Goal: Task Accomplishment & Management: Manage account settings

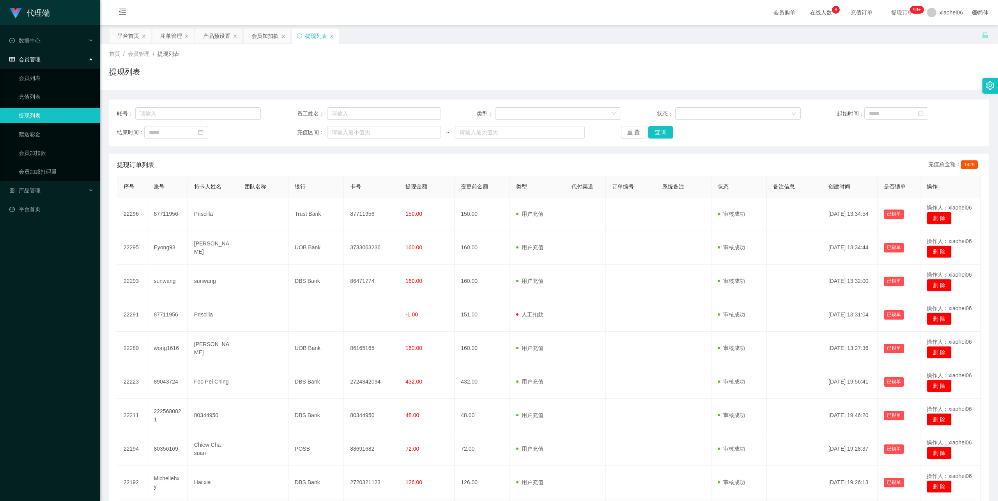
click at [267, 36] on div "会员加扣款" at bounding box center [265, 35] width 27 height 15
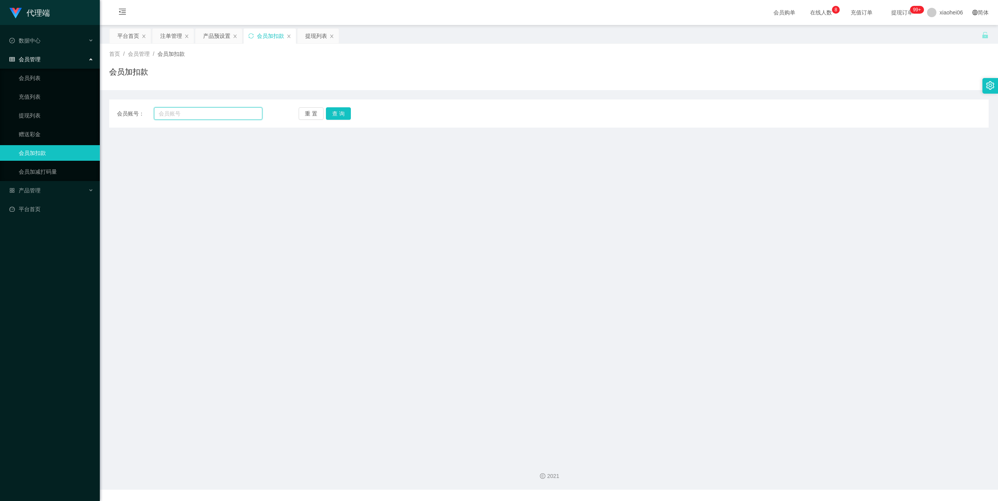
click at [206, 116] on input "text" at bounding box center [208, 113] width 108 height 12
paste input "sunwang"
type input "sunwang"
click at [333, 113] on button "查 询" at bounding box center [338, 113] width 25 height 12
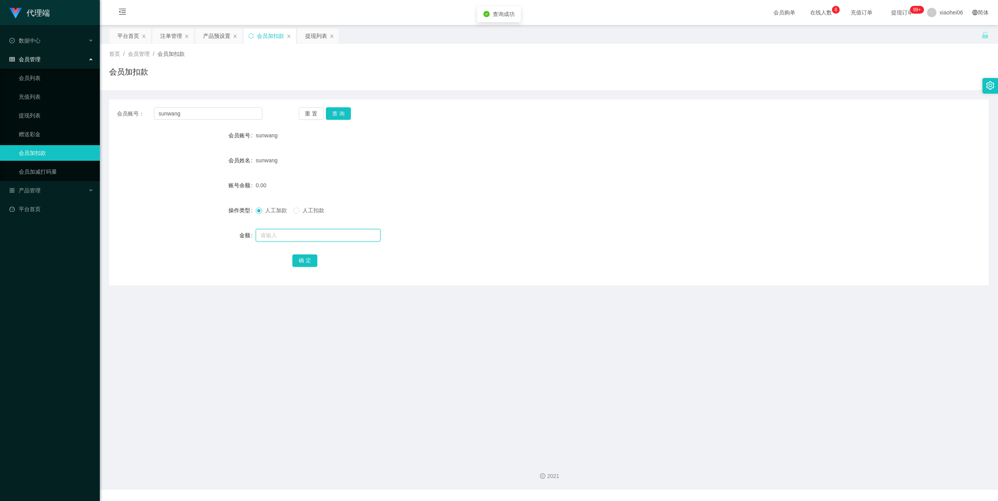
click at [278, 236] on input "text" at bounding box center [318, 235] width 125 height 12
type input "40"
drag, startPoint x: 301, startPoint y: 260, endPoint x: 310, endPoint y: 254, distance: 10.9
click at [301, 260] on button "确 定" at bounding box center [305, 260] width 25 height 12
drag, startPoint x: 683, startPoint y: 144, endPoint x: 744, endPoint y: 113, distance: 68.7
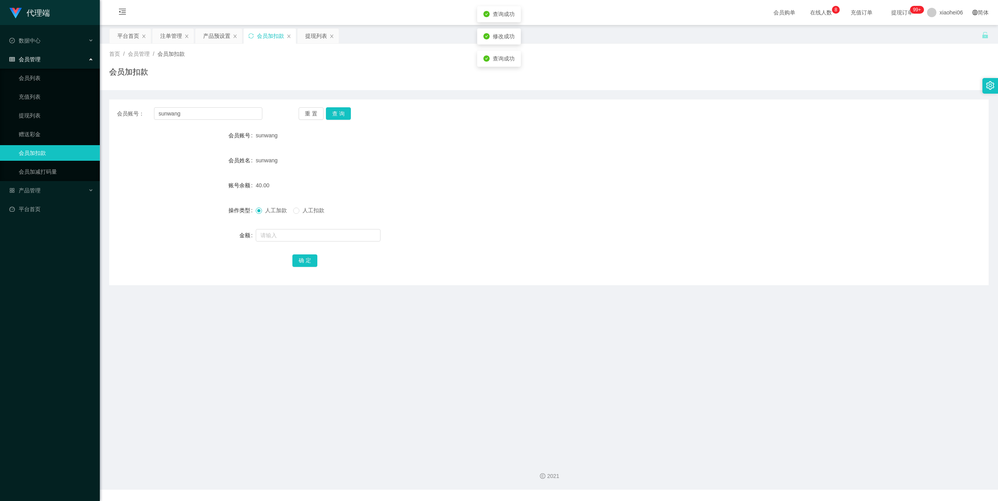
click at [685, 142] on form "会员账号 sunwang 会员姓名 sunwang 账号余额 40.00 操作类型 人工加款 人工扣款 金额 确 定" at bounding box center [549, 198] width 880 height 140
drag, startPoint x: 199, startPoint y: 114, endPoint x: 122, endPoint y: 110, distance: 76.5
click at [130, 110] on div "会员账号： sunwang" at bounding box center [189, 113] width 145 height 12
click at [344, 112] on button "查 询" at bounding box center [338, 113] width 25 height 12
click at [428, 183] on div "0.00" at bounding box center [512, 185] width 513 height 16
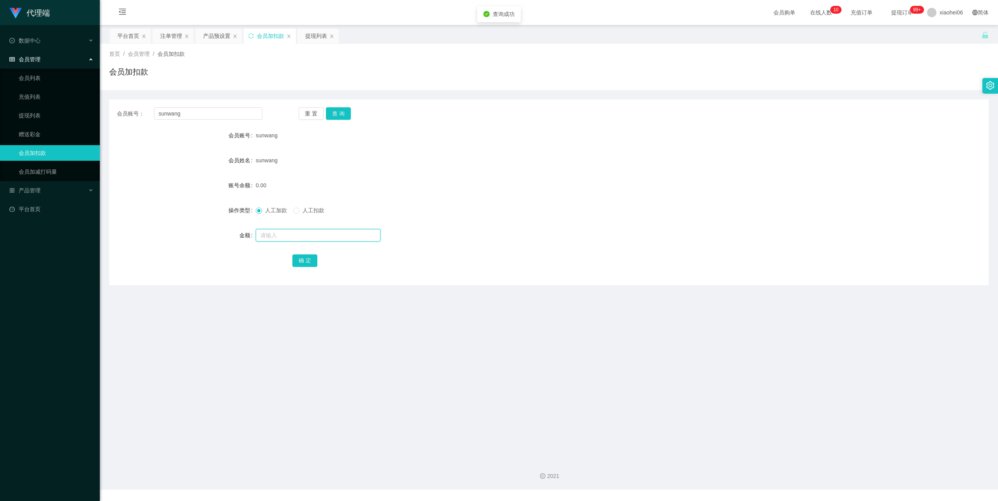
click at [308, 239] on input "text" at bounding box center [318, 235] width 125 height 12
type input "300"
click at [309, 259] on button "确 定" at bounding box center [305, 260] width 25 height 12
drag, startPoint x: 541, startPoint y: 158, endPoint x: 530, endPoint y: 133, distance: 27.2
click at [541, 154] on div "sunwang" at bounding box center [512, 161] width 513 height 16
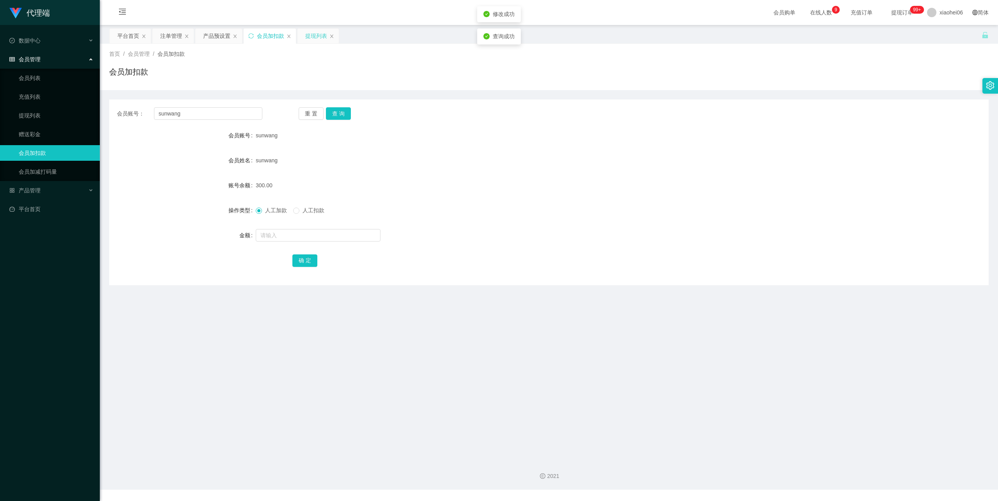
click at [315, 37] on div "提现列表" at bounding box center [316, 35] width 22 height 15
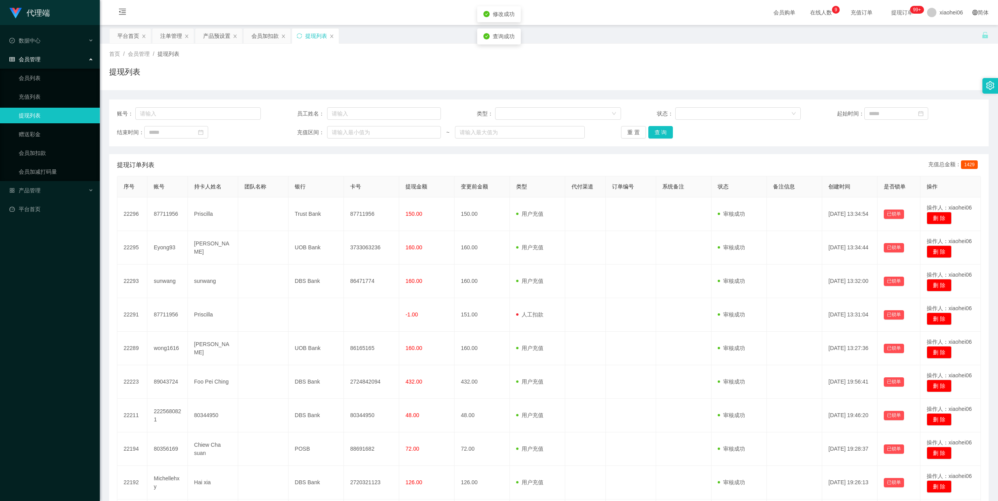
click at [398, 78] on div "提现列表" at bounding box center [549, 75] width 880 height 18
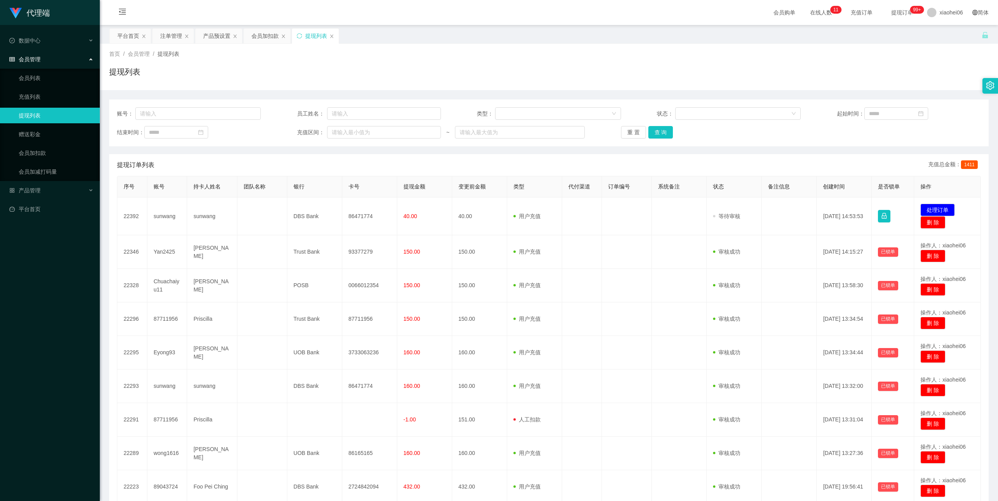
click at [503, 71] on div "提现列表" at bounding box center [549, 75] width 880 height 18
click at [273, 38] on div "会员加扣款" at bounding box center [265, 35] width 27 height 15
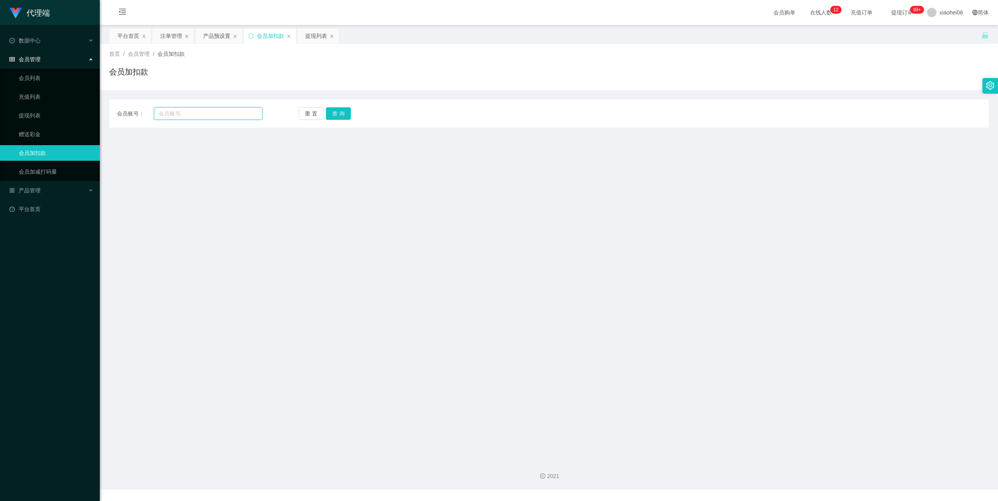
drag, startPoint x: 214, startPoint y: 111, endPoint x: 232, endPoint y: 113, distance: 17.7
click at [214, 111] on input "text" at bounding box center [208, 113] width 108 height 12
paste input "Eyong93"
type input "Eyong93"
click at [333, 114] on button "查 询" at bounding box center [338, 113] width 25 height 12
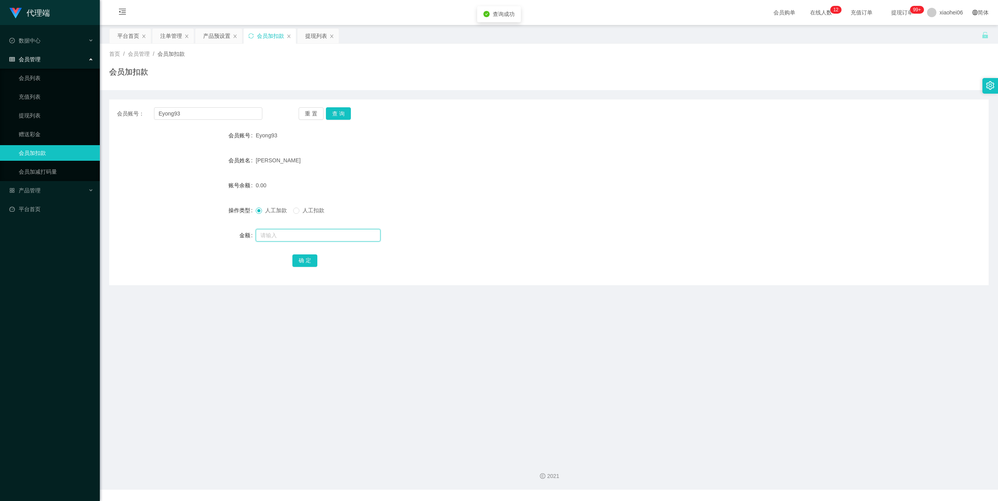
click at [289, 232] on input "text" at bounding box center [318, 235] width 125 height 12
type input "300"
drag, startPoint x: 301, startPoint y: 257, endPoint x: 303, endPoint y: 233, distance: 24.2
click at [301, 257] on button "确 定" at bounding box center [305, 260] width 25 height 12
click at [318, 35] on div "提现列表" at bounding box center [316, 35] width 22 height 15
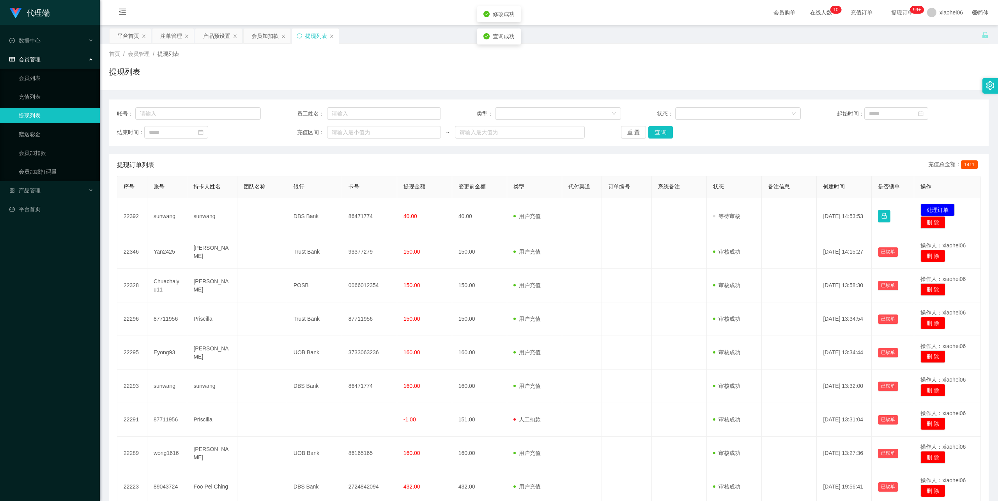
drag, startPoint x: 649, startPoint y: 73, endPoint x: 706, endPoint y: 93, distance: 60.1
click at [651, 73] on div "提现列表" at bounding box center [549, 75] width 880 height 18
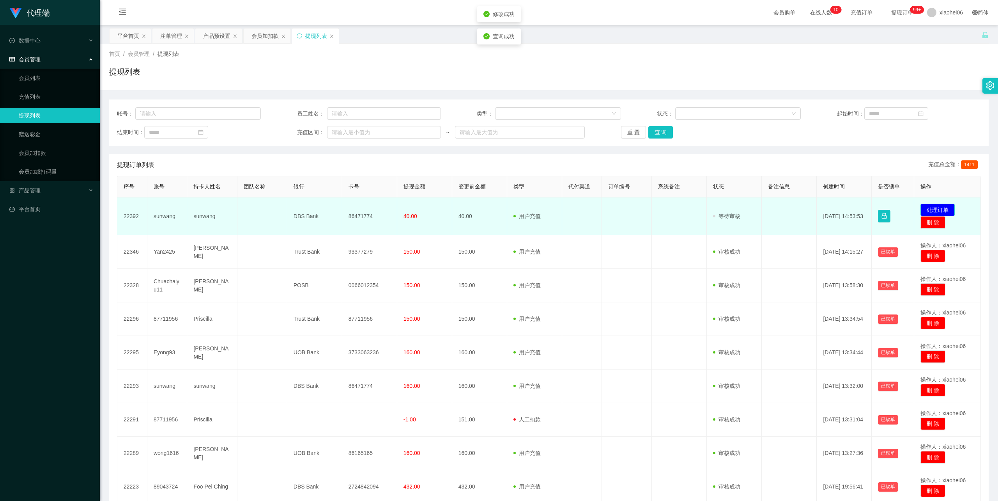
click at [938, 208] on button "处理订单" at bounding box center [938, 210] width 34 height 12
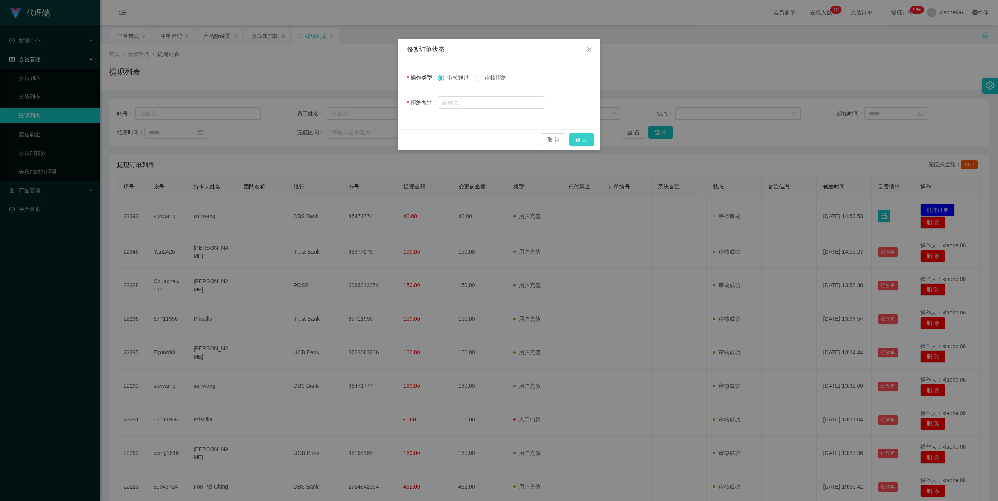
click at [585, 134] on button "确 定" at bounding box center [581, 139] width 25 height 12
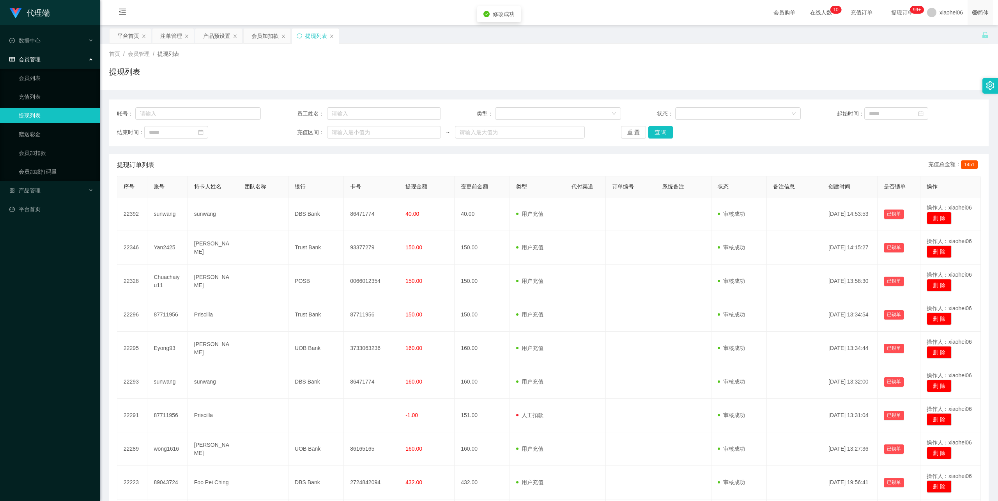
drag, startPoint x: 841, startPoint y: 50, endPoint x: 968, endPoint y: 0, distance: 136.2
click at [847, 47] on div "首页 / 会员管理 / 提现列表 / 提现列表" at bounding box center [549, 67] width 899 height 46
click at [269, 36] on div "会员加扣款" at bounding box center [265, 35] width 27 height 15
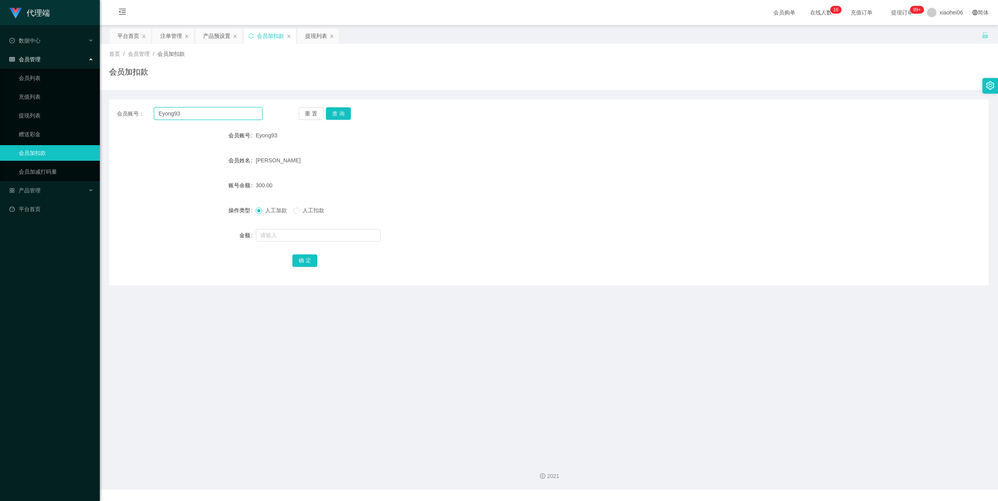
click at [186, 116] on input "Eyong93" at bounding box center [208, 113] width 108 height 12
drag, startPoint x: 186, startPoint y: 115, endPoint x: 80, endPoint y: 103, distance: 106.0
click at [81, 103] on section "代理端 数据中心 会员管理 会员列表 充值列表 提现列表 赠送彩金 会员加扣款 会员加减打码量 产品管理 平台首页 保存配置 重置配置 整体风格设置 主题色 …" at bounding box center [499, 244] width 998 height 489
paste input "wong1616"
type input "wong1616"
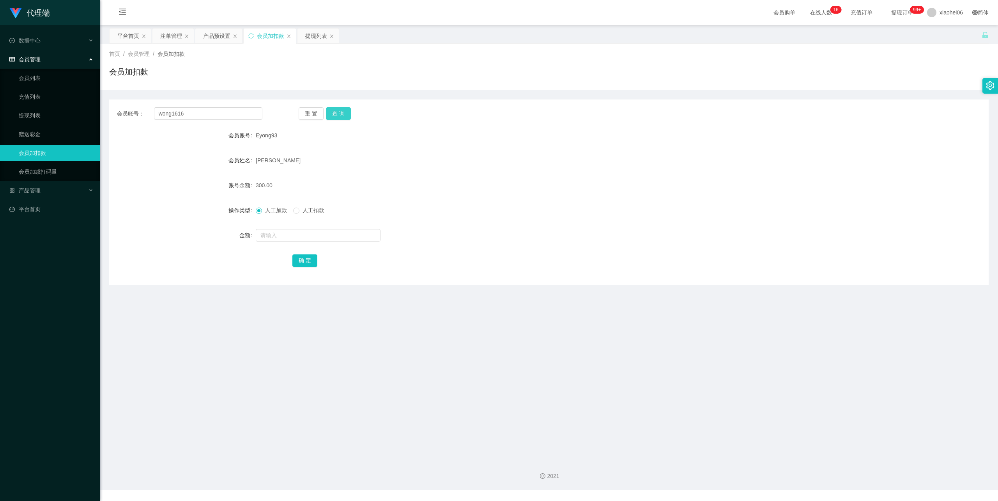
click at [347, 112] on button "查 询" at bounding box center [338, 113] width 25 height 12
drag, startPoint x: 387, startPoint y: 185, endPoint x: 379, endPoint y: 188, distance: 8.4
click at [387, 185] on div "0.00" at bounding box center [512, 185] width 513 height 16
click at [294, 230] on input "text" at bounding box center [318, 235] width 125 height 12
type input "40"
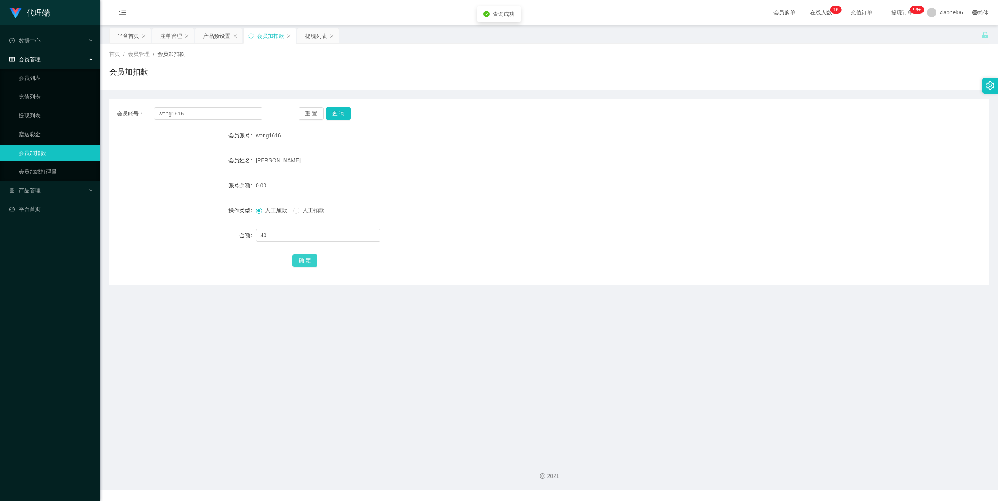
click at [296, 261] on button "确 定" at bounding box center [305, 260] width 25 height 12
drag, startPoint x: 488, startPoint y: 154, endPoint x: 490, endPoint y: 124, distance: 29.7
click at [489, 151] on form "会员账号 wong1616 会员姓名 wong zheng yu 账号余额 0.00 操作类型 人工加款 人工扣款 金额 40 确 定" at bounding box center [549, 198] width 880 height 140
drag, startPoint x: 497, startPoint y: 184, endPoint x: 476, endPoint y: 180, distance: 21.5
click at [498, 183] on div "40.00" at bounding box center [512, 185] width 513 height 16
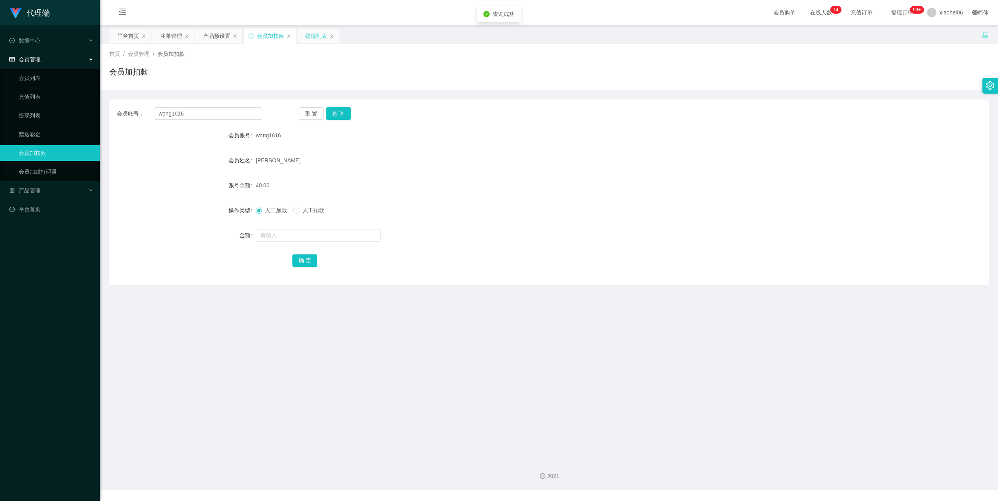
click at [320, 39] on div "提现列表" at bounding box center [316, 35] width 22 height 15
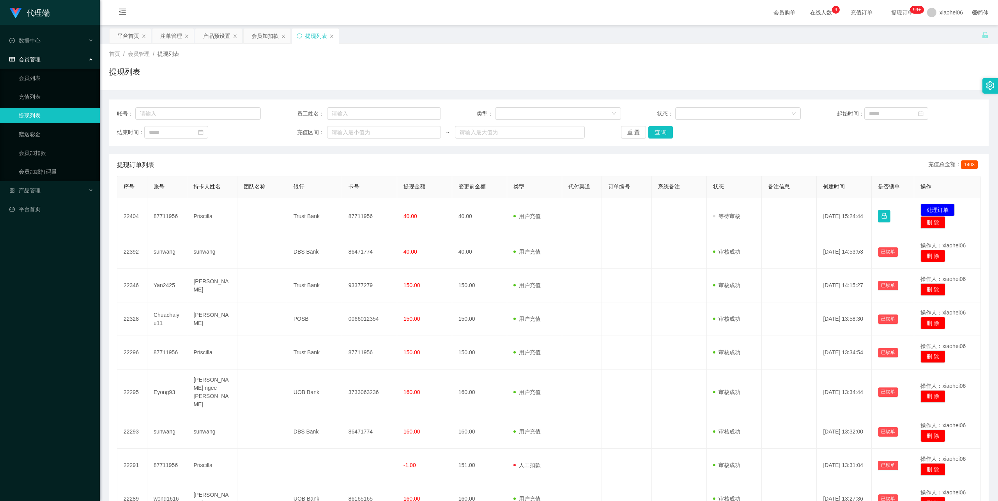
click at [456, 61] on div "首页 / 会员管理 / 提现列表 / 提现列表" at bounding box center [549, 67] width 880 height 34
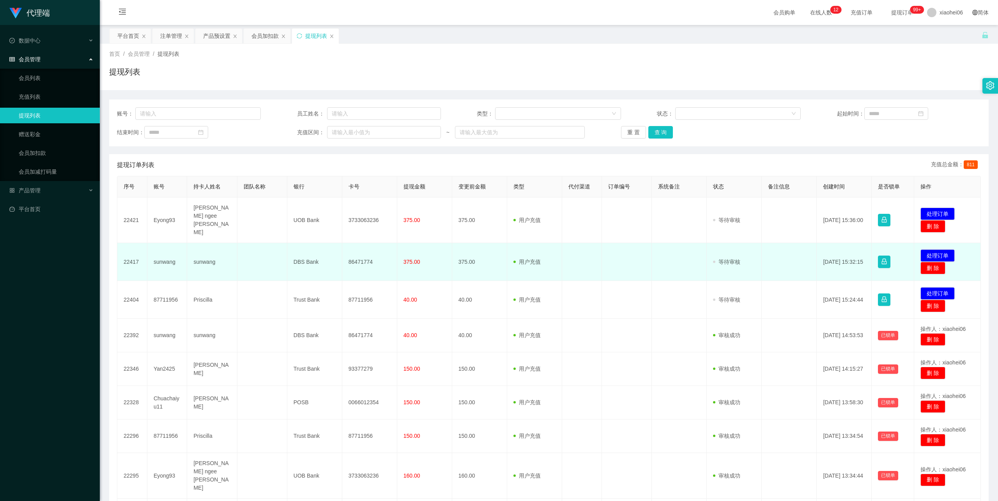
click at [360, 255] on td "86471774" at bounding box center [369, 262] width 55 height 38
copy td "86471774"
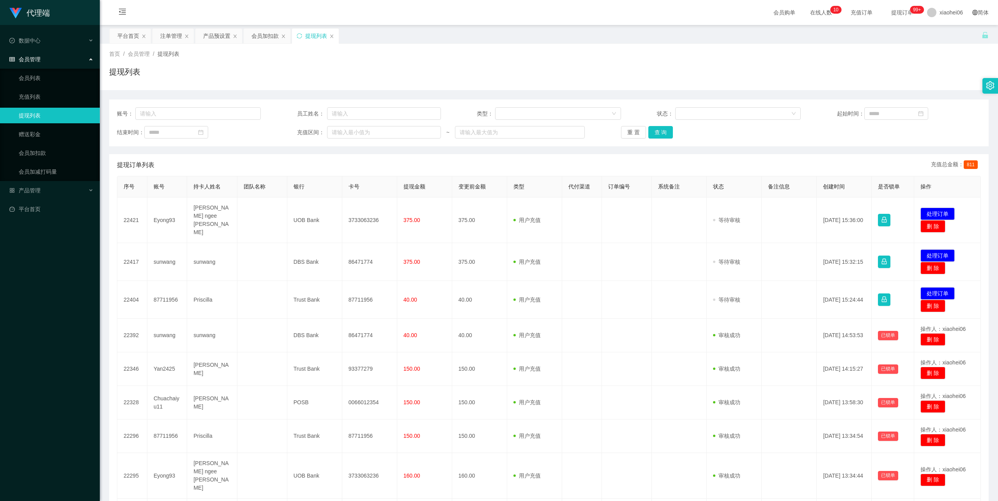
drag, startPoint x: 574, startPoint y: 154, endPoint x: 561, endPoint y: 154, distance: 13.3
click at [574, 154] on div "提现订单列表 充值总金额： 811" at bounding box center [549, 165] width 864 height 22
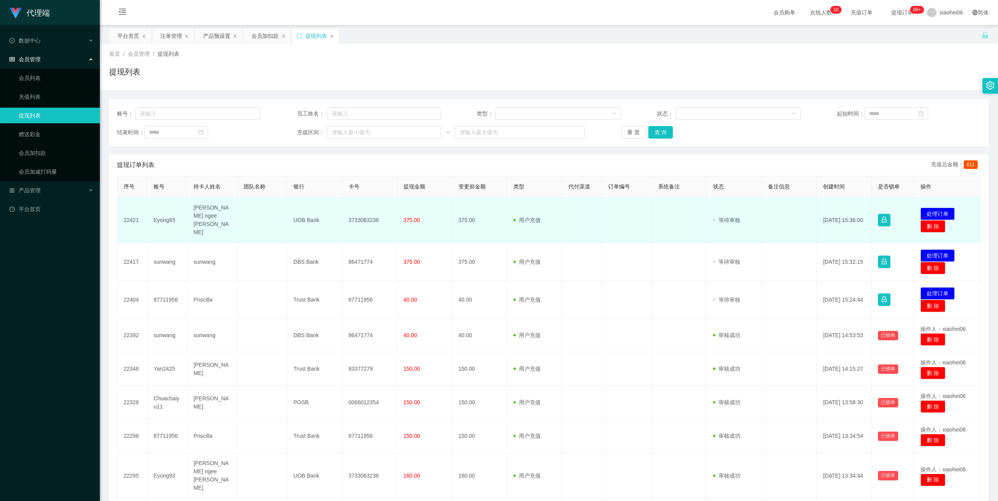
click at [211, 213] on td "[PERSON_NAME]" at bounding box center [212, 220] width 50 height 46
copy td "[PERSON_NAME] ngee [PERSON_NAME]"
click at [305, 213] on td "UOB Bank" at bounding box center [314, 220] width 55 height 46
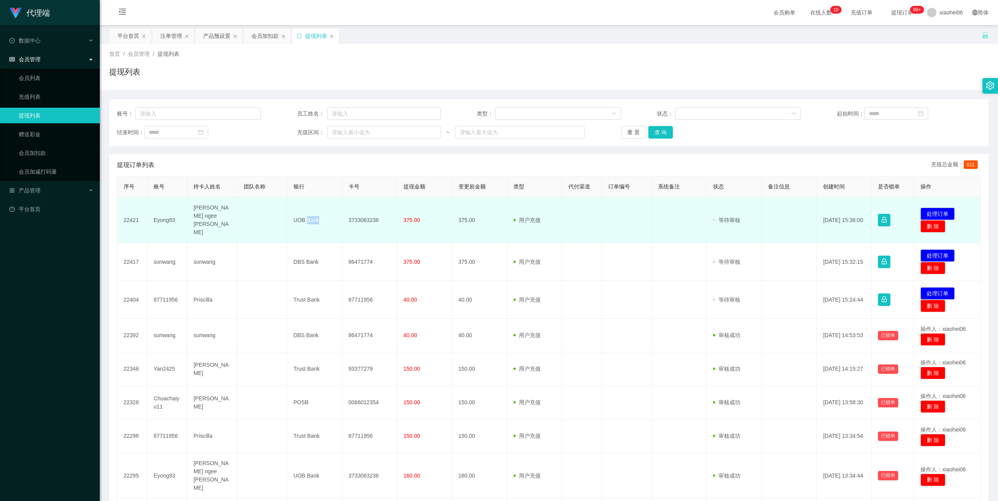
click at [305, 213] on td "UOB Bank" at bounding box center [314, 220] width 55 height 46
copy td "UOB Bank"
click at [360, 214] on td "3733063236" at bounding box center [369, 220] width 55 height 46
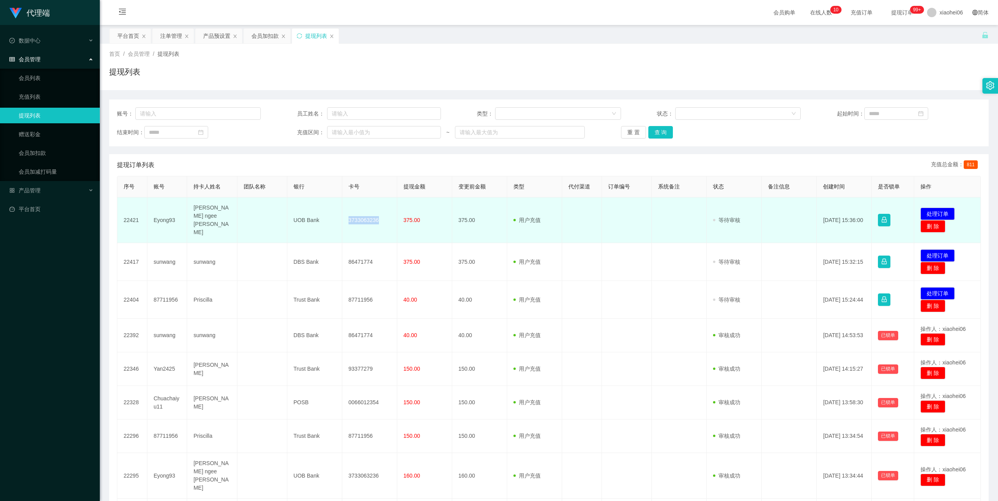
copy td "3733063236"
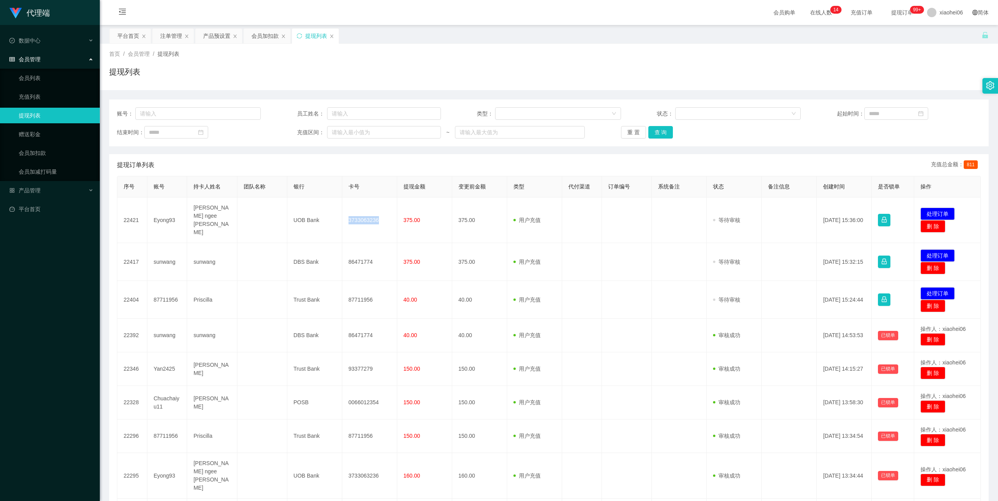
click at [651, 66] on div "提现列表" at bounding box center [549, 75] width 880 height 18
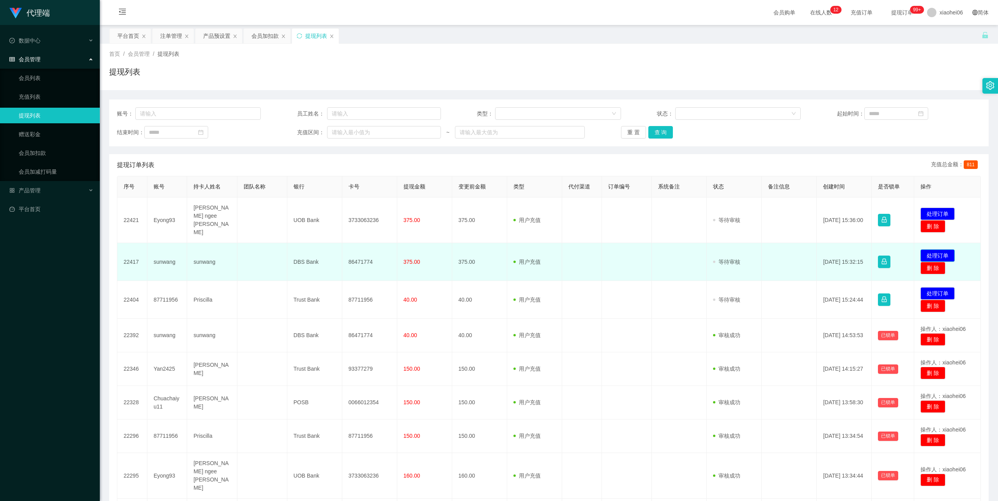
click at [930, 249] on button "处理订单" at bounding box center [938, 255] width 34 height 12
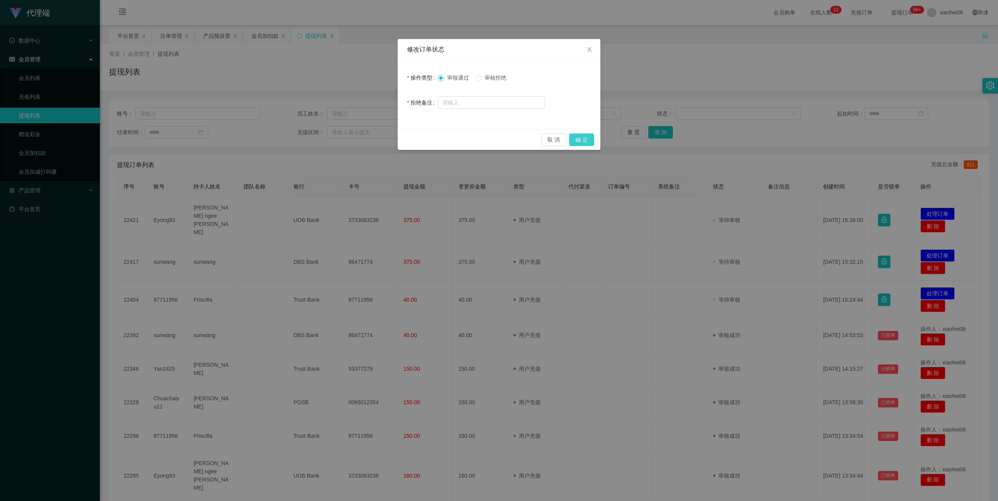
click at [591, 140] on button "确 定" at bounding box center [581, 139] width 25 height 12
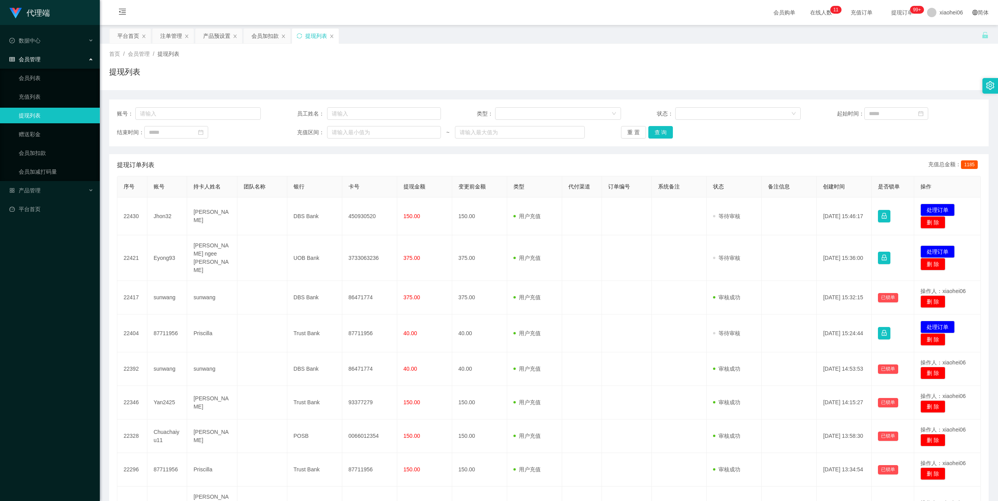
click at [584, 69] on div "提现列表" at bounding box center [549, 75] width 880 height 18
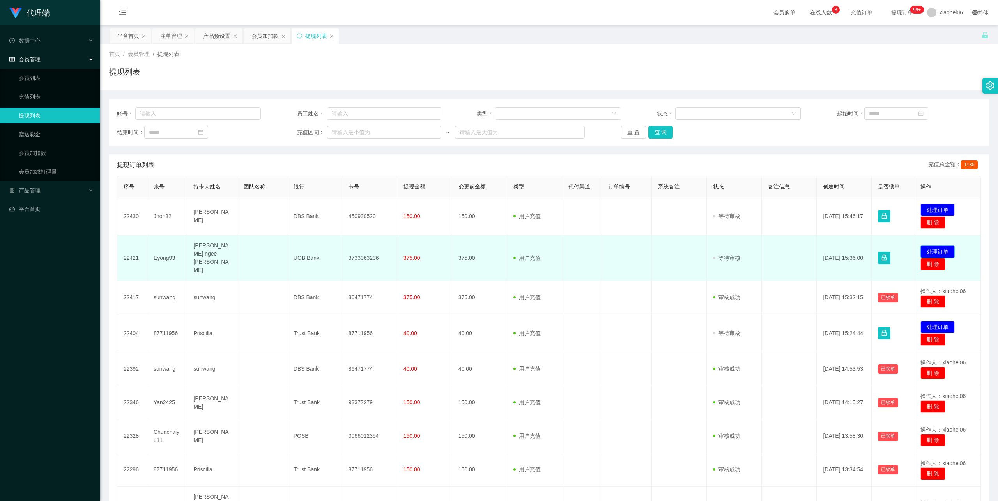
click at [928, 245] on button "处理订单" at bounding box center [938, 251] width 34 height 12
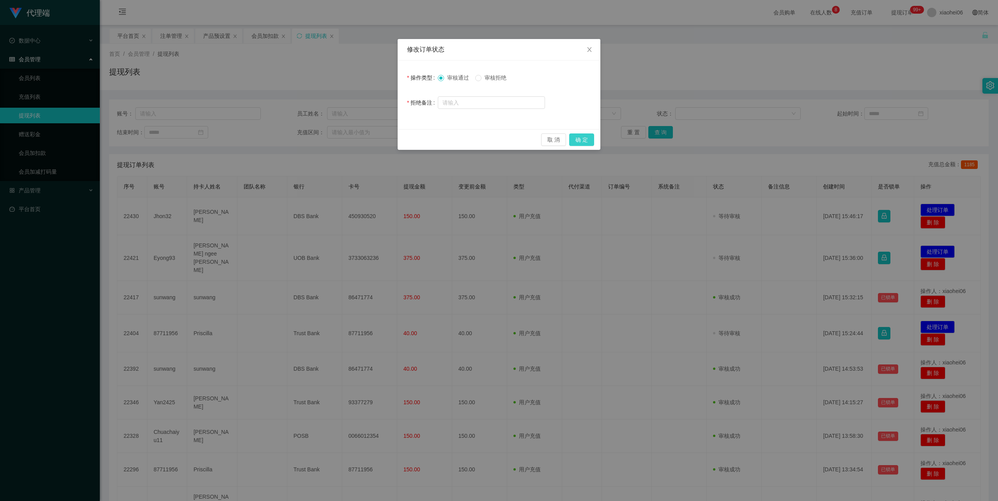
click at [584, 138] on button "确 定" at bounding box center [581, 139] width 25 height 12
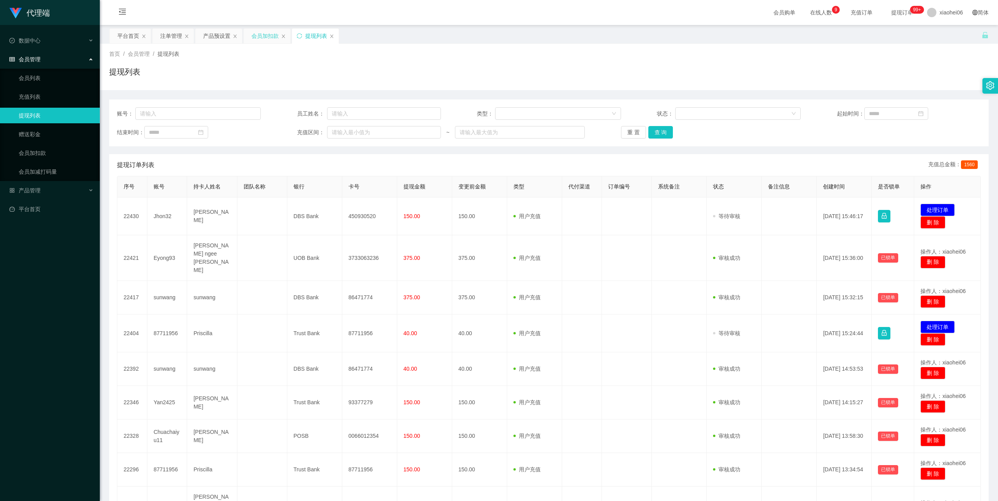
click at [257, 38] on div "会员加扣款" at bounding box center [265, 35] width 27 height 15
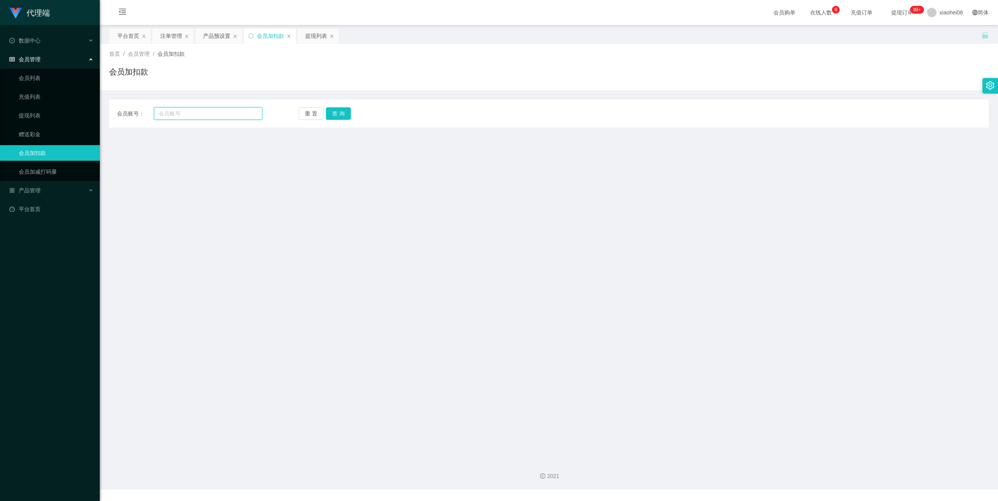
click at [197, 108] on input "text" at bounding box center [208, 113] width 108 height 12
paste input "Eyong93"
type input "Eyong93"
click at [339, 114] on button "查 询" at bounding box center [338, 113] width 25 height 12
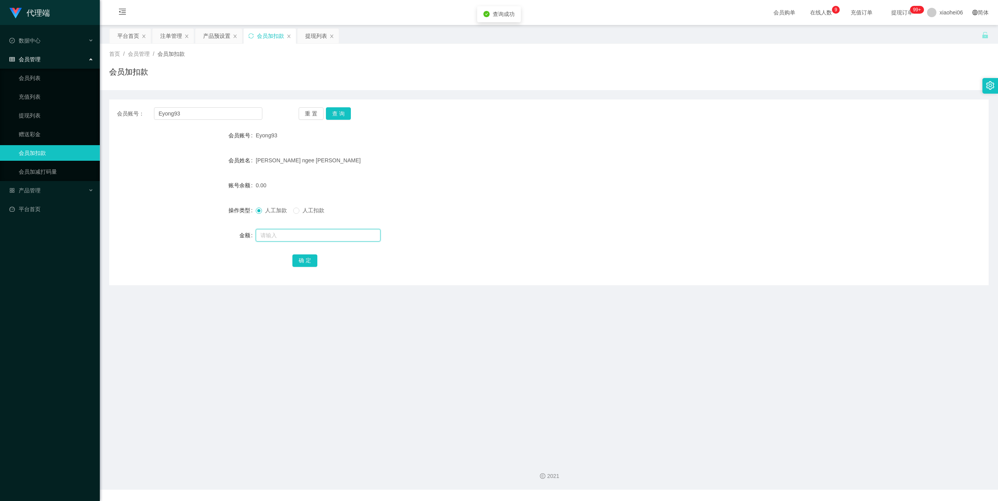
click at [289, 236] on input "text" at bounding box center [318, 235] width 125 height 12
type input "56"
drag, startPoint x: 300, startPoint y: 257, endPoint x: 314, endPoint y: 248, distance: 16.5
click at [300, 257] on button "确 定" at bounding box center [305, 260] width 25 height 12
drag, startPoint x: 661, startPoint y: 133, endPoint x: 668, endPoint y: 130, distance: 7.5
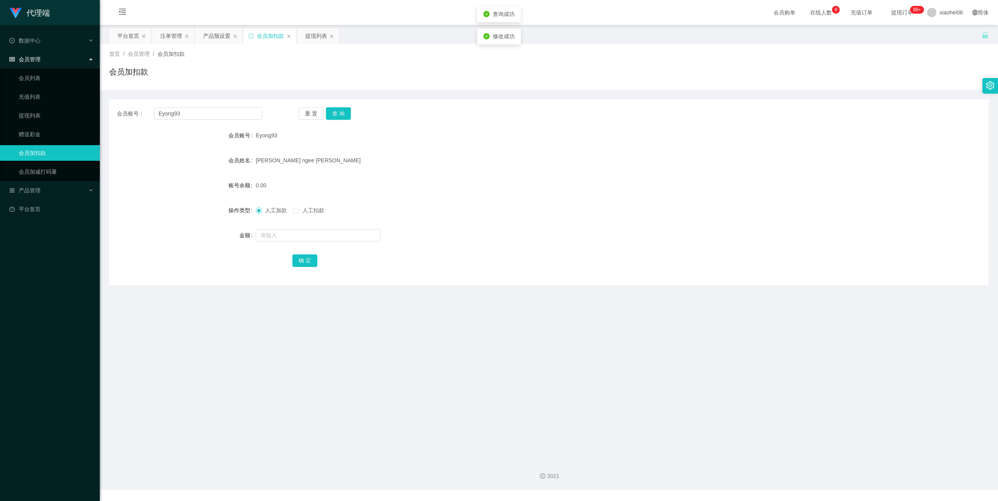
click at [664, 132] on div "Eyong93" at bounding box center [512, 136] width 513 height 16
click at [314, 34] on div "提现列表" at bounding box center [316, 35] width 22 height 15
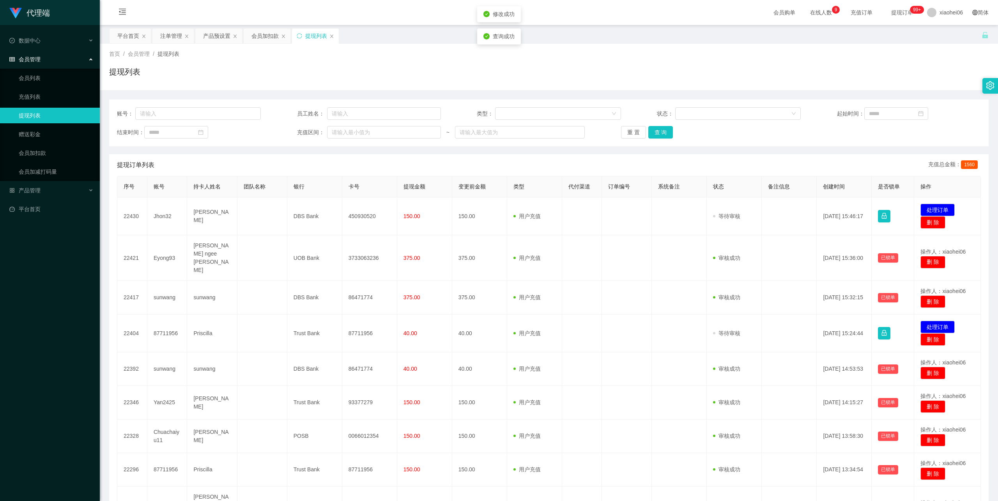
click at [506, 82] on div "提现列表" at bounding box center [549, 75] width 880 height 18
click at [436, 58] on div "首页 / 会员管理 / 提现列表 /" at bounding box center [549, 54] width 880 height 8
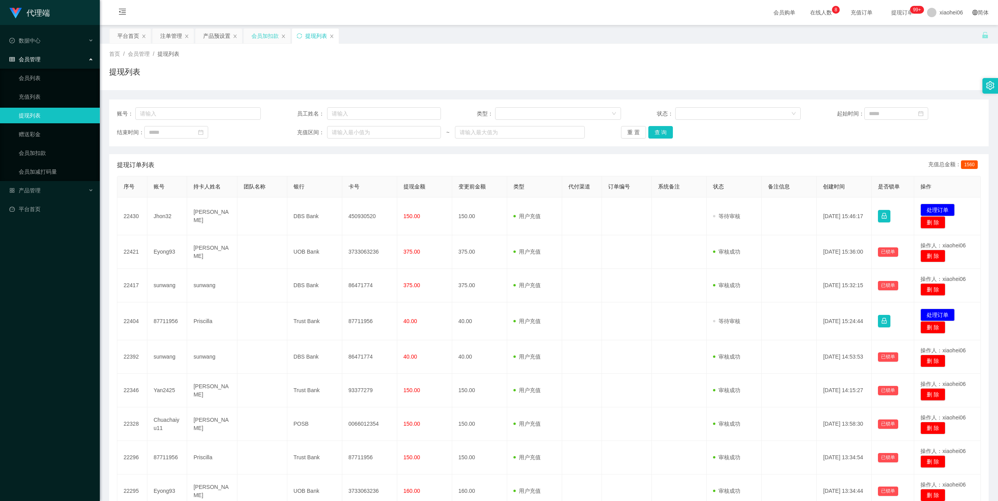
click at [257, 33] on div "会员加扣款" at bounding box center [265, 35] width 27 height 15
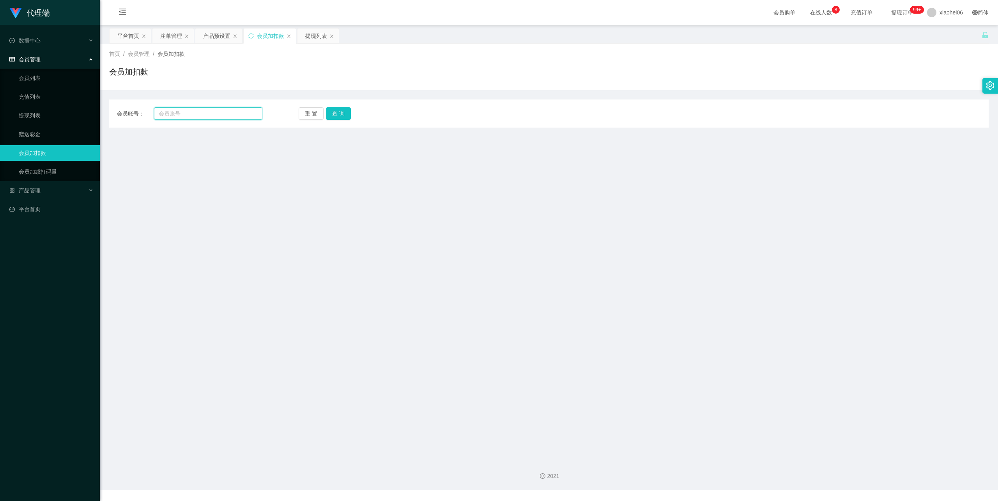
click at [194, 111] on input "text" at bounding box center [208, 113] width 108 height 12
paste input "sunwang"
type input "sunwang"
click at [334, 111] on button "查 询" at bounding box center [338, 113] width 25 height 12
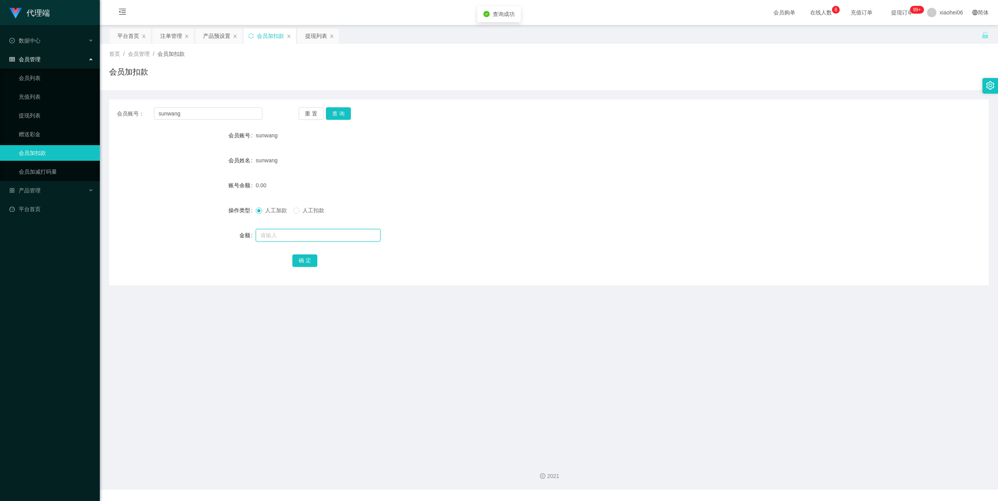
click at [293, 234] on input "text" at bounding box center [318, 235] width 125 height 12
type input "38"
click at [303, 261] on button "确 定" at bounding box center [305, 260] width 25 height 12
drag, startPoint x: 671, startPoint y: 155, endPoint x: 724, endPoint y: 125, distance: 61.0
click at [677, 153] on div "sunwang" at bounding box center [512, 161] width 513 height 16
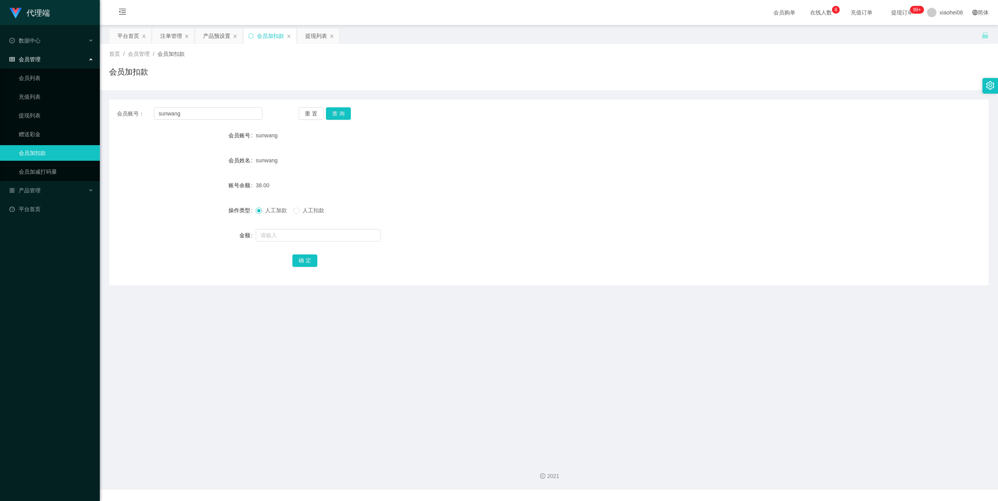
click at [401, 147] on form "会员账号 sunwang 会员姓名 sunwang 账号余额 38.00 操作类型 人工加款 人工扣款 金额 确 定" at bounding box center [549, 198] width 880 height 140
click at [320, 35] on div "提现列表" at bounding box center [316, 35] width 22 height 15
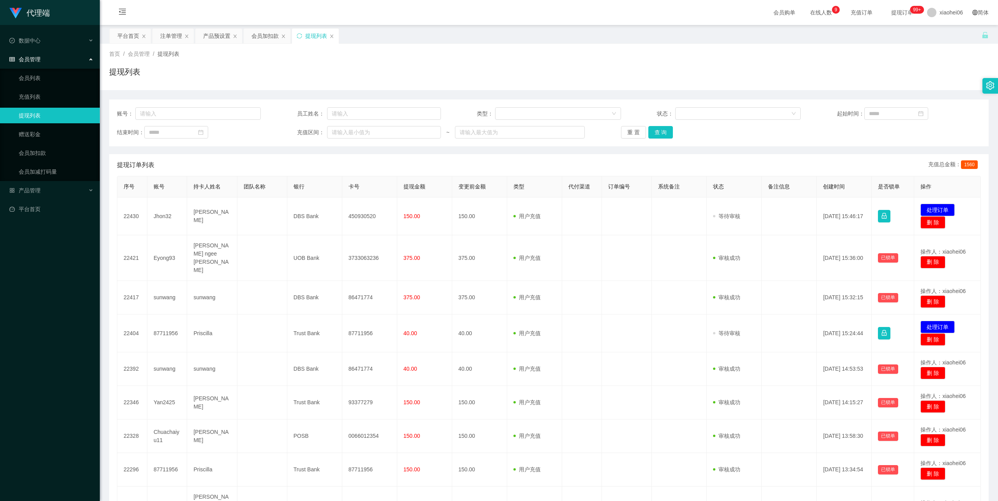
click at [391, 53] on div "首页 / 会员管理 / 提现列表 /" at bounding box center [549, 54] width 880 height 8
click at [539, 32] on div "平台首页 注单管理 产品预设置 会员加扣款 提现列表" at bounding box center [545, 41] width 873 height 27
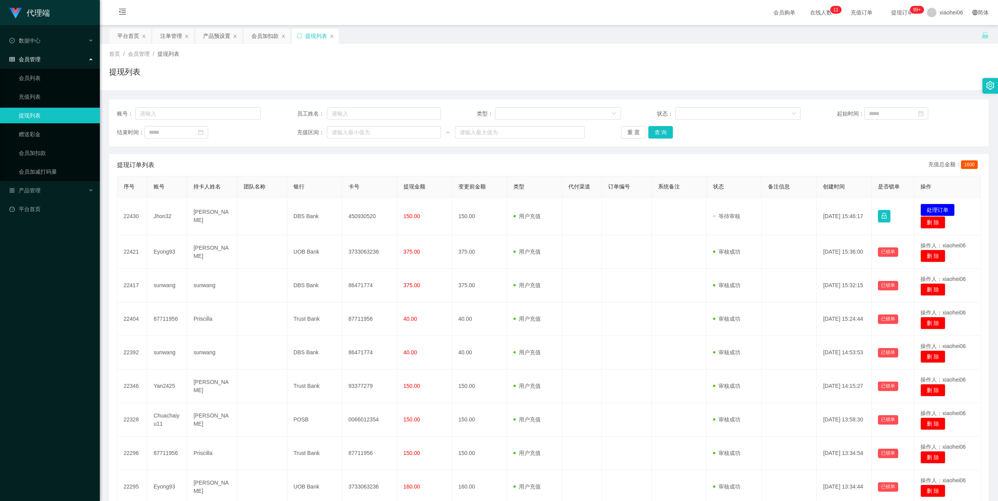
drag, startPoint x: 476, startPoint y: 64, endPoint x: 333, endPoint y: 51, distance: 143.8
click at [461, 60] on div "首页 / 会员管理 / 提现列表 / 提现列表" at bounding box center [549, 67] width 880 height 34
click at [262, 37] on div "会员加扣款" at bounding box center [265, 35] width 27 height 15
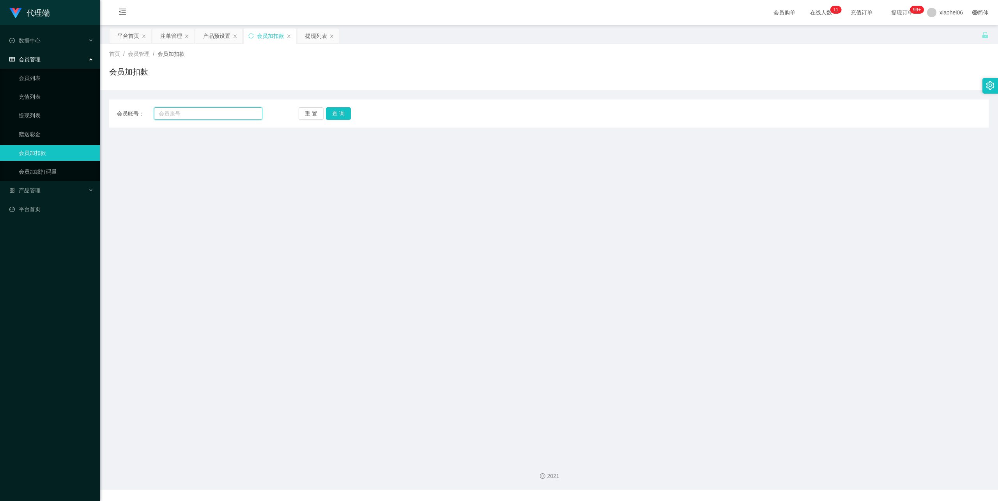
click at [193, 113] on input "text" at bounding box center [208, 113] width 108 height 12
paste input "Eyong93"
type input "Eyong93"
click at [328, 110] on button "查 询" at bounding box center [338, 113] width 25 height 12
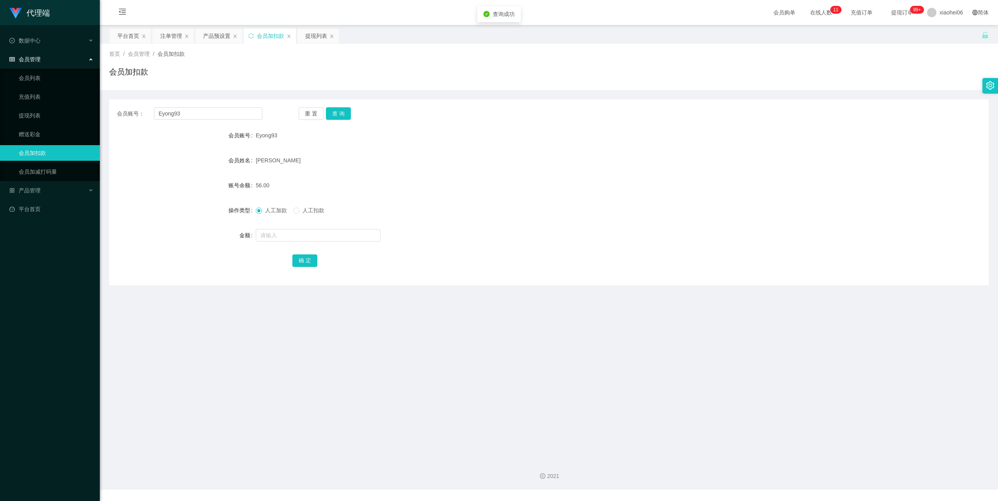
click at [282, 242] on div at bounding box center [512, 235] width 513 height 16
click at [280, 236] on input "text" at bounding box center [318, 235] width 125 height 12
type input "38"
click at [305, 262] on button "确 定" at bounding box center [305, 260] width 25 height 12
click at [748, 151] on form "会员账号 Eyong93 会员姓名 Chan ngee yong 账号余额 94.00 操作类型 人工加款 人工扣款 金额 确 定" at bounding box center [549, 198] width 880 height 140
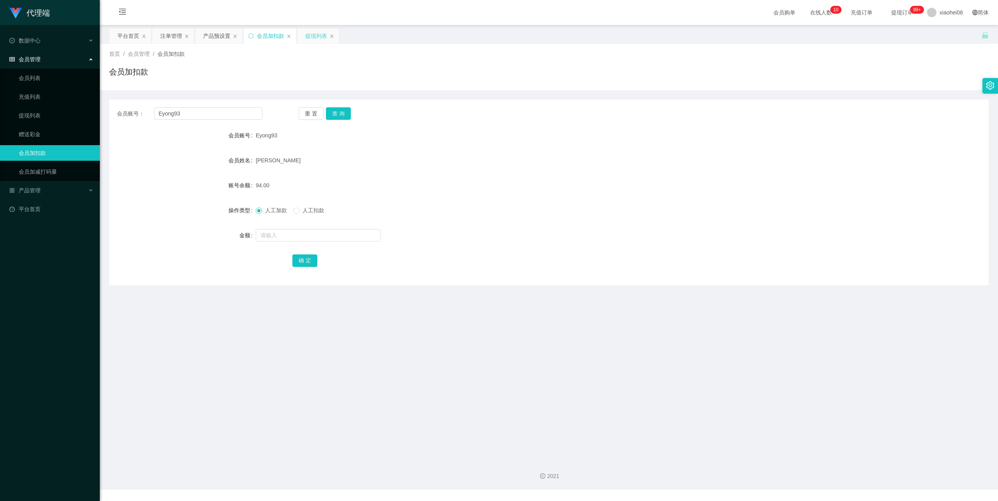
click at [307, 30] on div "提现列表" at bounding box center [316, 35] width 22 height 15
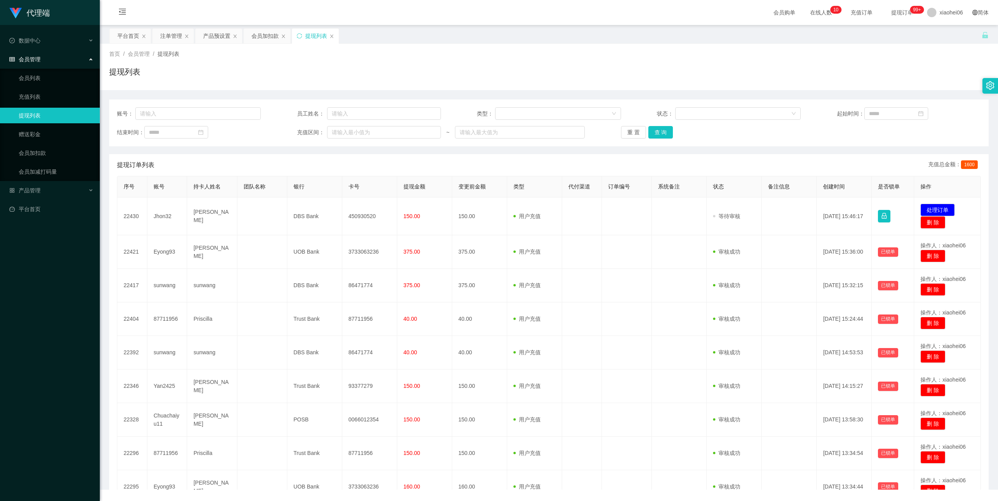
click at [521, 52] on div "首页 / 会员管理 / 提现列表 /" at bounding box center [549, 54] width 880 height 8
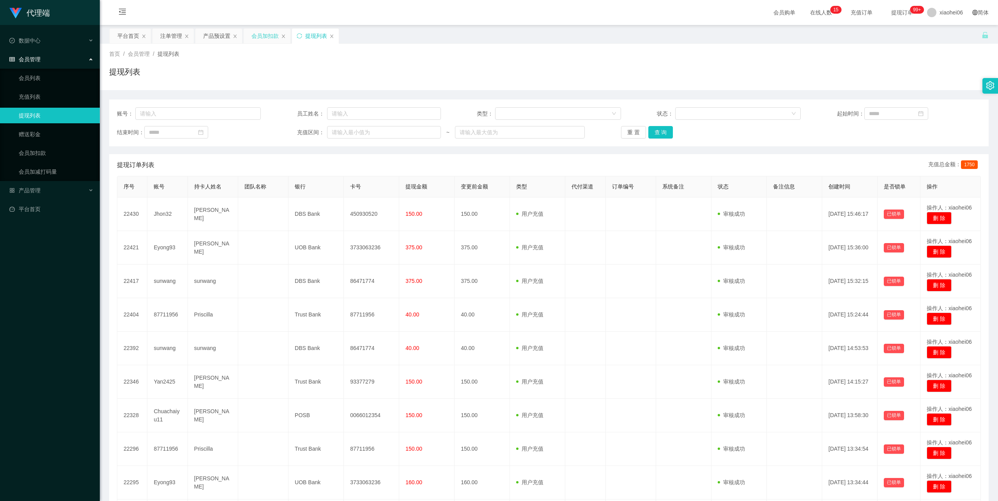
click at [268, 35] on div "会员加扣款" at bounding box center [265, 35] width 27 height 15
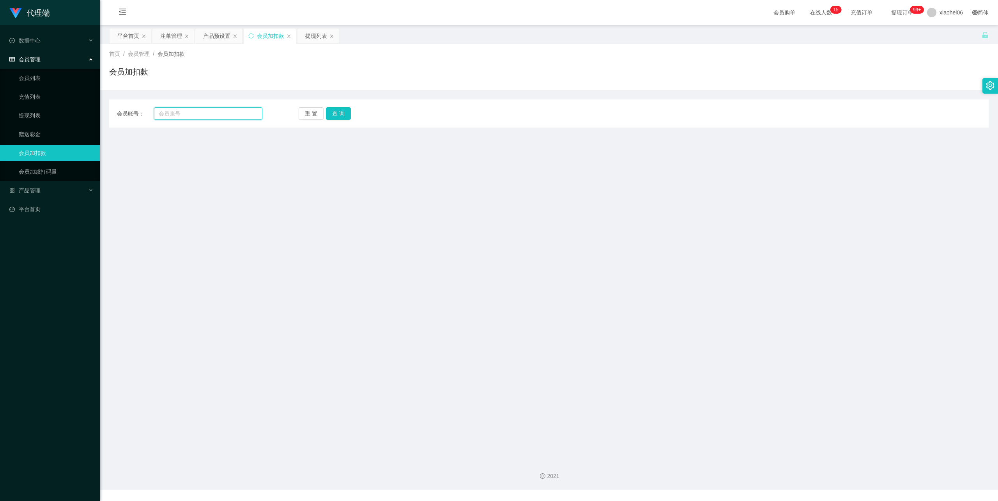
click at [220, 116] on input "text" at bounding box center [208, 113] width 108 height 12
paste input "2225680821"
type input "2225680821"
click at [333, 117] on button "查 询" at bounding box center [338, 113] width 25 height 12
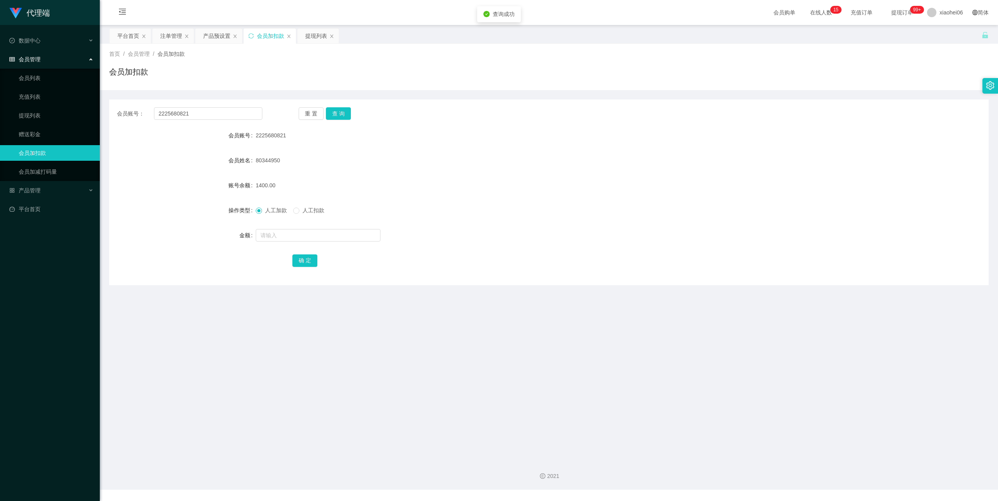
click at [290, 242] on div at bounding box center [512, 235] width 513 height 16
click at [290, 236] on input "text" at bounding box center [318, 235] width 125 height 12
type input "2100"
click at [310, 258] on button "确 定" at bounding box center [305, 260] width 25 height 12
click at [240, 280] on div "会员账号： 2225680821 重 置 查 询 会员账号 2225680821 会员姓名 80344950 账号余额 3500.00 操作类型 人工加款 人…" at bounding box center [549, 192] width 880 height 186
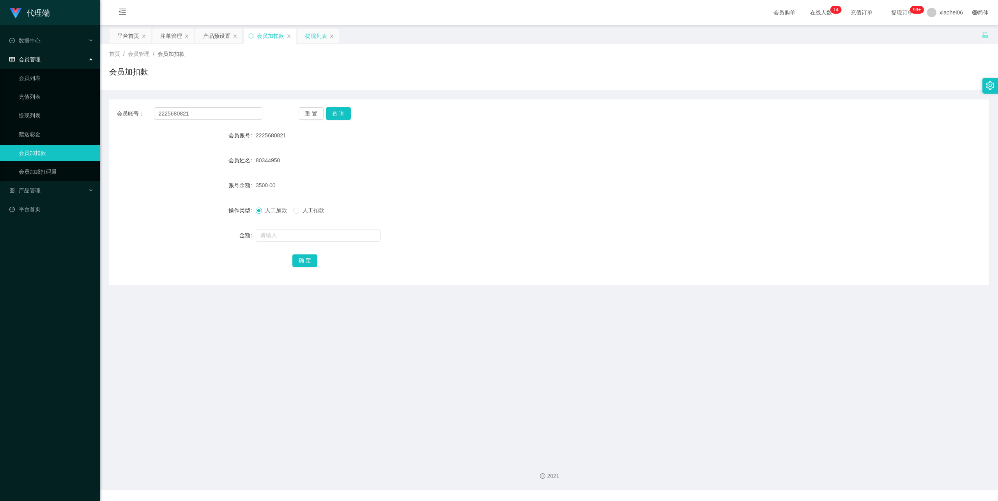
click at [315, 41] on div "提现列表" at bounding box center [316, 35] width 22 height 15
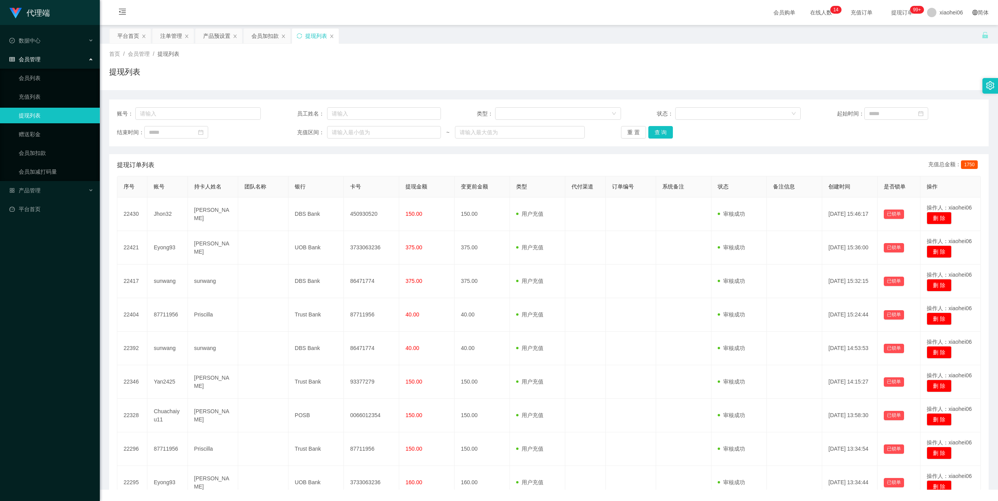
click at [364, 72] on div "提现列表" at bounding box center [549, 75] width 880 height 18
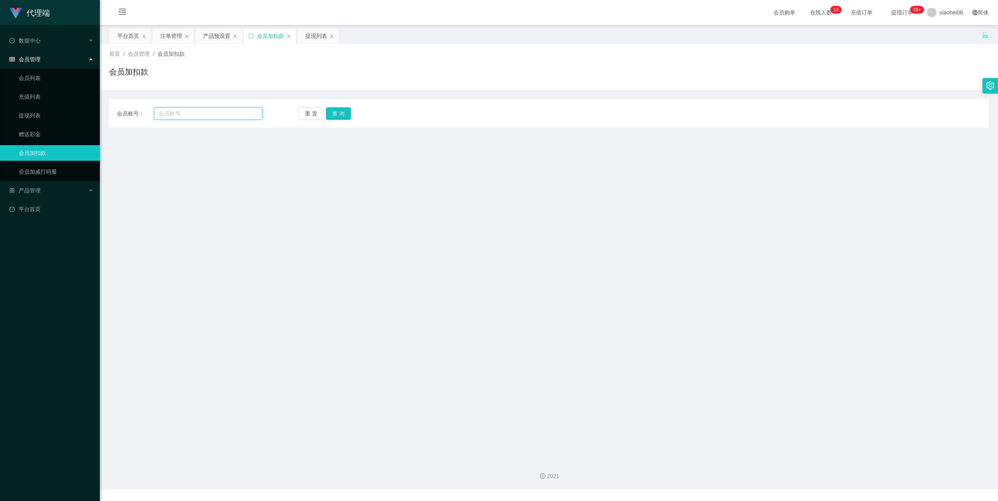
click at [208, 115] on input "text" at bounding box center [208, 113] width 108 height 12
type input "zta"
click at [349, 113] on button "查 询" at bounding box center [338, 113] width 25 height 12
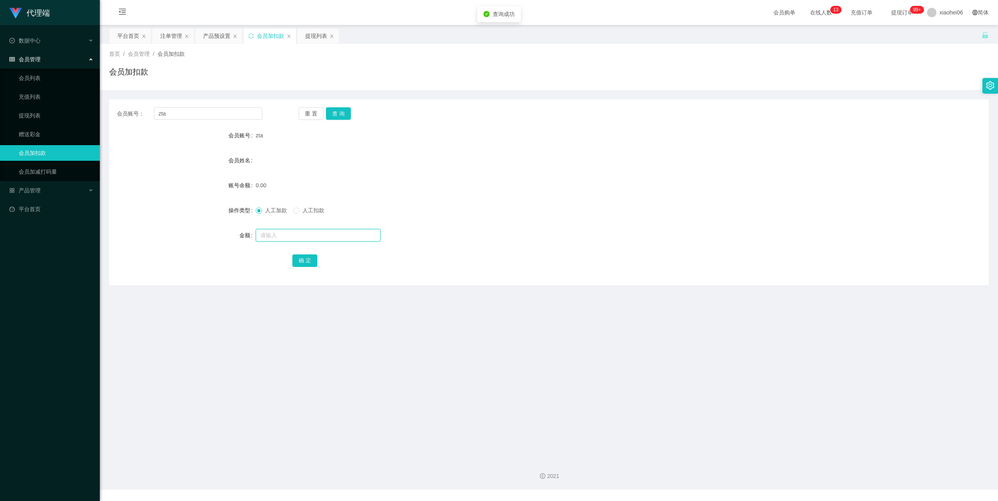
click at [287, 236] on input "text" at bounding box center [318, 235] width 125 height 12
type input "100"
click at [307, 261] on button "确 定" at bounding box center [305, 260] width 25 height 12
click at [676, 156] on div "会员姓名" at bounding box center [549, 161] width 880 height 16
drag, startPoint x: 172, startPoint y: 112, endPoint x: 196, endPoint y: 122, distance: 25.2
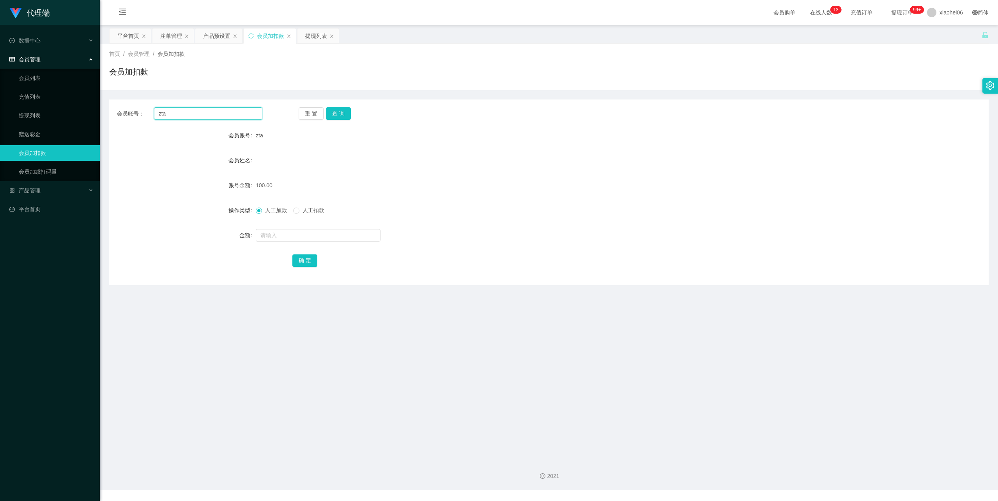
click at [115, 118] on div "会员账号： zta 重 置 查 询" at bounding box center [549, 113] width 880 height 12
paste input "sunwang"
type input "sunwang"
click at [346, 111] on button "查 询" at bounding box center [338, 113] width 25 height 12
click at [300, 233] on input "text" at bounding box center [318, 235] width 125 height 12
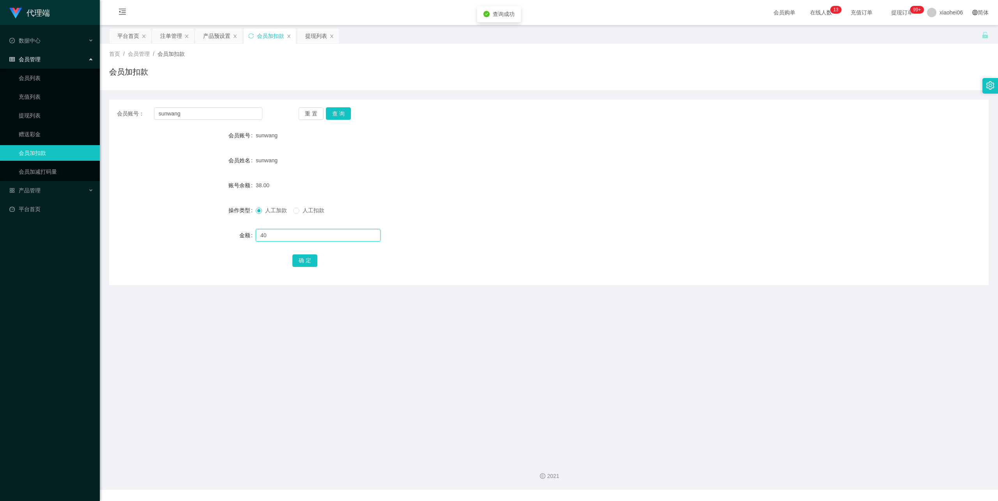
type input "40"
click at [305, 256] on button "确 定" at bounding box center [305, 260] width 25 height 12
drag, startPoint x: 714, startPoint y: 149, endPoint x: 857, endPoint y: 38, distance: 181.5
click at [737, 135] on form "会员账号 sunwang 会员姓名 sunwang 账号余额 78.00 操作类型 人工加款 人工扣款 金额 确 定" at bounding box center [549, 198] width 880 height 140
click at [340, 167] on div "sunwang" at bounding box center [512, 161] width 513 height 16
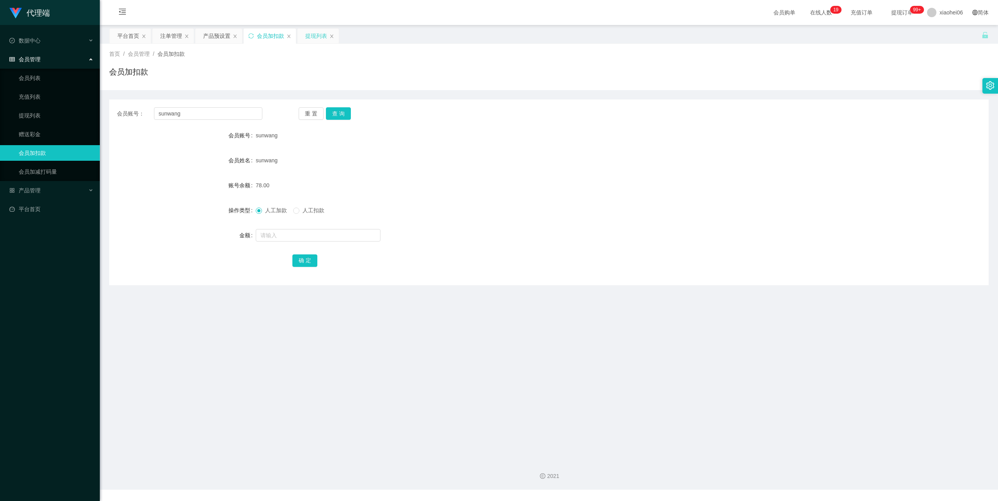
click at [321, 37] on div "提现列表" at bounding box center [316, 35] width 22 height 15
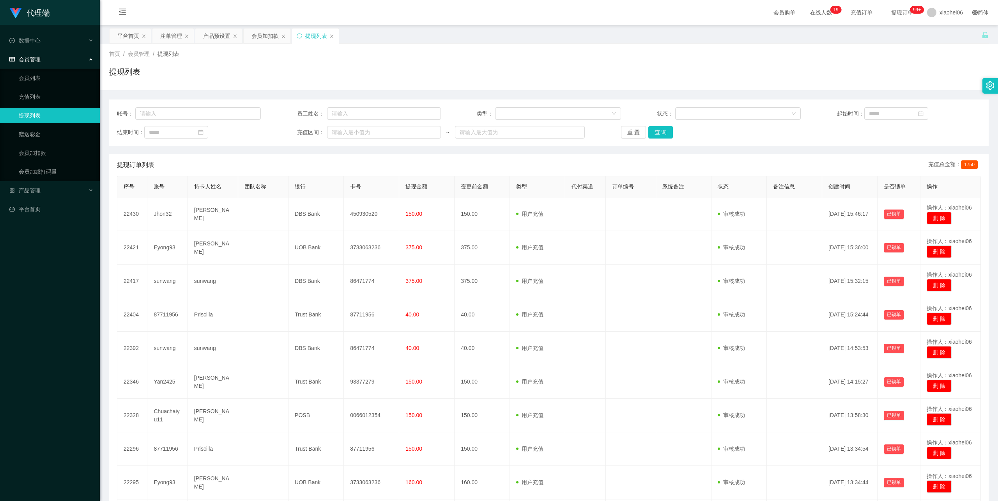
click at [392, 69] on div "提现列表" at bounding box center [549, 75] width 880 height 18
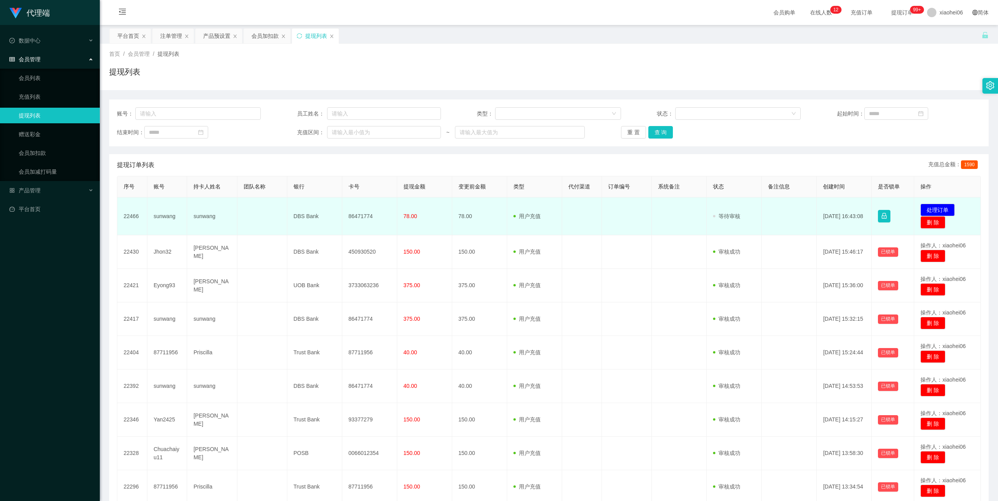
click at [362, 216] on td "86471774" at bounding box center [369, 216] width 55 height 38
click at [363, 215] on td "86471774" at bounding box center [369, 216] width 55 height 38
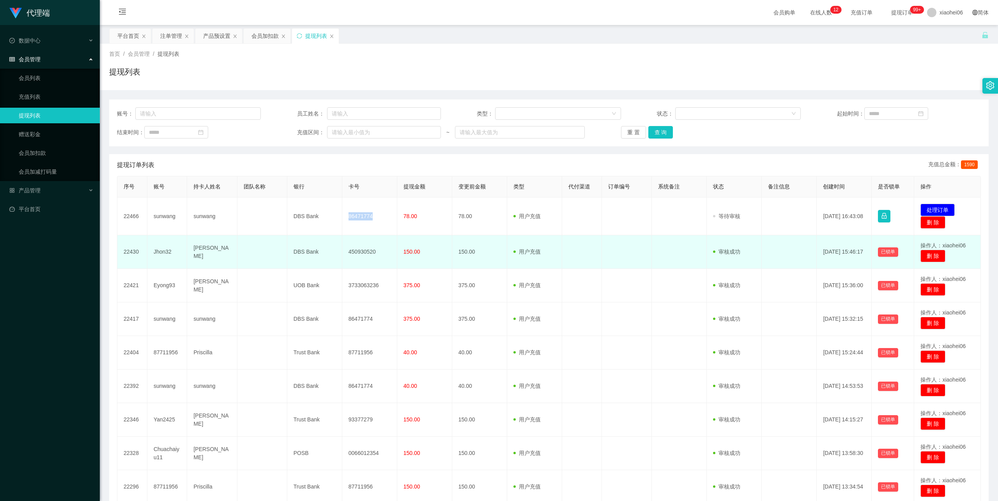
copy td "86471774"
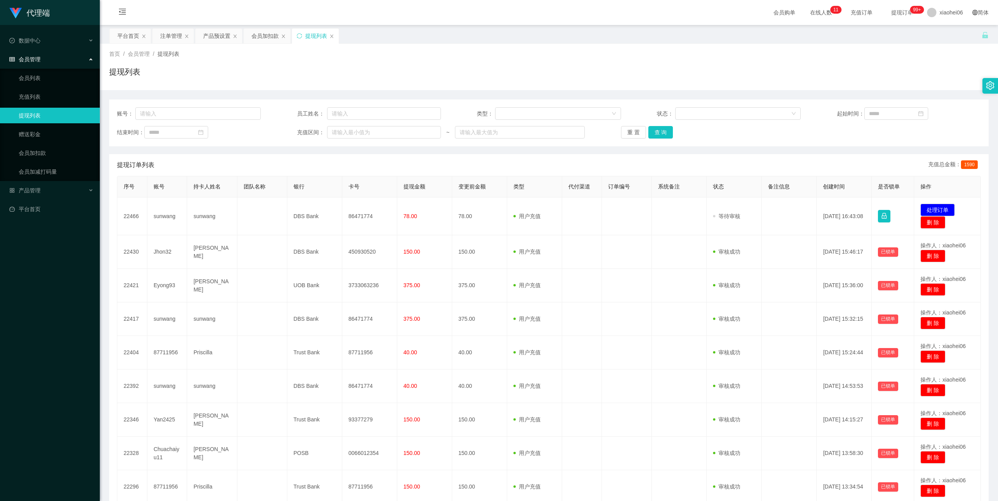
drag, startPoint x: 387, startPoint y: 70, endPoint x: 349, endPoint y: 63, distance: 38.9
click at [386, 70] on div "提现列表" at bounding box center [549, 75] width 880 height 18
click at [218, 33] on div "产品预设置" at bounding box center [216, 35] width 27 height 15
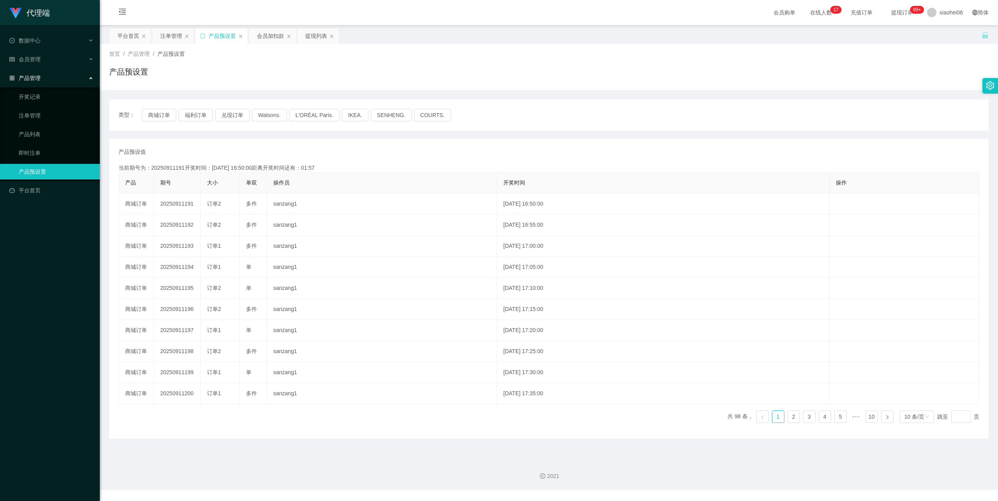
click at [305, 144] on div "产品预设值 添加期号 当前期号为：20250911191开奖时间：2025-09-11 16:50:00距离开奖时间还有：01:57 产品 期号 大小 单双 …" at bounding box center [549, 288] width 880 height 300
click at [266, 54] on div "首页 / 产品管理 / 产品预设置 /" at bounding box center [549, 54] width 880 height 8
click at [172, 34] on div "注单管理" at bounding box center [171, 35] width 22 height 15
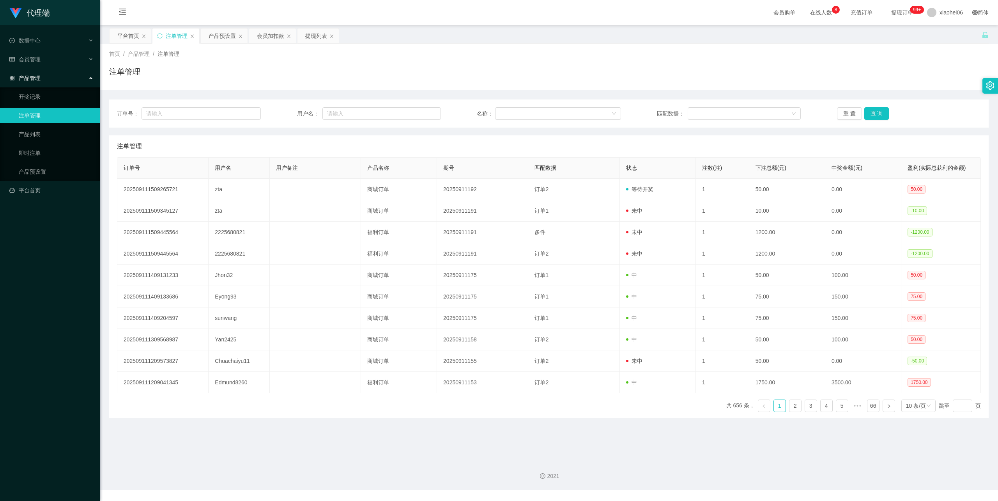
click at [395, 80] on div "注单管理" at bounding box center [549, 75] width 880 height 18
drag, startPoint x: 247, startPoint y: 80, endPoint x: 242, endPoint y: 73, distance: 8.3
click at [246, 77] on div "注单管理" at bounding box center [549, 75] width 880 height 18
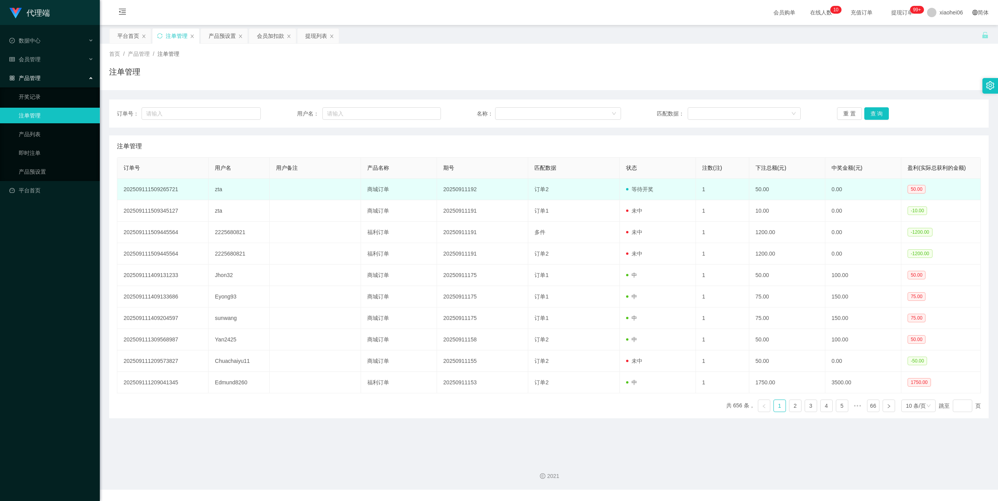
click at [219, 190] on td "zta" at bounding box center [239, 189] width 61 height 21
copy td "zta"
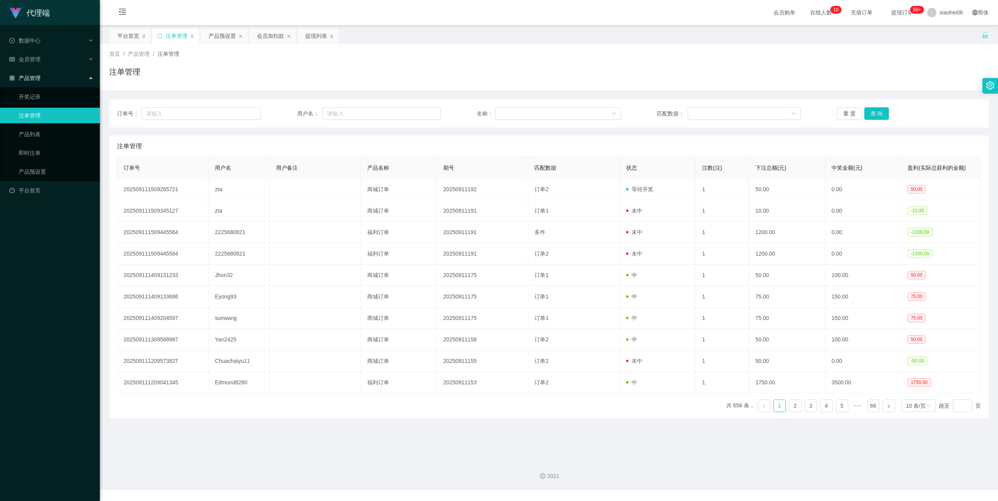
click at [261, 85] on div "首页 / 产品管理 / 注单管理 / 注单管理" at bounding box center [549, 67] width 899 height 46
click at [274, 35] on div "会员加扣款" at bounding box center [270, 35] width 27 height 15
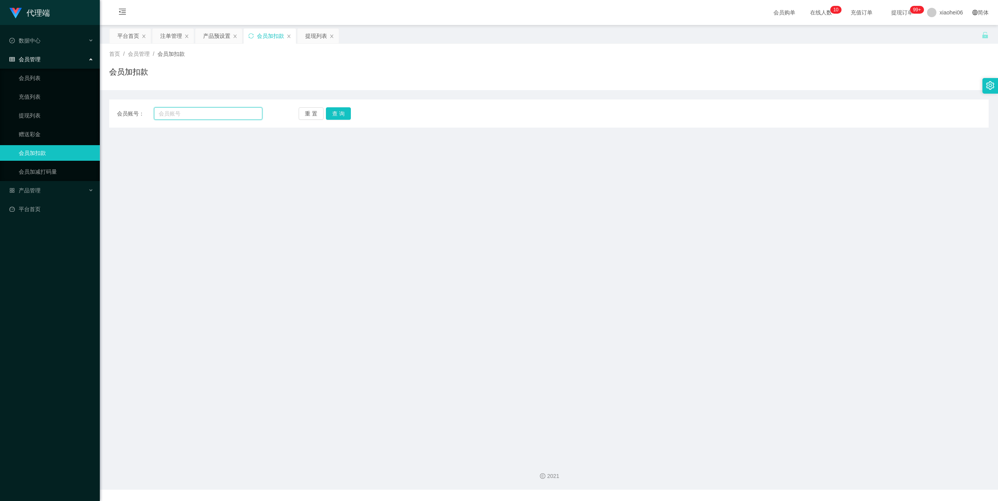
click at [186, 116] on input "text" at bounding box center [208, 113] width 108 height 12
paste input "zta"
type input "zta"
click at [347, 111] on button "查 询" at bounding box center [338, 113] width 25 height 12
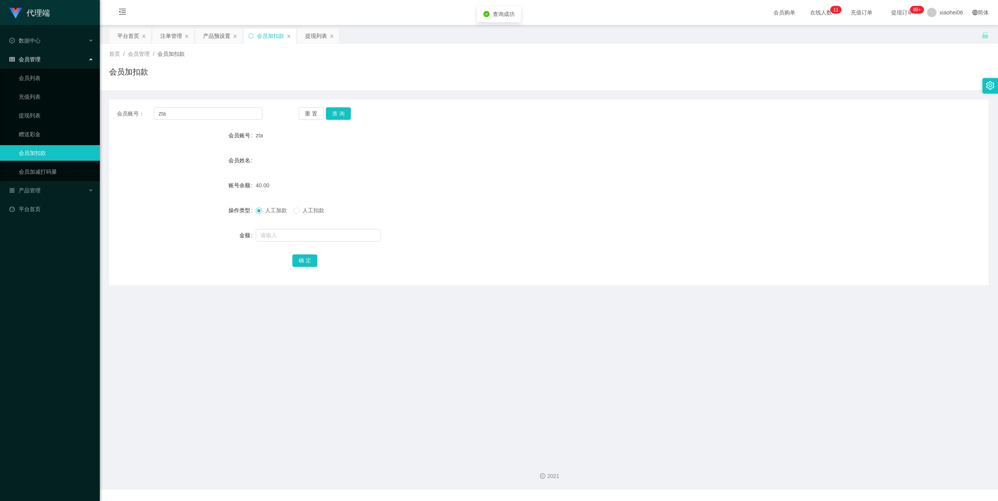
click at [353, 161] on div "会员姓名" at bounding box center [549, 161] width 880 height 16
click at [297, 230] on input "text" at bounding box center [318, 235] width 125 height 12
type input "10"
click at [306, 264] on button "确 定" at bounding box center [305, 260] width 25 height 12
drag, startPoint x: 582, startPoint y: 149, endPoint x: 662, endPoint y: 109, distance: 89.0
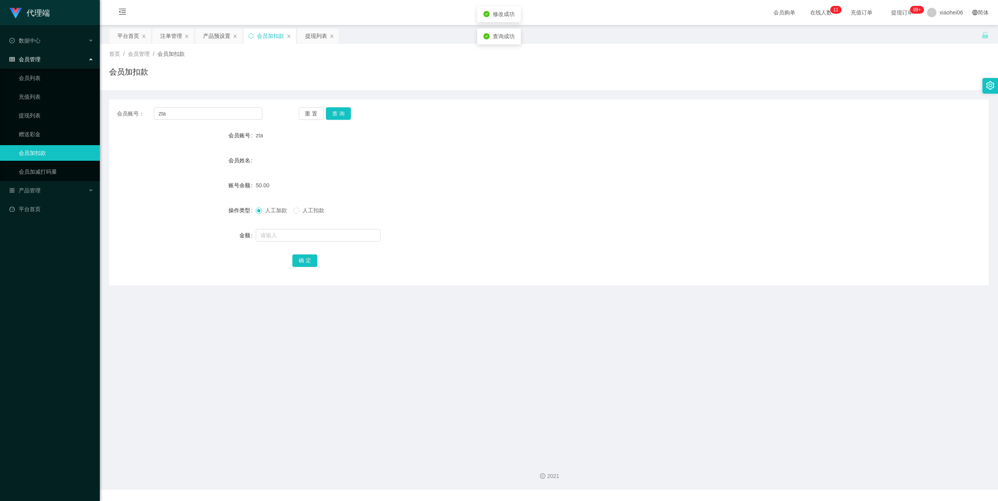
click at [590, 146] on form "会员账号 zta 会员姓名 账号余额 50.00 操作类型 人工加款 人工扣款 金额 确 定" at bounding box center [549, 198] width 880 height 140
click at [512, 169] on form "会员账号 zta 会员姓名 账号余额 50.00 操作类型 人工加款 人工扣款 金额 确 定" at bounding box center [549, 198] width 880 height 140
click at [316, 35] on div "提现列表" at bounding box center [316, 35] width 22 height 15
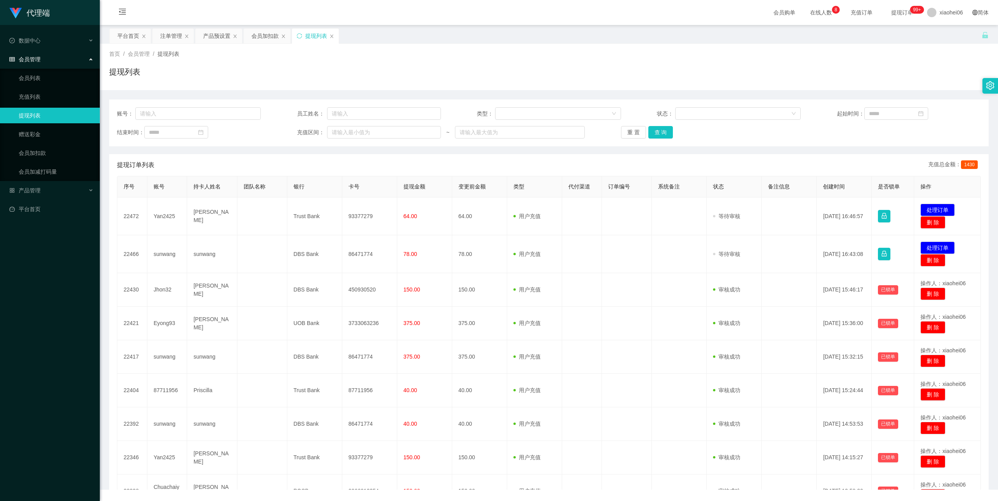
click at [440, 67] on div "提现列表" at bounding box center [549, 75] width 880 height 18
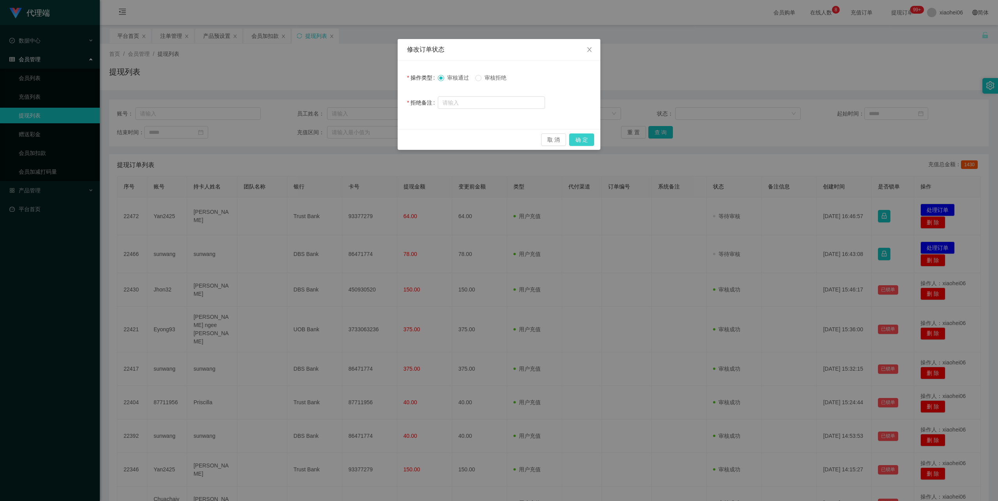
click at [589, 135] on button "确 定" at bounding box center [581, 139] width 25 height 12
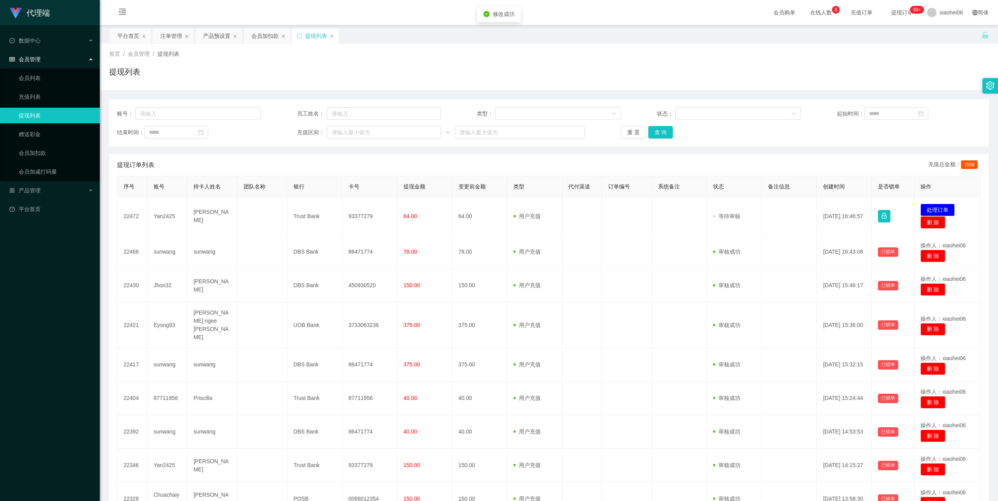
click at [439, 41] on div "平台首页 注单管理 产品预设置 会员加扣款 提现列表" at bounding box center [545, 41] width 873 height 27
click at [553, 41] on div "平台首页 注单管理 产品预设置 会员加扣款 提现列表" at bounding box center [545, 41] width 873 height 27
click at [483, 65] on div "首页 / 会员管理 / 提现列表 / 提现列表" at bounding box center [549, 67] width 880 height 34
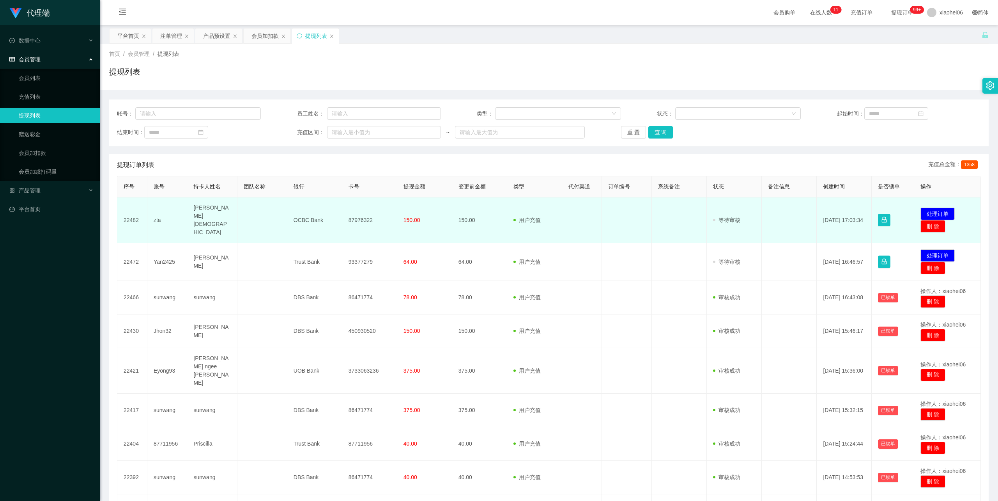
click at [204, 216] on td "[PERSON_NAME][DEMOGRAPHIC_DATA]" at bounding box center [212, 220] width 50 height 46
click at [371, 216] on td "87976322" at bounding box center [369, 220] width 55 height 46
click at [364, 215] on td "87976322" at bounding box center [369, 220] width 55 height 46
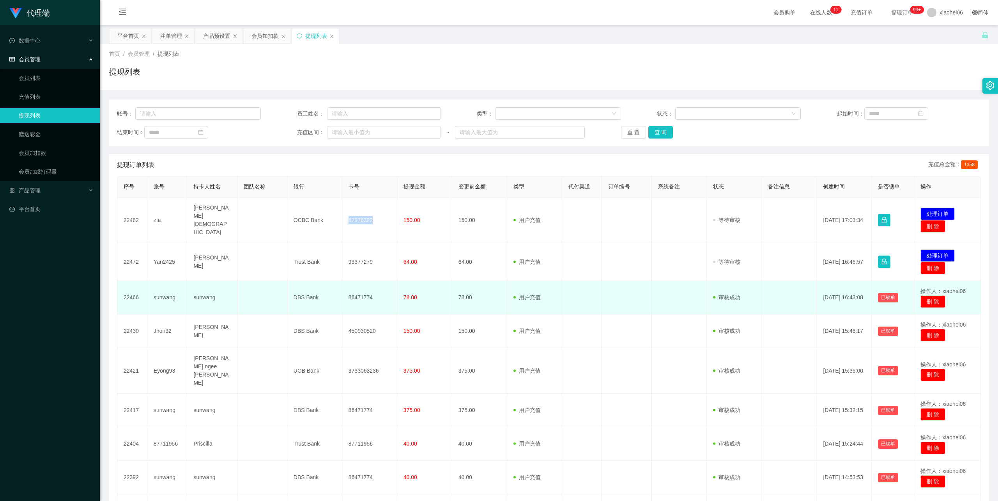
copy td "87976322"
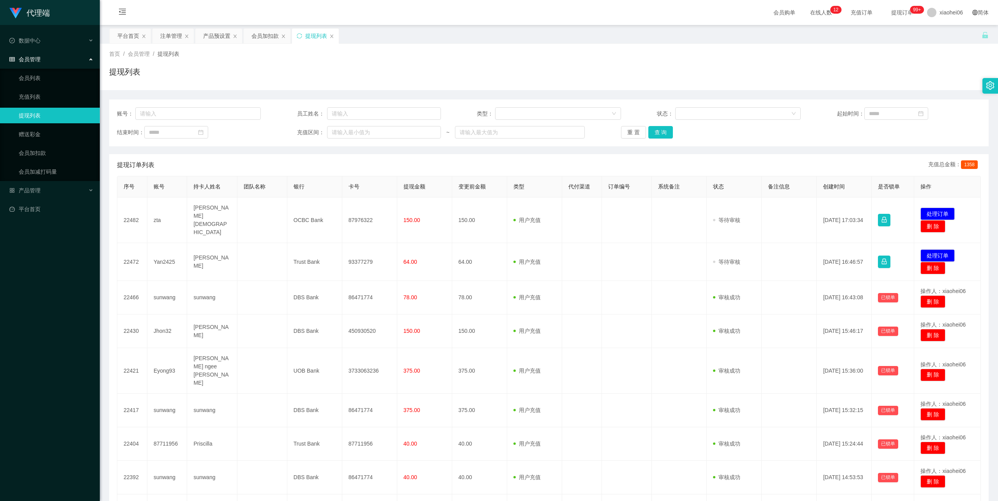
drag, startPoint x: 498, startPoint y: 66, endPoint x: 615, endPoint y: 38, distance: 121.1
click at [498, 66] on div "提现列表" at bounding box center [549, 75] width 880 height 18
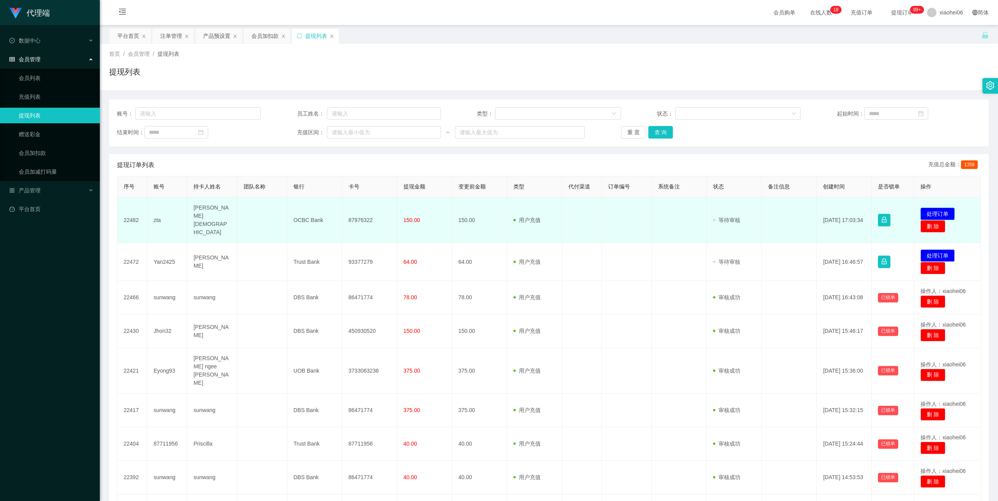
click at [940, 207] on button "处理订单" at bounding box center [938, 213] width 34 height 12
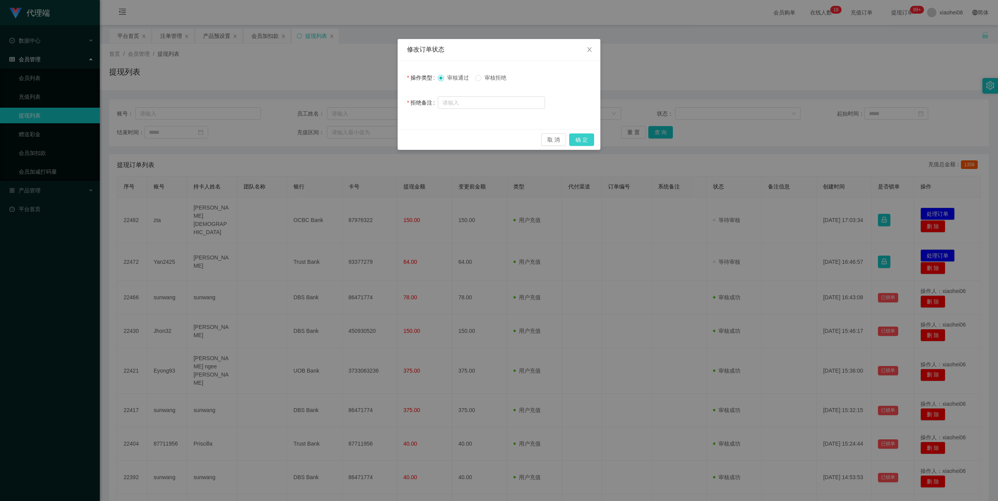
drag, startPoint x: 589, startPoint y: 140, endPoint x: 587, endPoint y: 135, distance: 5.7
click at [588, 140] on button "确 定" at bounding box center [581, 139] width 25 height 12
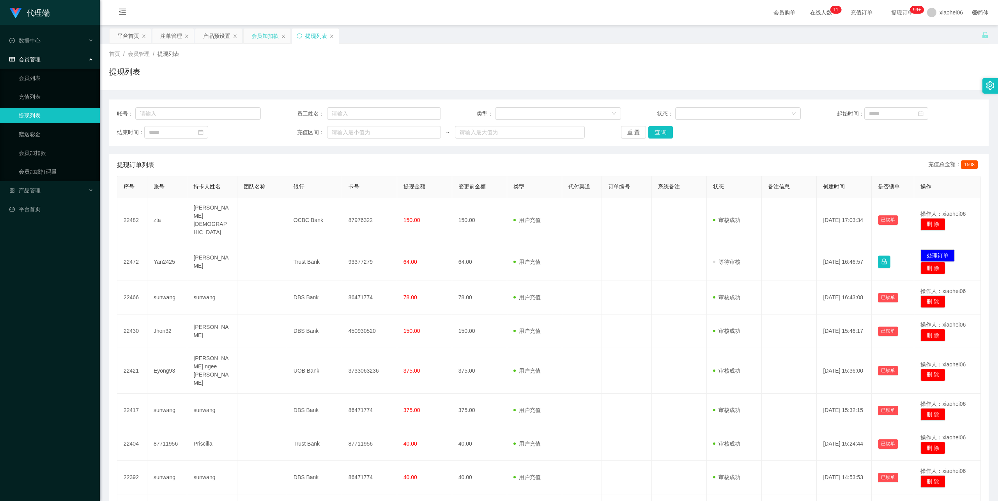
click at [266, 38] on div "会员加扣款" at bounding box center [265, 35] width 27 height 15
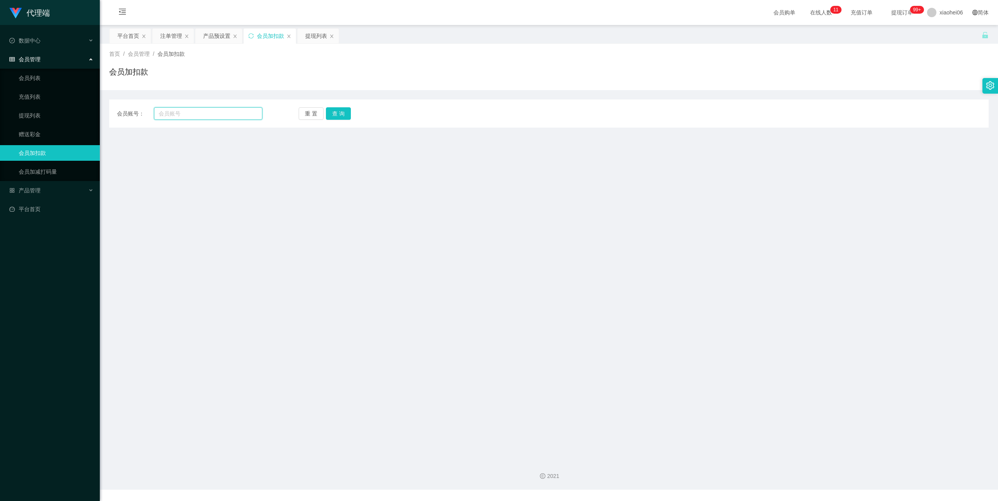
drag, startPoint x: 225, startPoint y: 110, endPoint x: 232, endPoint y: 110, distance: 7.4
click at [225, 110] on input "text" at bounding box center [208, 113] width 108 height 12
paste input "wong1616"
type input "wong1616"
click at [348, 111] on button "查 询" at bounding box center [338, 113] width 25 height 12
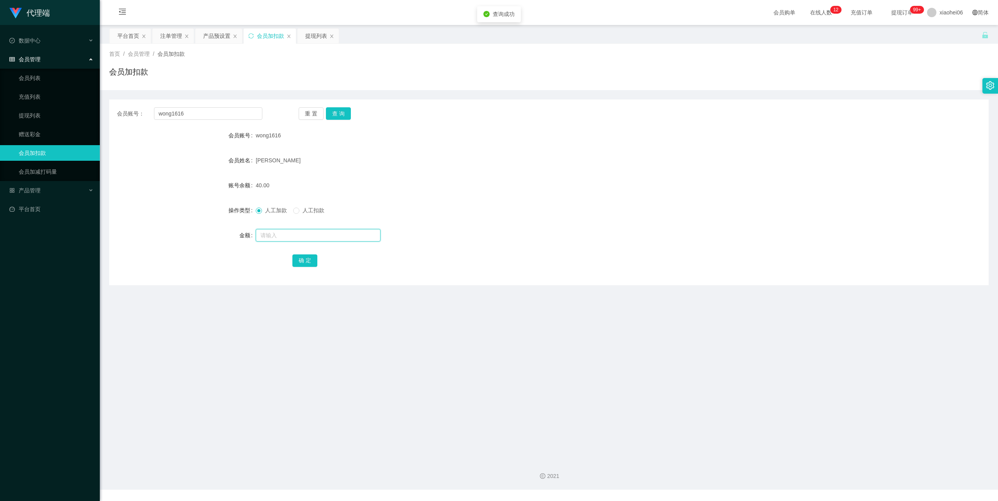
click at [301, 233] on input "text" at bounding box center [318, 235] width 125 height 12
type input "40"
drag, startPoint x: 300, startPoint y: 259, endPoint x: 310, endPoint y: 252, distance: 12.8
click at [300, 259] on button "确 定" at bounding box center [305, 260] width 25 height 12
drag, startPoint x: 424, startPoint y: 184, endPoint x: 423, endPoint y: 176, distance: 8.6
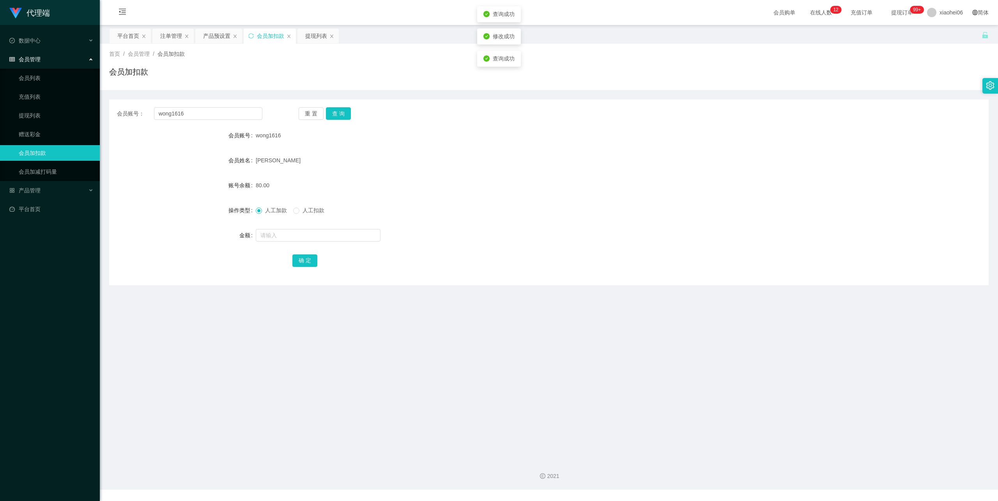
click at [424, 183] on div "80.00" at bounding box center [512, 185] width 513 height 16
click at [315, 35] on div "提现列表" at bounding box center [316, 35] width 22 height 15
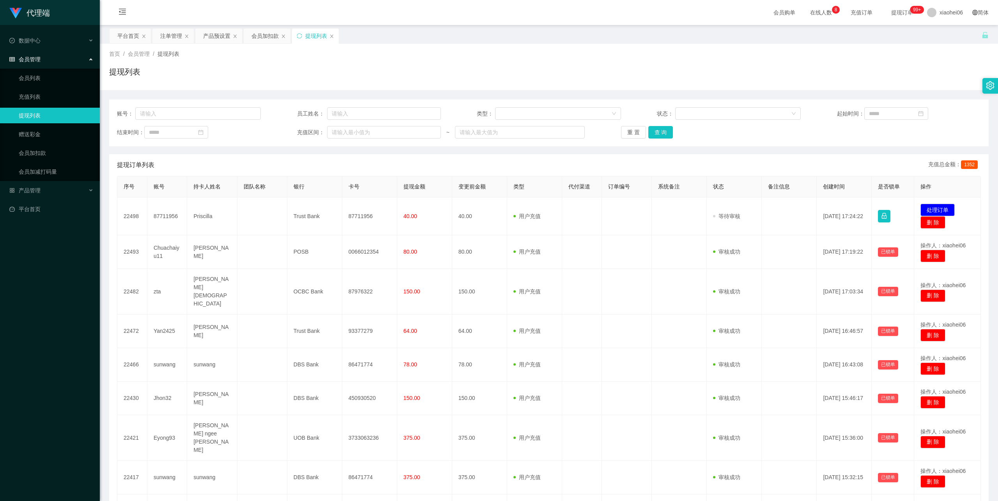
click at [593, 41] on div "平台首页 注单管理 产品预设置 会员加扣款 提现列表" at bounding box center [545, 41] width 873 height 27
click at [422, 77] on div "提现列表" at bounding box center [549, 75] width 880 height 18
click at [264, 36] on div "会员加扣款" at bounding box center [265, 35] width 27 height 15
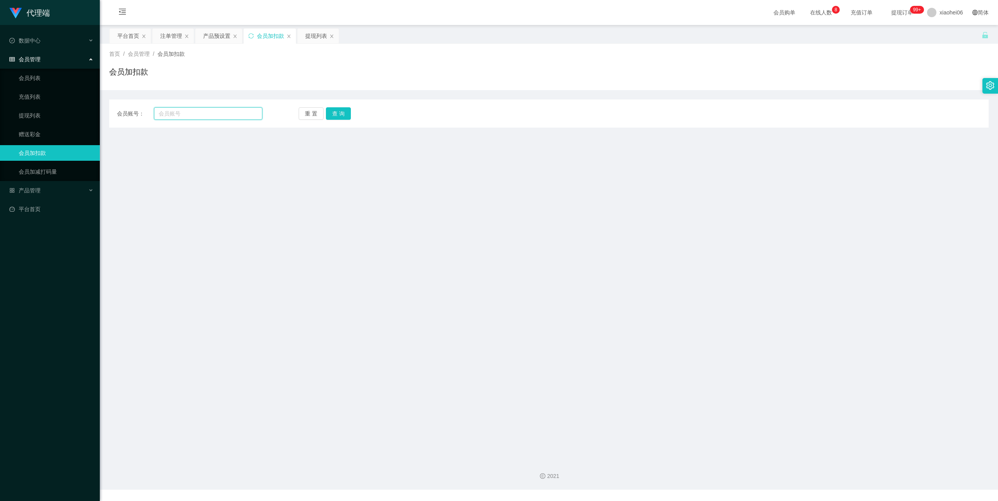
click at [228, 112] on input "text" at bounding box center [208, 113] width 108 height 12
paste input "Eyong93"
type input "Eyong93"
click at [340, 113] on button "查 询" at bounding box center [338, 113] width 25 height 12
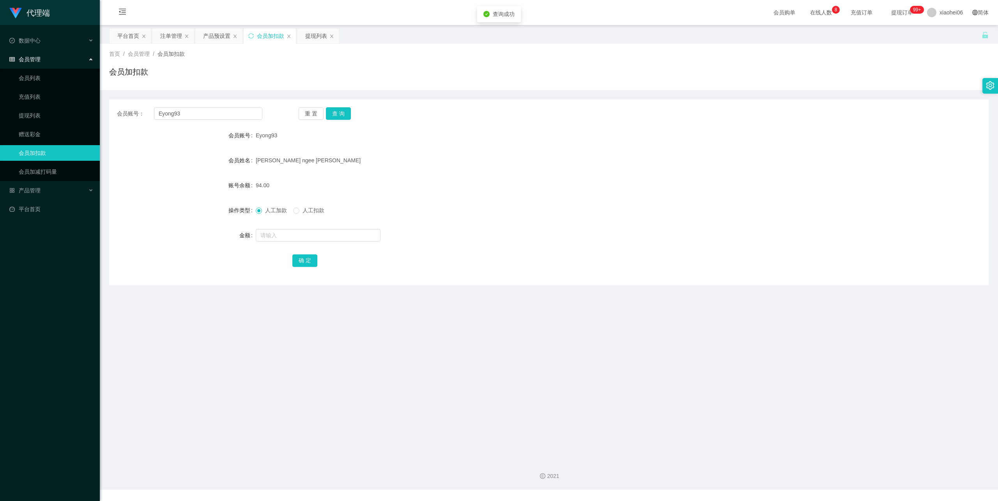
click at [367, 212] on div "人工加款 人工扣款" at bounding box center [512, 210] width 513 height 16
click at [297, 239] on input "text" at bounding box center [318, 235] width 125 height 12
type input "40"
drag, startPoint x: 310, startPoint y: 262, endPoint x: 312, endPoint y: 258, distance: 4.6
click at [311, 262] on button "确 定" at bounding box center [305, 260] width 25 height 12
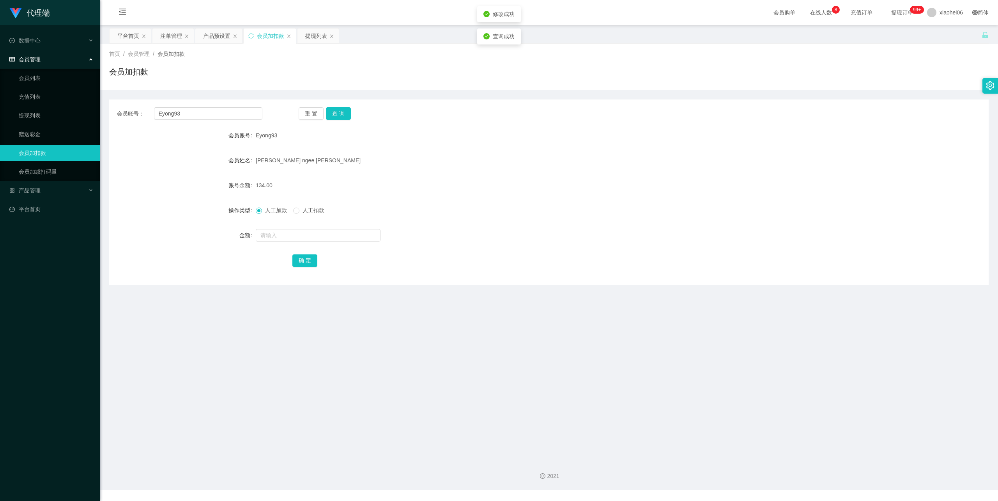
drag, startPoint x: 648, startPoint y: 141, endPoint x: 788, endPoint y: 66, distance: 159.2
click at [651, 140] on div "Eyong93" at bounding box center [512, 136] width 513 height 16
drag, startPoint x: 462, startPoint y: 131, endPoint x: 450, endPoint y: 119, distance: 16.5
click at [462, 129] on div "Eyong93" at bounding box center [512, 136] width 513 height 16
click at [327, 34] on div "提现列表" at bounding box center [316, 35] width 22 height 15
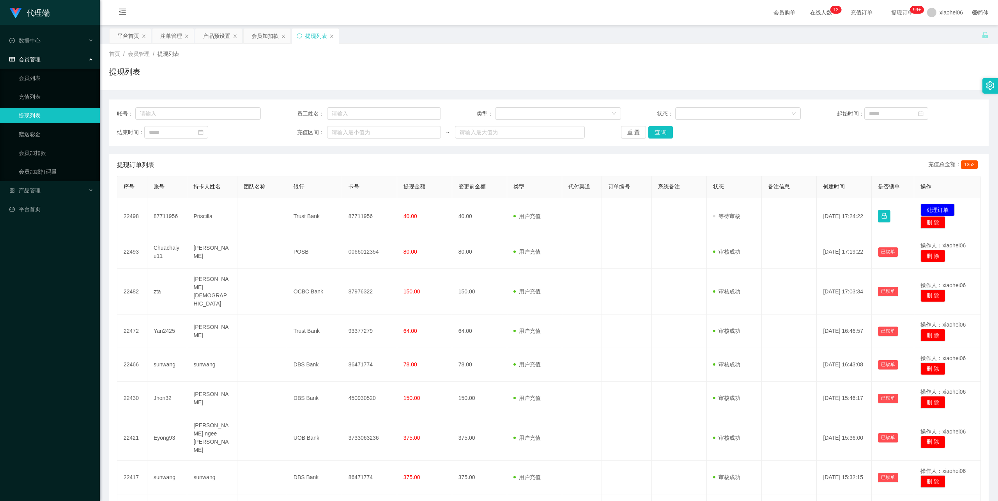
click at [532, 66] on div "首页 / 会员管理 / 提现列表 / 提现列表" at bounding box center [549, 67] width 880 height 34
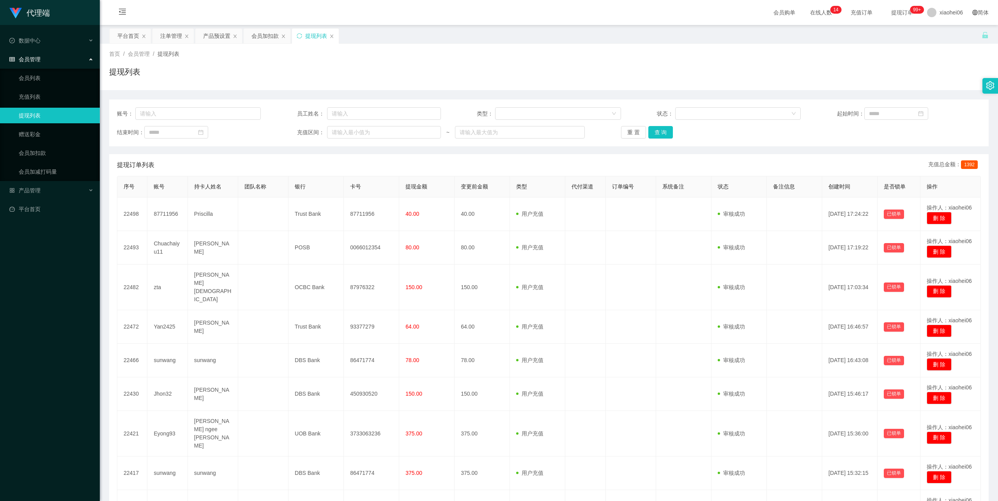
click at [483, 80] on div "提现列表" at bounding box center [549, 75] width 880 height 18
click at [451, 63] on div "首页 / 会员管理 / 提现列表 / 提现列表" at bounding box center [549, 67] width 880 height 34
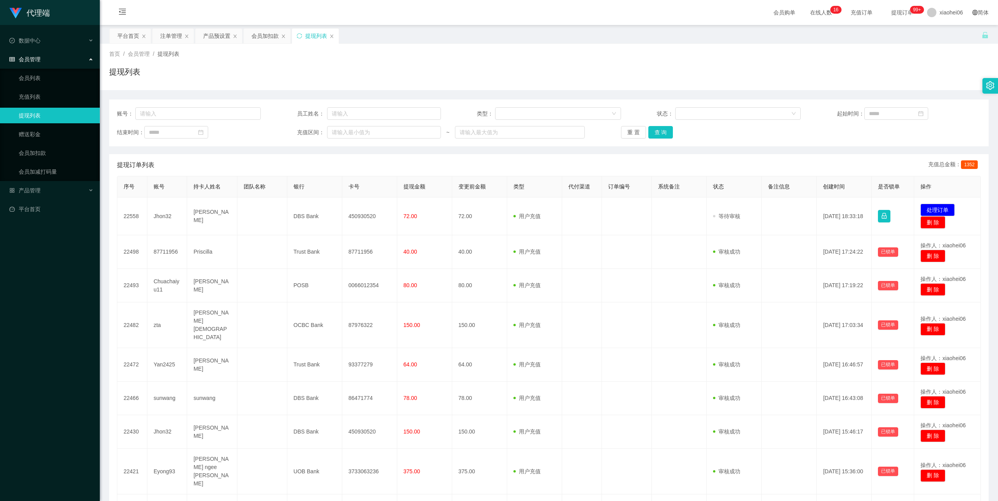
click at [422, 66] on div "提现列表" at bounding box center [549, 75] width 880 height 18
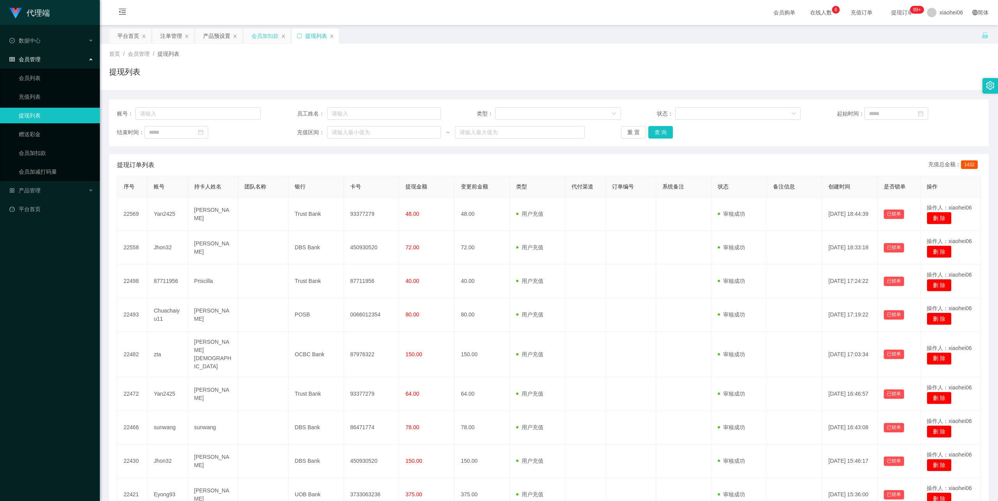
click at [261, 35] on div "会员加扣款" at bounding box center [265, 35] width 27 height 15
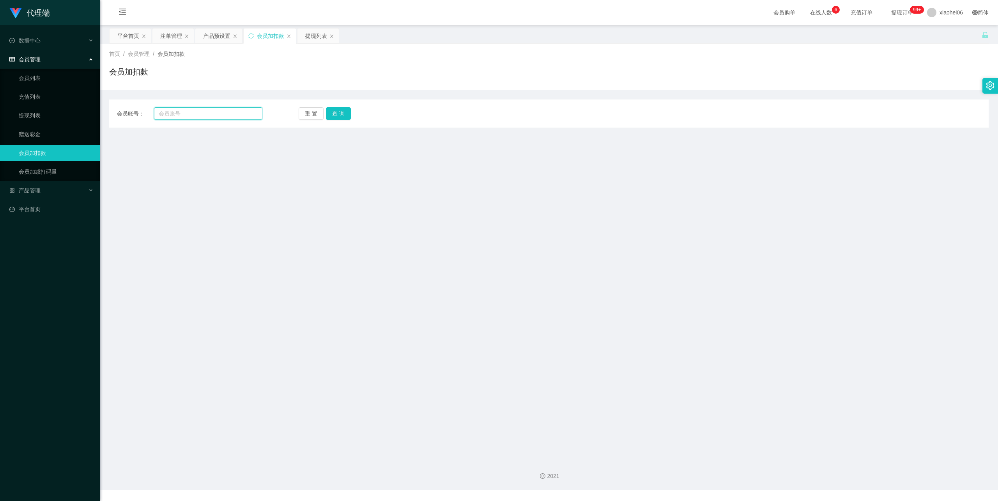
click at [202, 111] on input "text" at bounding box center [208, 113] width 108 height 12
paste input "wong1616"
type input "wong1616"
click at [333, 115] on button "查 询" at bounding box center [338, 113] width 25 height 12
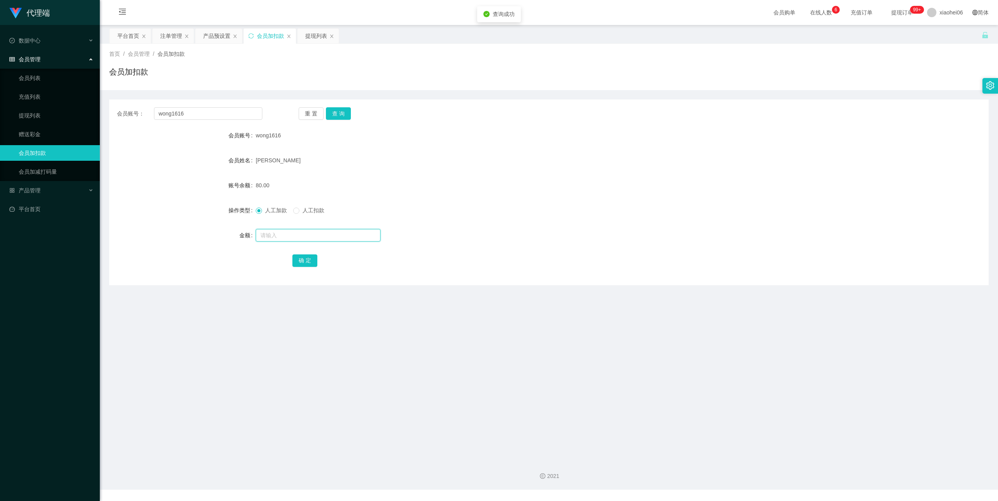
click at [275, 231] on input "text" at bounding box center [318, 235] width 125 height 12
type input "300"
click at [310, 259] on button "确 定" at bounding box center [305, 260] width 25 height 12
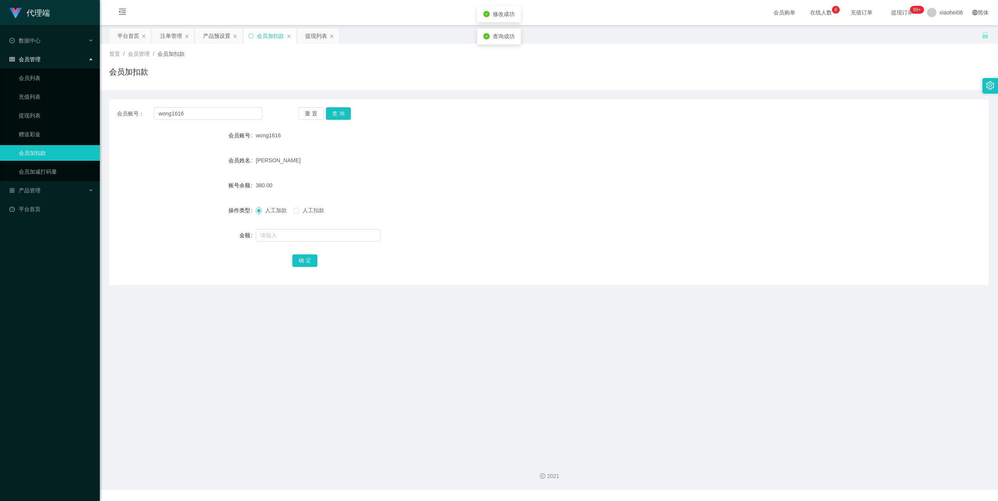
drag, startPoint x: 561, startPoint y: 189, endPoint x: 550, endPoint y: 179, distance: 15.5
click at [562, 189] on div "380.00" at bounding box center [512, 185] width 513 height 16
click at [431, 171] on form "会员账号 wong1616 会员姓名 wong zheng yu 账号余额 380.00 操作类型 人工加款 人工扣款 金额 确 定" at bounding box center [549, 198] width 880 height 140
click at [318, 37] on div "提现列表" at bounding box center [316, 35] width 22 height 15
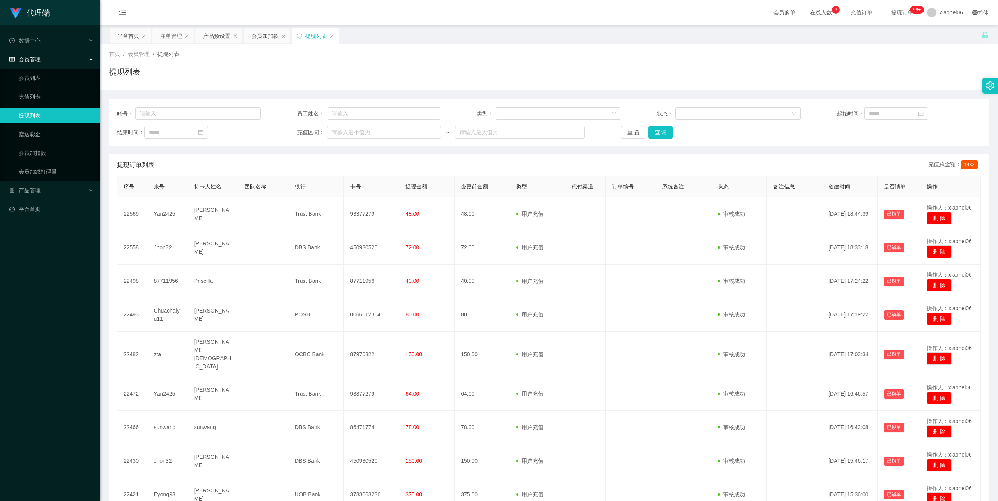
click at [416, 147] on div "账号： 员工姓名： 类型： 状态： 起始时间： 结束时间： 充值区间： ~ 重 置 查 询 提现订单列表 充值总金额： 1432 序号 账号 持卡人姓名 团队…" at bounding box center [549, 334] width 880 height 470
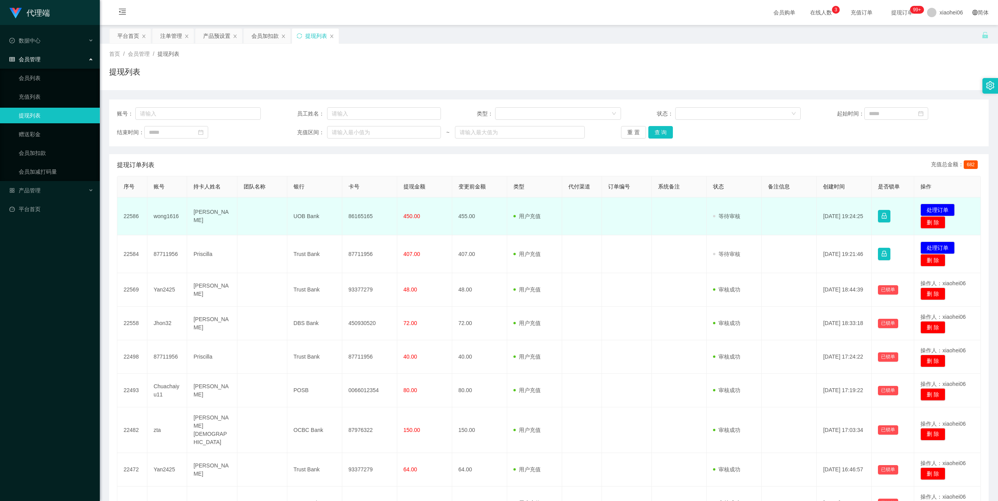
click at [207, 213] on td "[PERSON_NAME]" at bounding box center [212, 216] width 50 height 38
copy td "[PERSON_NAME]"
click at [308, 215] on td "UOB Bank" at bounding box center [314, 216] width 55 height 38
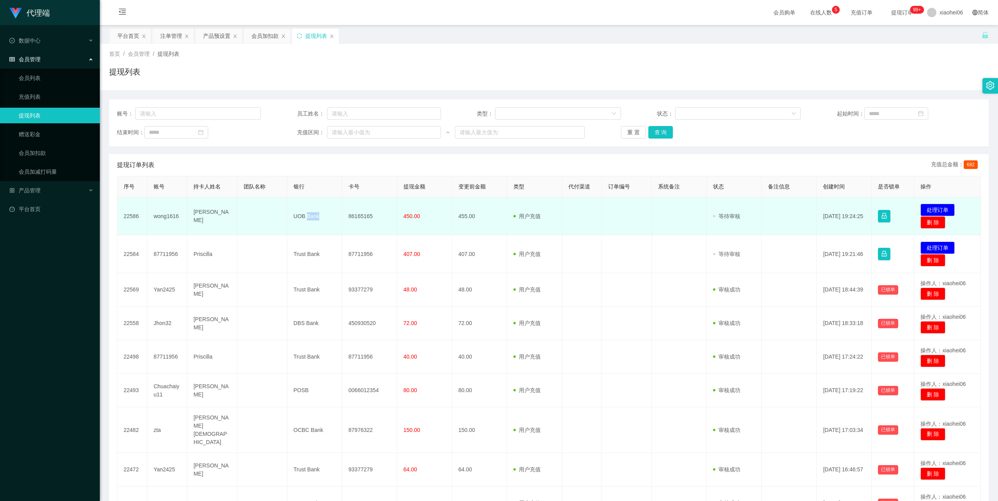
click at [308, 215] on td "UOB Bank" at bounding box center [314, 216] width 55 height 38
copy td "UOB Bank"
click at [365, 214] on td "86165165" at bounding box center [369, 216] width 55 height 38
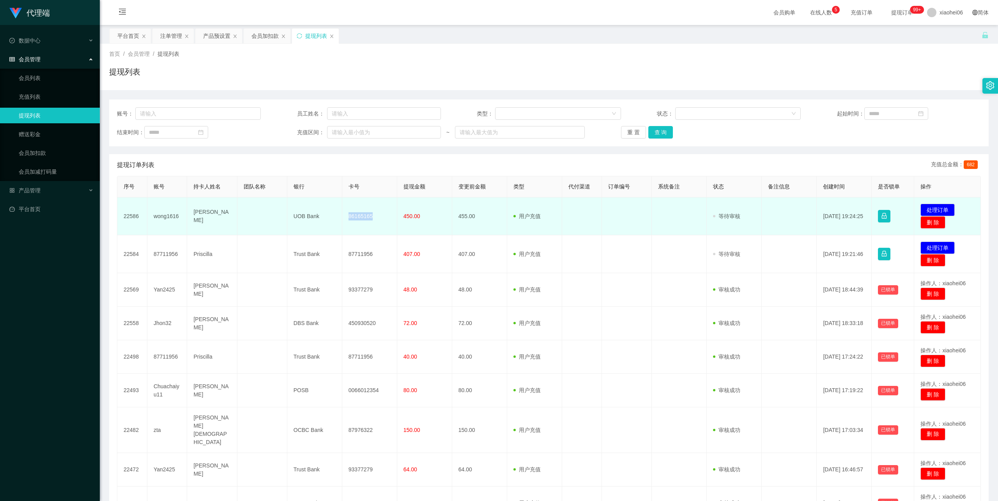
copy td "86165165"
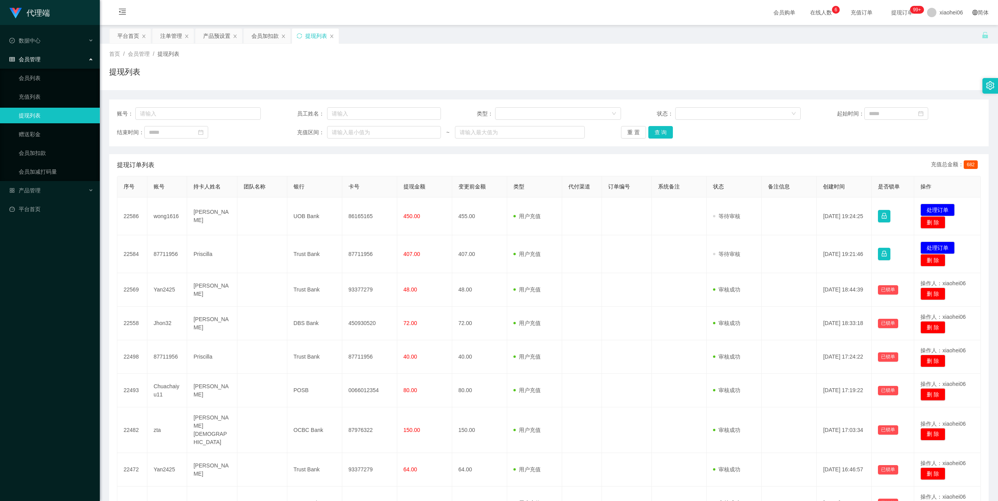
click at [554, 83] on div "提现列表" at bounding box center [549, 75] width 880 height 18
click at [612, 67] on div "提现列表" at bounding box center [549, 75] width 880 height 18
click at [626, 64] on div "首页 / 会员管理 / 提现列表 / 提现列表" at bounding box center [549, 67] width 880 height 34
click at [704, 66] on div "首页 / 会员管理 / 提现列表 / 提现列表" at bounding box center [549, 67] width 880 height 34
click at [580, 60] on div "首页 / 会员管理 / 提现列表 / 提现列表" at bounding box center [549, 67] width 880 height 34
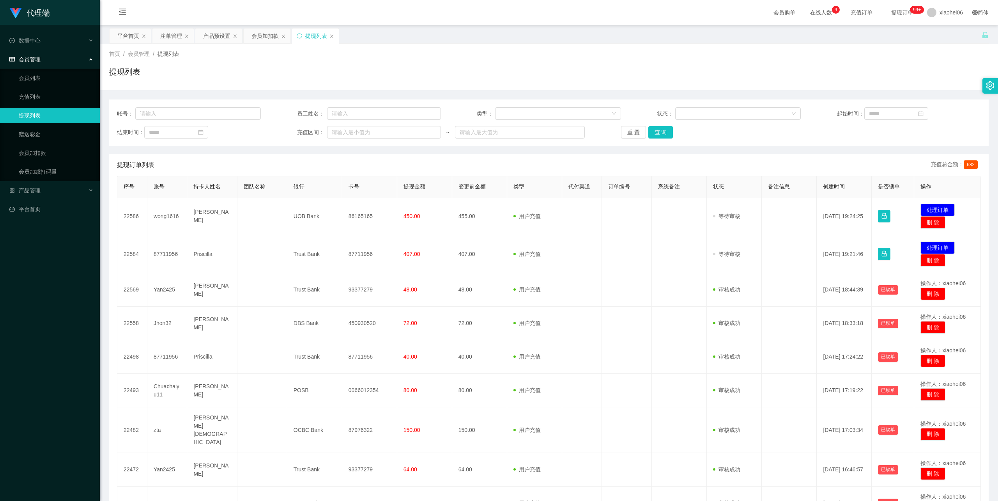
click at [624, 50] on div "首页 / 会员管理 / 提现列表 /" at bounding box center [549, 54] width 880 height 8
click at [268, 37] on div "会员加扣款" at bounding box center [265, 35] width 27 height 15
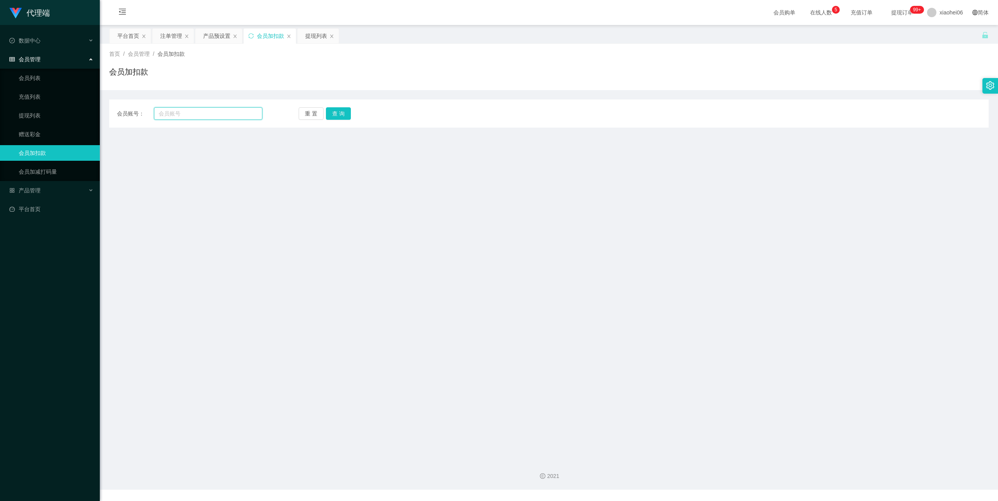
click at [226, 117] on input "text" at bounding box center [208, 113] width 108 height 12
paste input "89043724"
type input "89043724"
click at [340, 116] on button "查 询" at bounding box center [338, 113] width 25 height 12
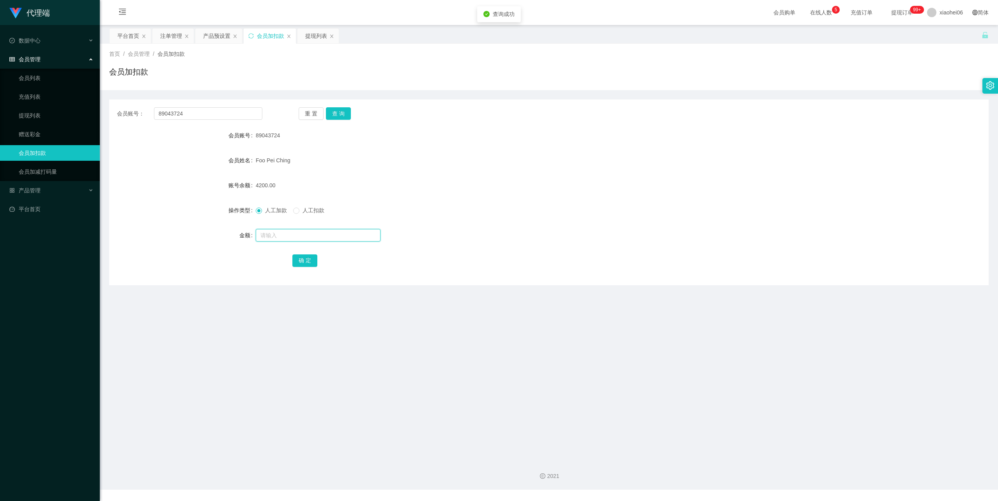
click at [278, 238] on input "text" at bounding box center [318, 235] width 125 height 12
type input "5500"
click at [308, 259] on button "确 定" at bounding box center [305, 260] width 25 height 12
click at [621, 172] on form "会员账号 89043724 会员姓名 Foo Pei Ching 账号余额 9700.00 操作类型 人工加款 人工扣款 金额 确 定" at bounding box center [549, 198] width 880 height 140
click at [314, 32] on div "提现列表" at bounding box center [316, 35] width 22 height 15
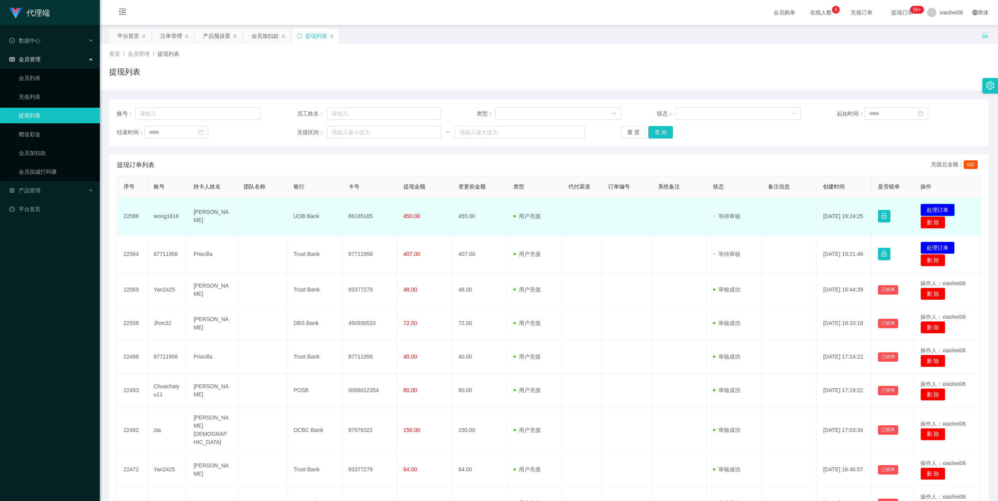
click at [933, 207] on button "处理订单" at bounding box center [938, 210] width 34 height 12
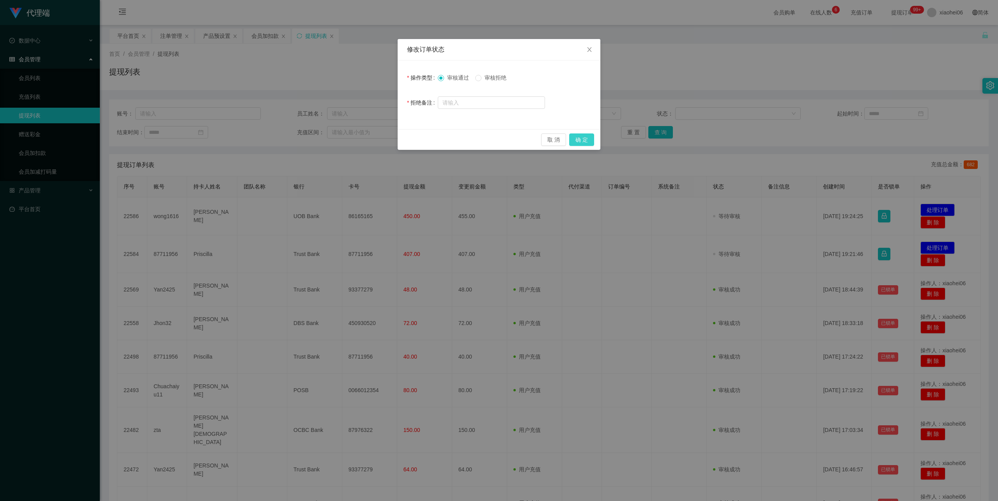
click at [594, 141] on button "确 定" at bounding box center [581, 139] width 25 height 12
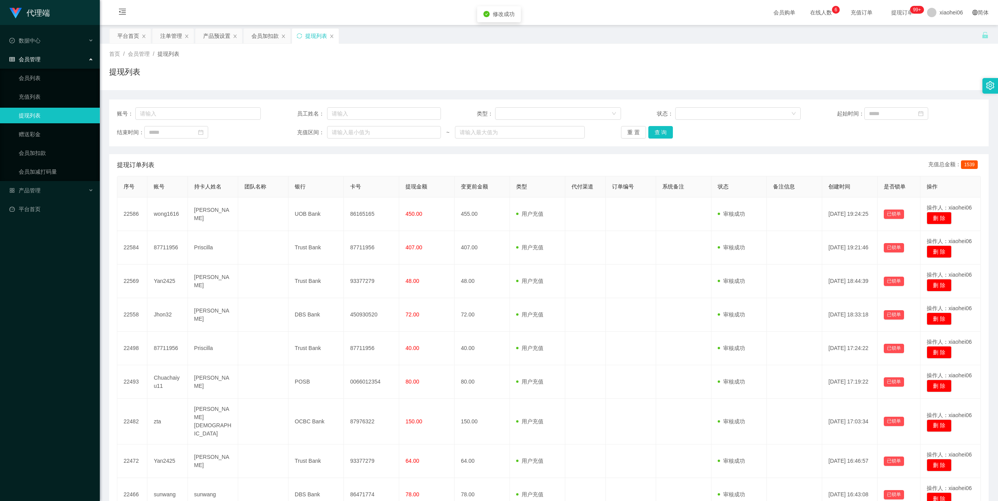
click at [594, 80] on div "提现列表" at bounding box center [549, 75] width 880 height 18
click at [257, 36] on div "会员加扣款" at bounding box center [265, 35] width 27 height 15
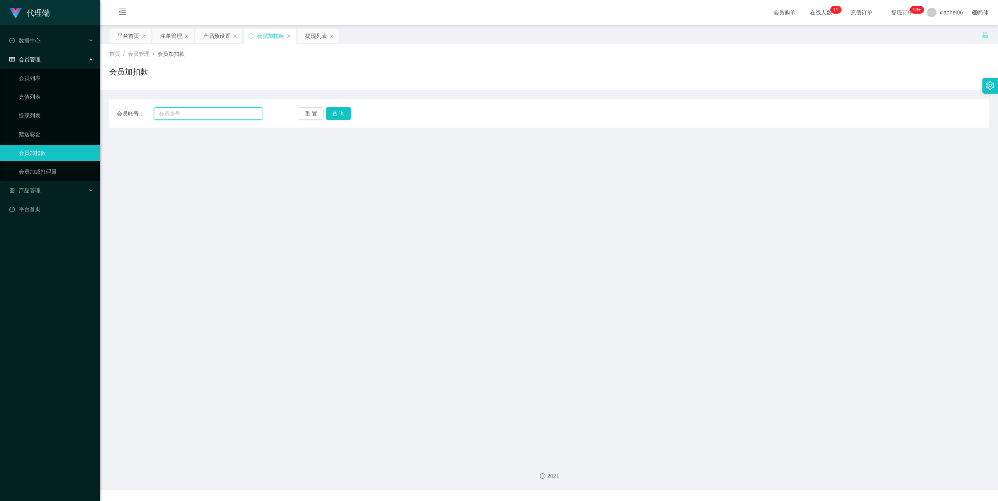
click at [192, 115] on input "text" at bounding box center [208, 113] width 108 height 12
paste input "wong1616"
type input "wong1616"
click at [336, 110] on button "查 询" at bounding box center [338, 113] width 25 height 12
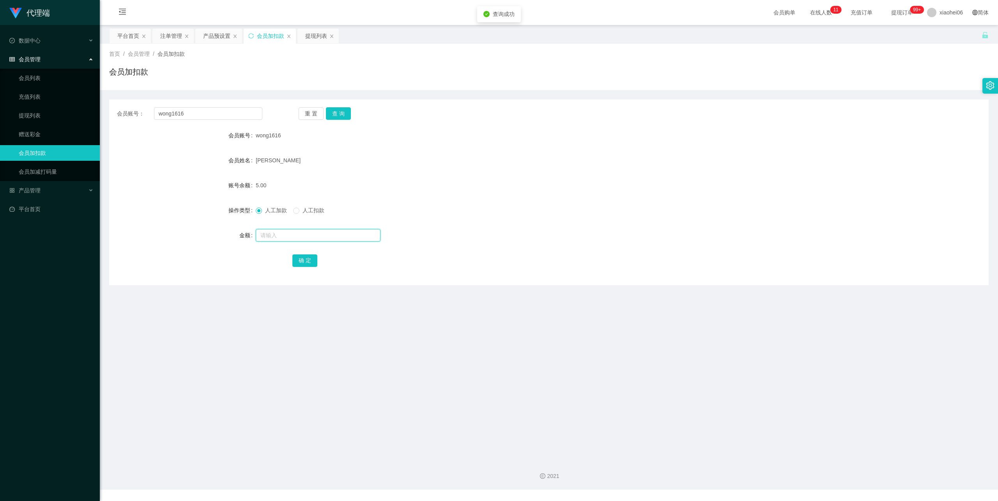
click at [278, 236] on input "text" at bounding box center [318, 235] width 125 height 12
type input "38"
click at [315, 256] on button "确 定" at bounding box center [305, 260] width 25 height 12
drag, startPoint x: 406, startPoint y: 164, endPoint x: 395, endPoint y: 161, distance: 10.5
click at [406, 164] on div "[PERSON_NAME]" at bounding box center [512, 161] width 513 height 16
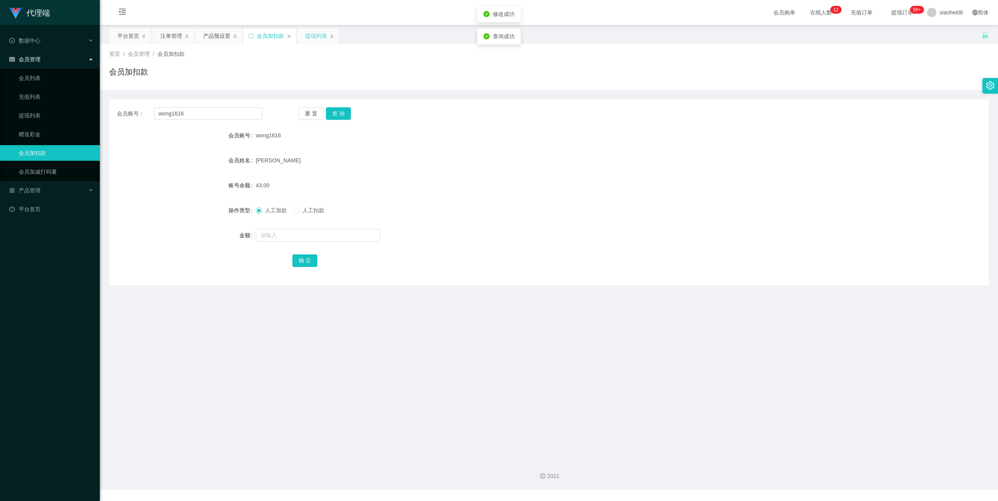
click at [315, 35] on div "提现列表" at bounding box center [316, 35] width 22 height 15
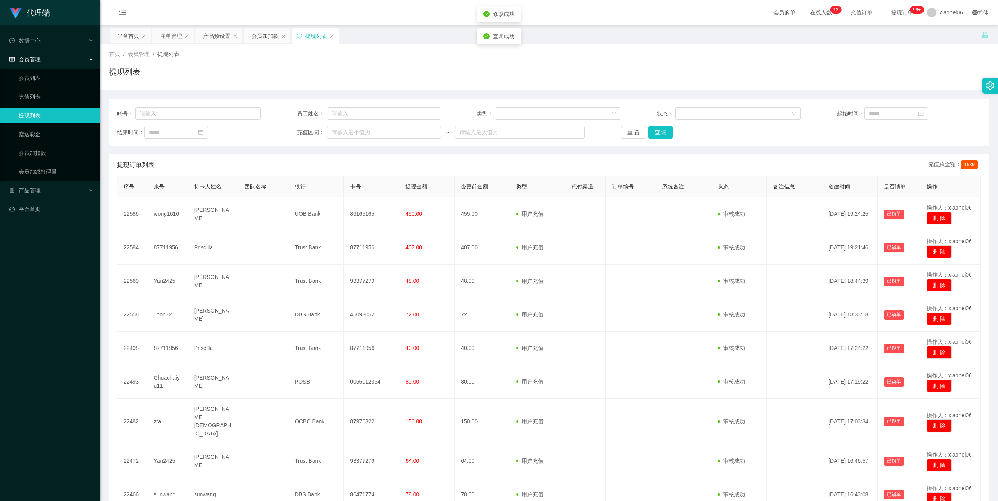
click at [629, 69] on div "提现列表" at bounding box center [549, 75] width 880 height 18
click at [269, 36] on div "会员加扣款" at bounding box center [265, 35] width 27 height 15
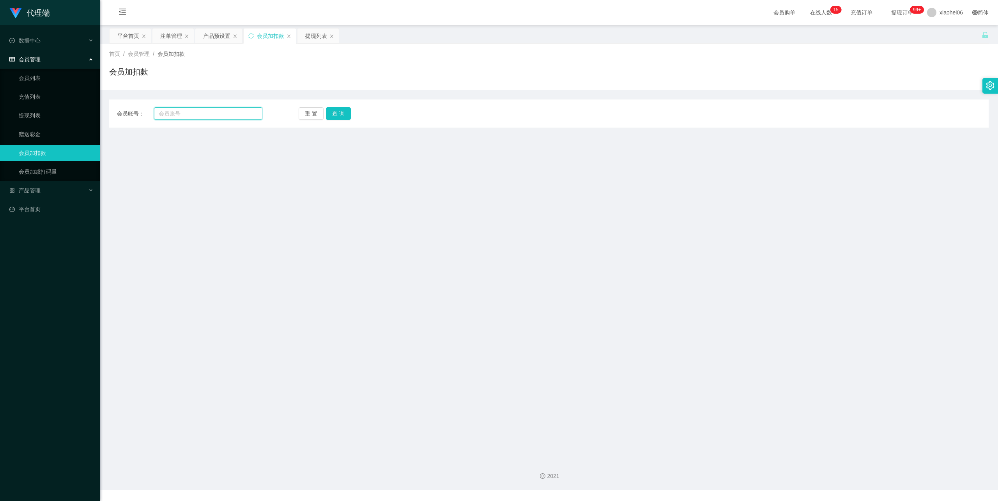
drag, startPoint x: 203, startPoint y: 114, endPoint x: 211, endPoint y: 114, distance: 8.2
click at [203, 114] on input "text" at bounding box center [208, 113] width 108 height 12
paste input "sunwang"
type input "sunwang"
click at [339, 115] on button "查 询" at bounding box center [338, 113] width 25 height 12
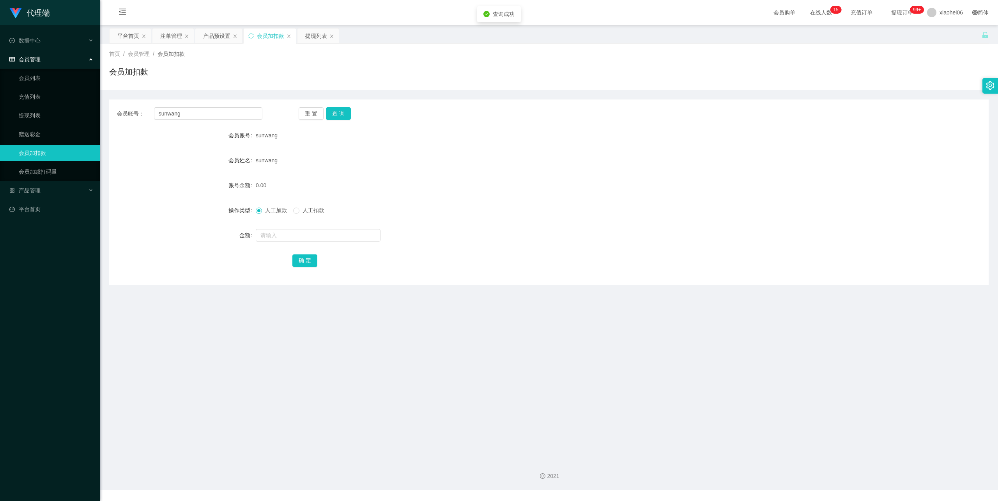
click at [281, 244] on form "会员账号 sunwang 会员姓名 sunwang 账号余额 0.00 操作类型 人工加款 人工扣款 金额 确 定" at bounding box center [549, 198] width 880 height 140
click at [282, 238] on input "text" at bounding box center [318, 235] width 125 height 12
type input "56"
click at [307, 257] on button "确 定" at bounding box center [305, 260] width 25 height 12
click at [640, 142] on form "会员账号 sunwang 会员姓名 sunwang 账号余额 56.00 操作类型 人工加款 人工扣款 金额 确 定" at bounding box center [549, 198] width 880 height 140
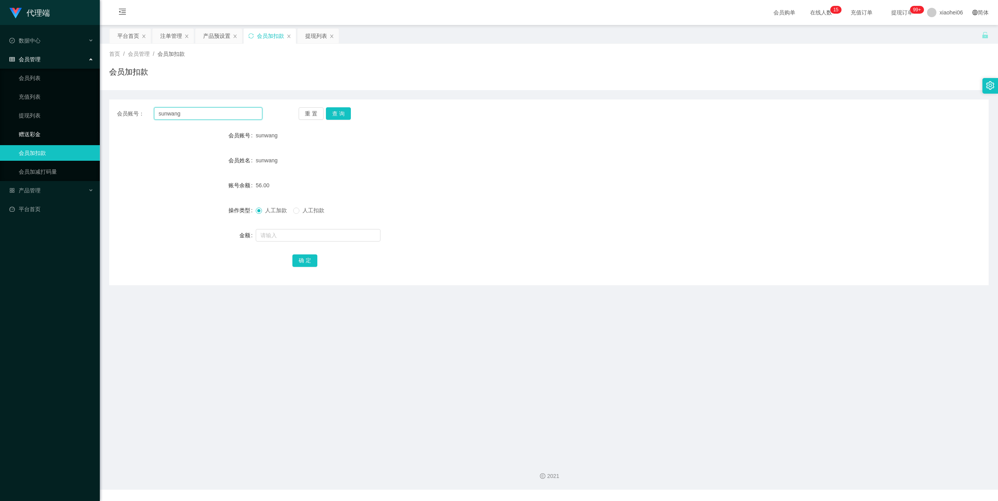
drag, startPoint x: 98, startPoint y: 117, endPoint x: 92, endPoint y: 130, distance: 14.3
click at [24, 124] on section "代理端 数据中心 会员管理 会员列表 充值列表 提现列表 赠送彩金 会员加扣款 会员加减打码量 产品管理 平台首页 保存配置 重置配置 整体风格设置 主题色 …" at bounding box center [499, 244] width 998 height 489
paste input "Eyong93"
type input "Eyong93"
drag, startPoint x: 337, startPoint y: 113, endPoint x: 336, endPoint y: 127, distance: 14.5
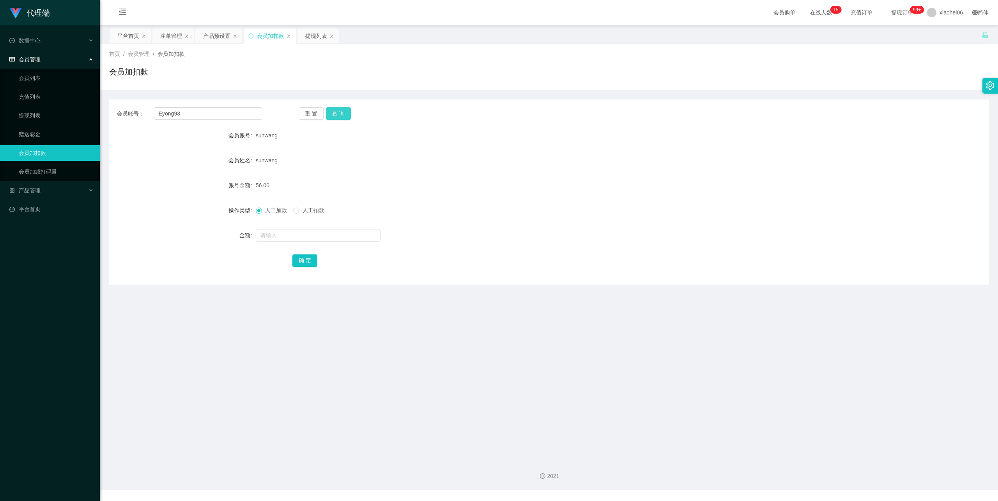
click at [337, 113] on button "查 询" at bounding box center [338, 113] width 25 height 12
click at [286, 236] on input "text" at bounding box center [318, 235] width 125 height 12
type input "32"
click at [306, 261] on button "确 定" at bounding box center [305, 260] width 25 height 12
drag, startPoint x: 531, startPoint y: 144, endPoint x: 538, endPoint y: 140, distance: 8.4
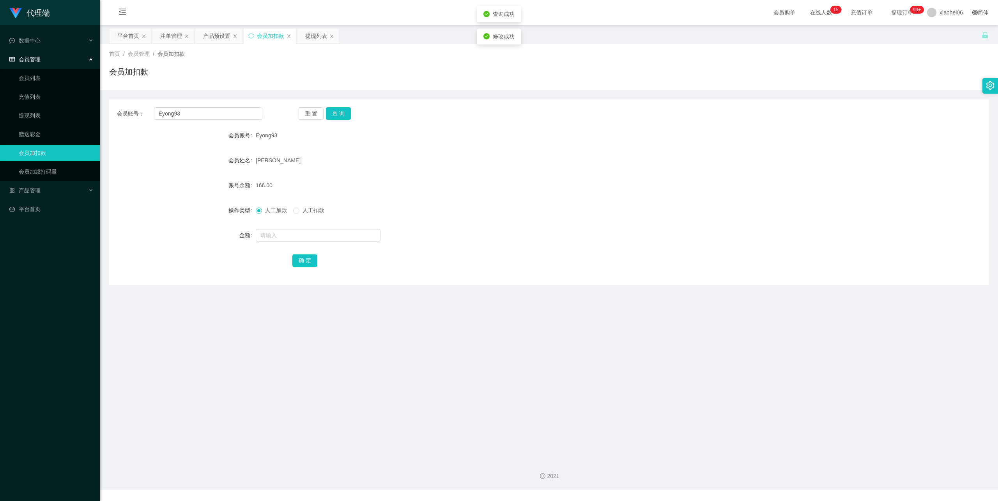
click at [531, 144] on form "会员账号 Eyong93 会员姓名 Chan ngee yong 账号余额 166.00 操作类型 人工加款 人工扣款 金额 确 定" at bounding box center [549, 198] width 880 height 140
drag, startPoint x: 433, startPoint y: 129, endPoint x: 419, endPoint y: 119, distance: 17.3
click at [432, 126] on div "会员账号： Eyong93 重 置 查 询 会员账号 Eyong93 会员姓名 Chan ngee yong 账号余额 166.00 操作类型 人工加款 人工…" at bounding box center [549, 192] width 880 height 186
click at [326, 39] on div "提现列表" at bounding box center [316, 35] width 22 height 15
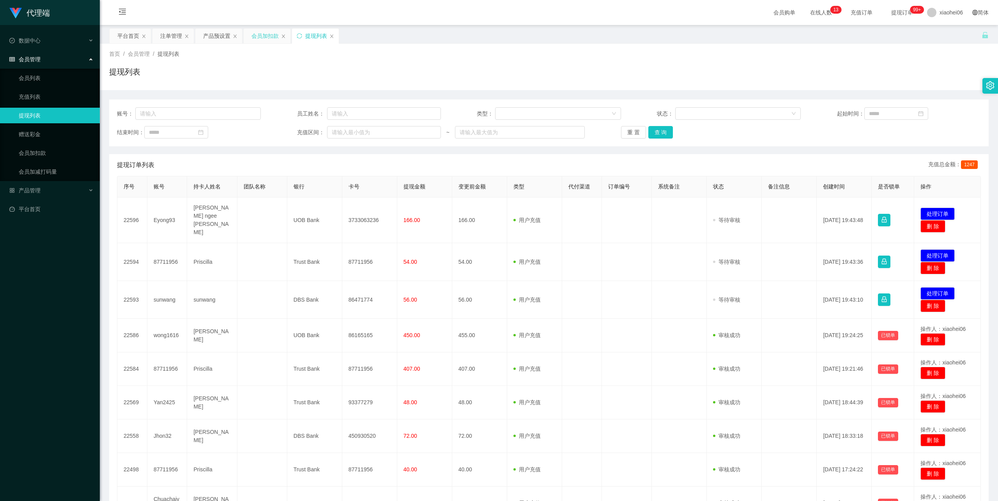
click at [272, 33] on div "会员加扣款" at bounding box center [265, 35] width 27 height 15
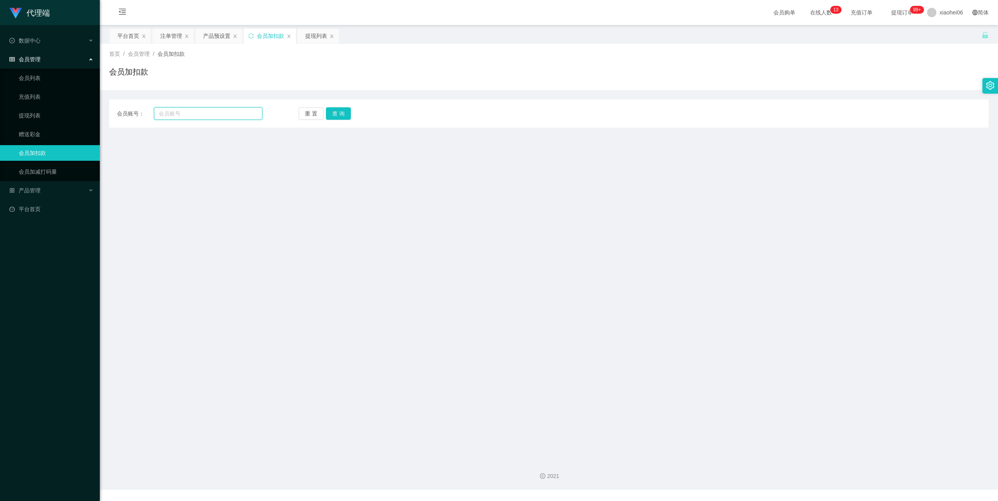
click at [195, 114] on input "text" at bounding box center [208, 113] width 108 height 12
paste input "wong1616"
type input "wong1616"
click at [330, 108] on button "查 询" at bounding box center [338, 113] width 25 height 12
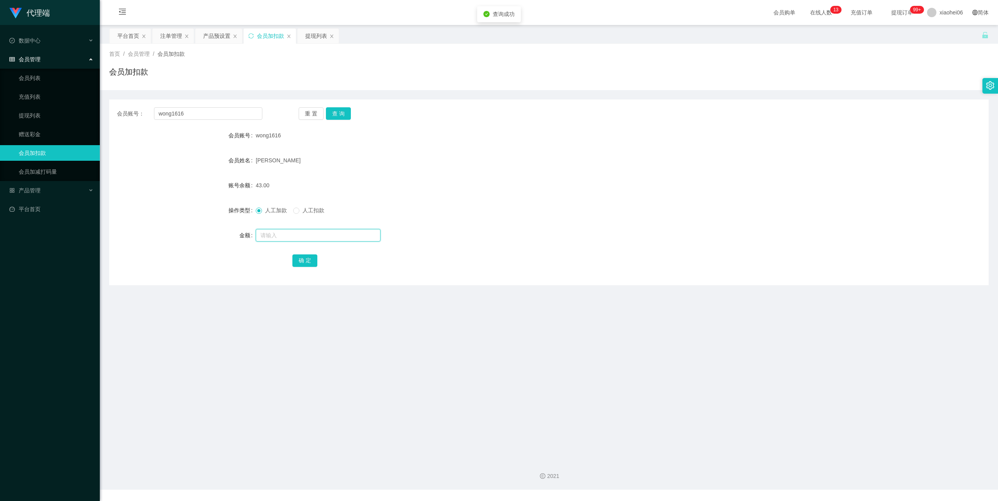
click at [299, 233] on input "text" at bounding box center [318, 235] width 125 height 12
type input "48"
click at [307, 262] on button "确 定" at bounding box center [305, 260] width 25 height 12
drag, startPoint x: 524, startPoint y: 137, endPoint x: 569, endPoint y: 122, distance: 46.6
click at [525, 136] on div "wong1616" at bounding box center [512, 136] width 513 height 16
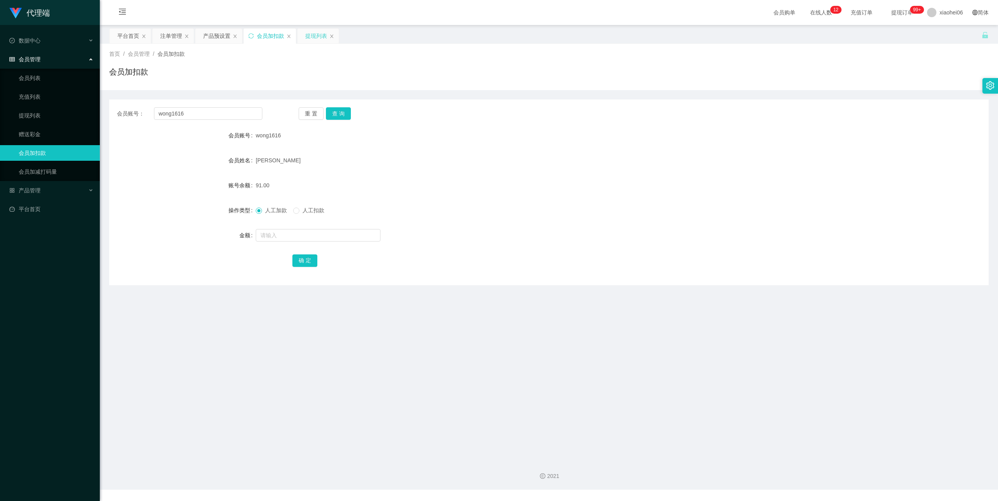
click at [312, 41] on div "提现列表" at bounding box center [316, 35] width 22 height 15
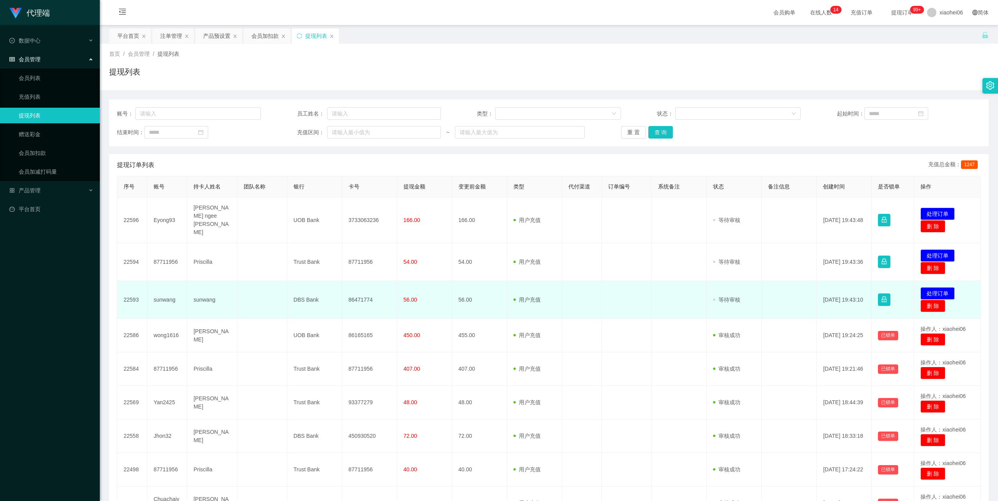
click at [360, 292] on td "86471774" at bounding box center [369, 300] width 55 height 38
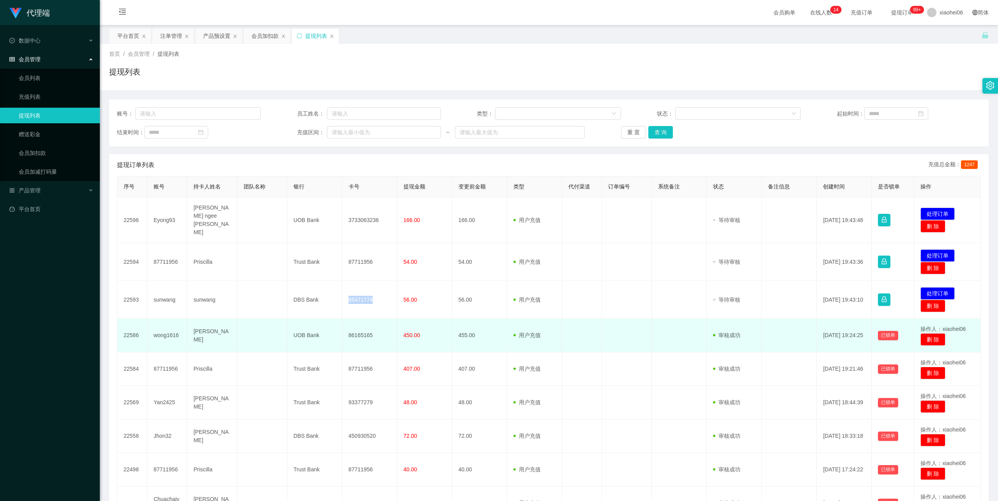
copy td "86471774"
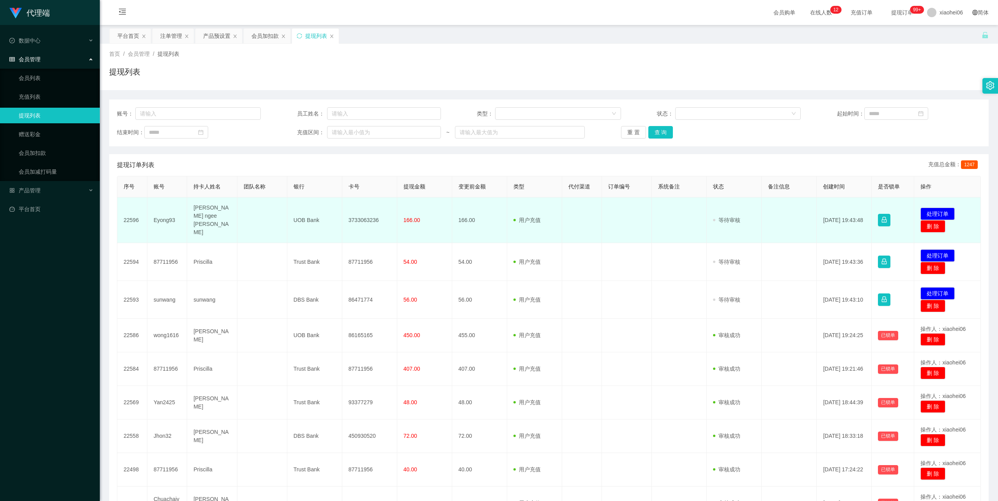
click at [210, 214] on td "[PERSON_NAME] ngee [PERSON_NAME]" at bounding box center [212, 220] width 50 height 46
copy td "[PERSON_NAME] ngee [PERSON_NAME]"
click at [306, 209] on td "UOB Bank" at bounding box center [314, 220] width 55 height 46
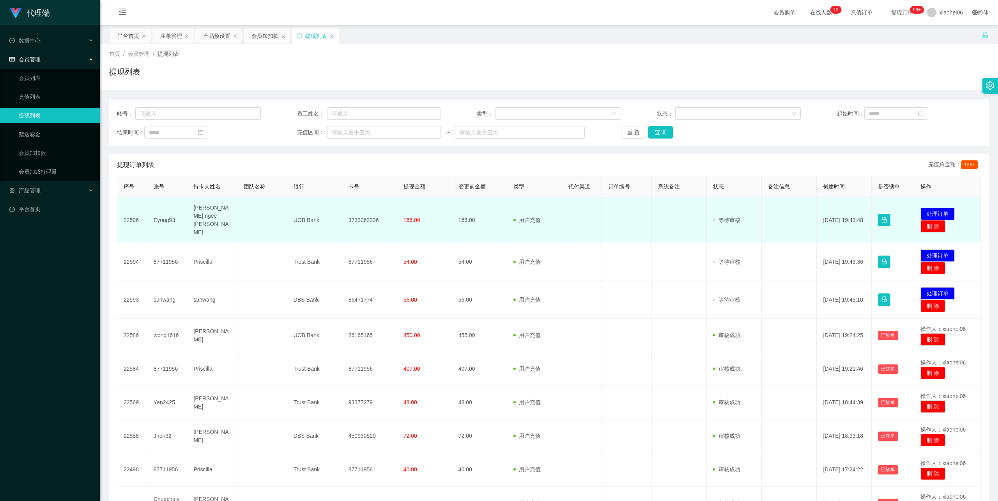
click at [306, 211] on td "UOB Bank" at bounding box center [314, 220] width 55 height 46
copy td "UOB Bank"
click at [377, 214] on td "3733063236" at bounding box center [369, 220] width 55 height 46
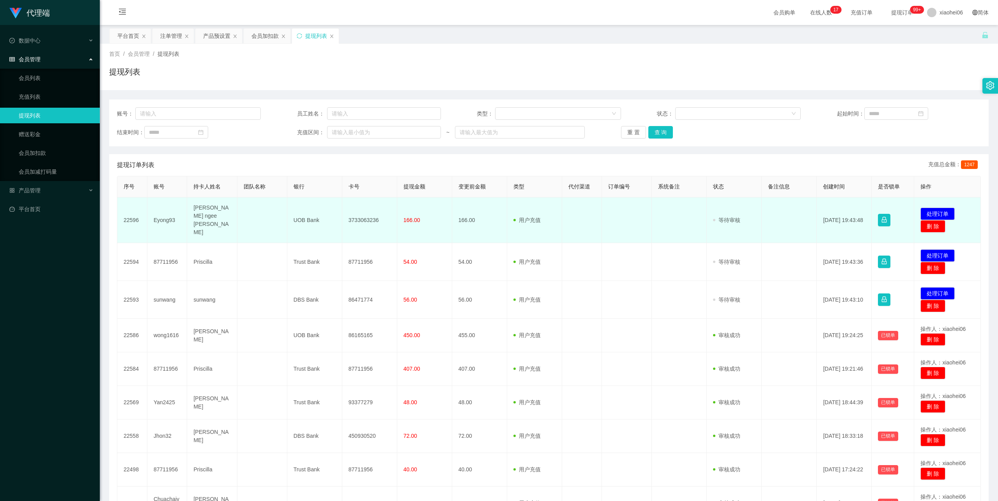
click at [377, 214] on td "3733063236" at bounding box center [369, 220] width 55 height 46
click at [366, 219] on td "3733063236" at bounding box center [369, 220] width 55 height 46
click at [366, 214] on td "3733063236" at bounding box center [369, 220] width 55 height 46
copy td "3733063236"
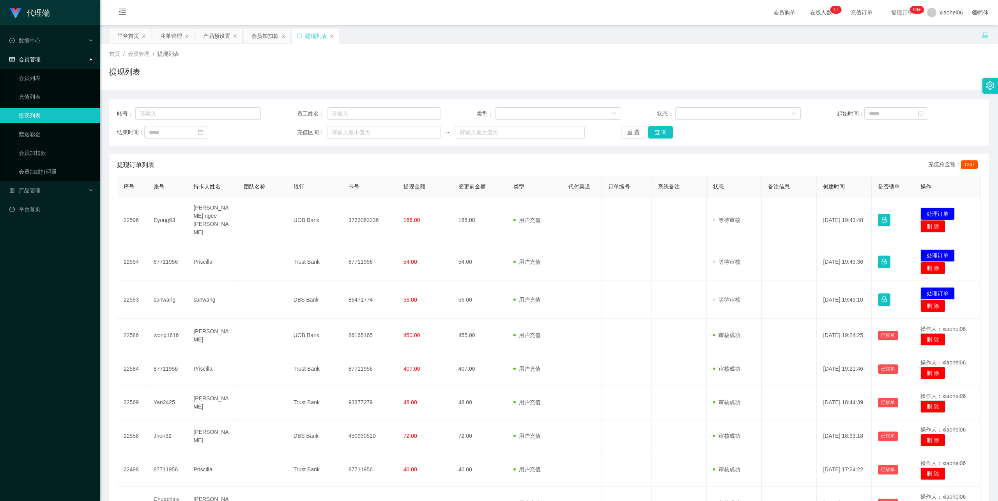
click at [547, 62] on div "首页 / 会员管理 / 提现列表 / 提现列表" at bounding box center [549, 67] width 880 height 34
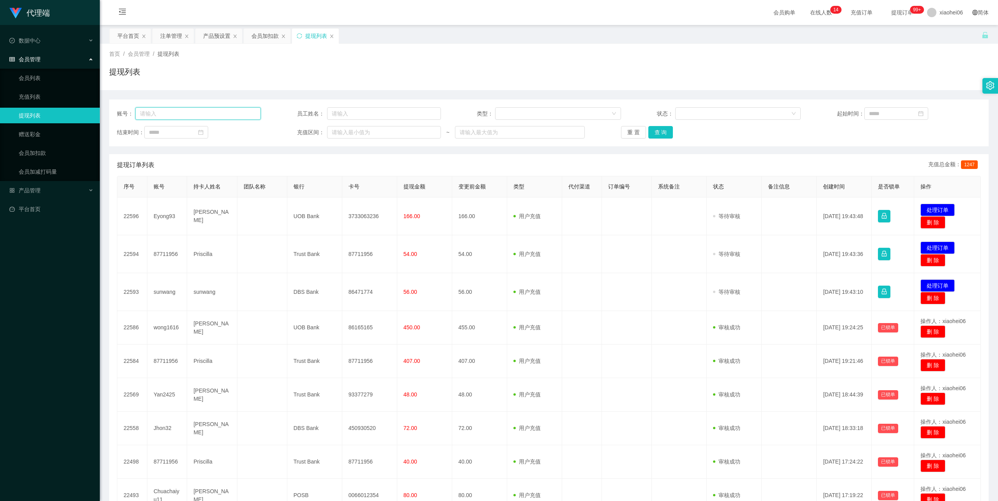
click at [217, 114] on input "text" at bounding box center [198, 113] width 126 height 12
paste input "wong1616"
type input "wong1616"
click at [659, 130] on button "查 询" at bounding box center [661, 132] width 25 height 12
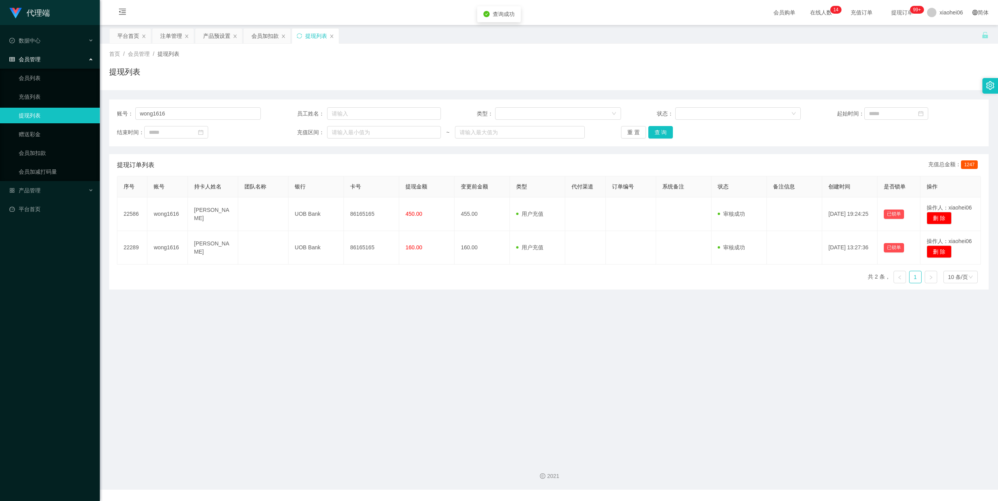
click at [639, 65] on div "首页 / 会员管理 / 提现列表 / 提现列表" at bounding box center [549, 67] width 880 height 34
drag, startPoint x: 420, startPoint y: 69, endPoint x: 403, endPoint y: 66, distance: 17.1
click at [420, 69] on div "提现列表" at bounding box center [549, 75] width 880 height 18
drag, startPoint x: 97, startPoint y: 116, endPoint x: 91, endPoint y: 117, distance: 6.0
click at [91, 117] on section "代理端 数据中心 会员管理 会员列表 充值列表 提现列表 赠送彩金 会员加扣款 会员加减打码量 产品管理 平台首页 保存配置 重置配置 整体风格设置 主题色 …" at bounding box center [499, 244] width 998 height 489
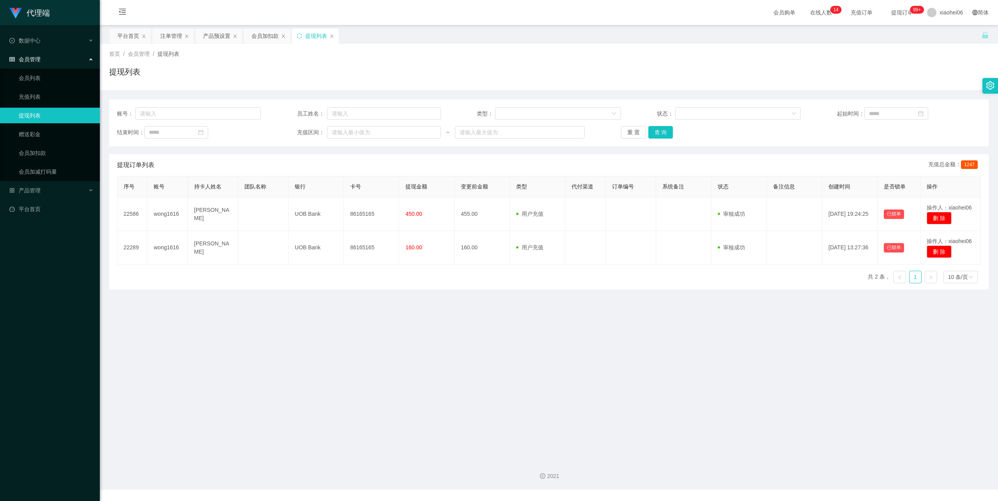
click at [312, 34] on div "提现列表" at bounding box center [316, 35] width 22 height 15
click at [381, 60] on div "首页 / 会员管理 / 提现列表 / 提现列表" at bounding box center [549, 67] width 880 height 34
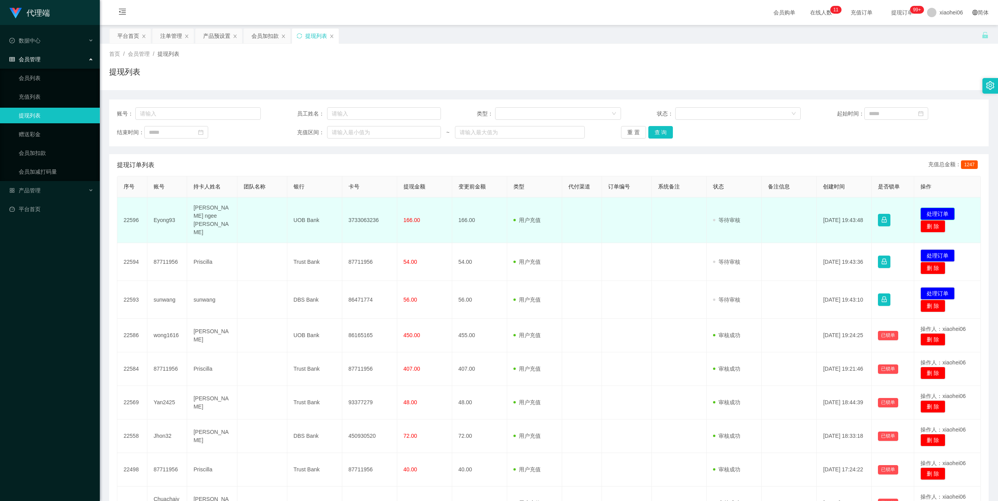
click at [946, 208] on button "处理订单" at bounding box center [938, 213] width 34 height 12
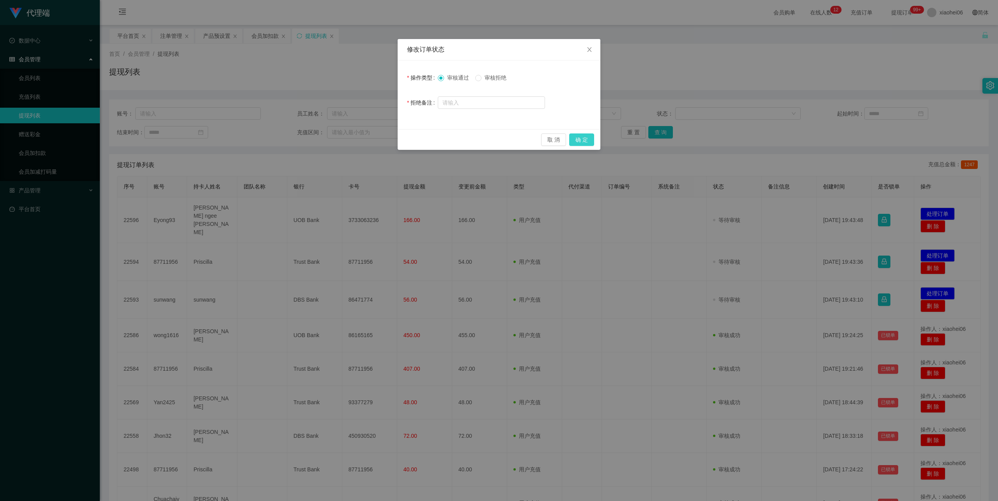
click at [586, 140] on button "确 定" at bounding box center [581, 139] width 25 height 12
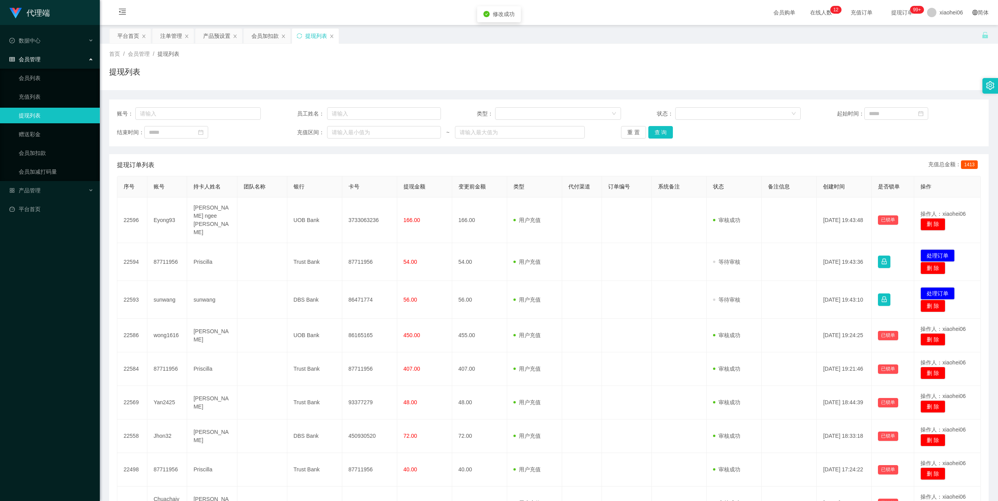
click at [586, 54] on div "首页 / 会员管理 / 提现列表 /" at bounding box center [549, 54] width 880 height 8
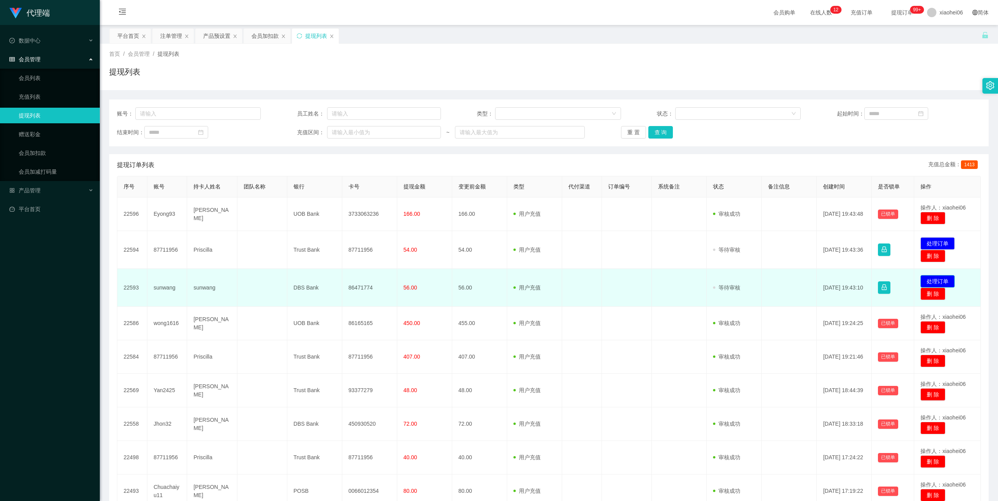
click at [943, 282] on button "处理订单" at bounding box center [938, 281] width 34 height 12
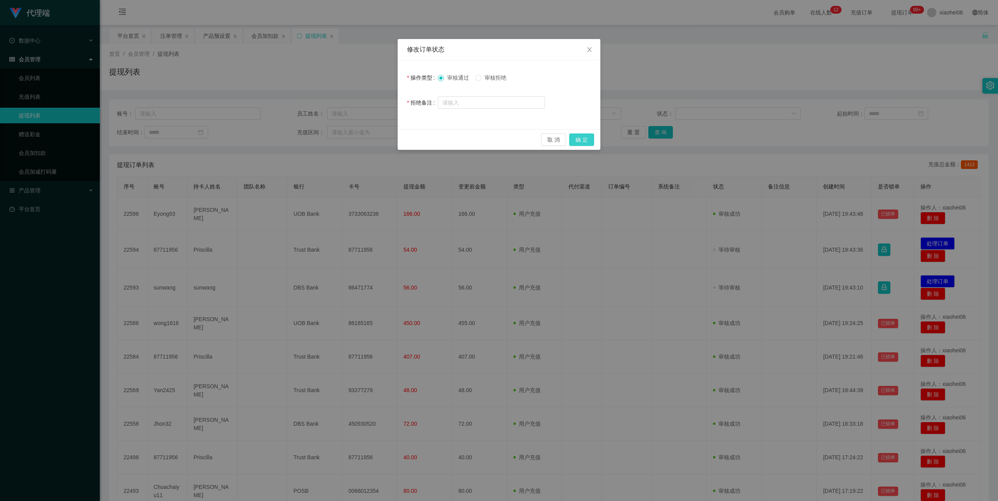
click at [575, 135] on button "确 定" at bounding box center [581, 139] width 25 height 12
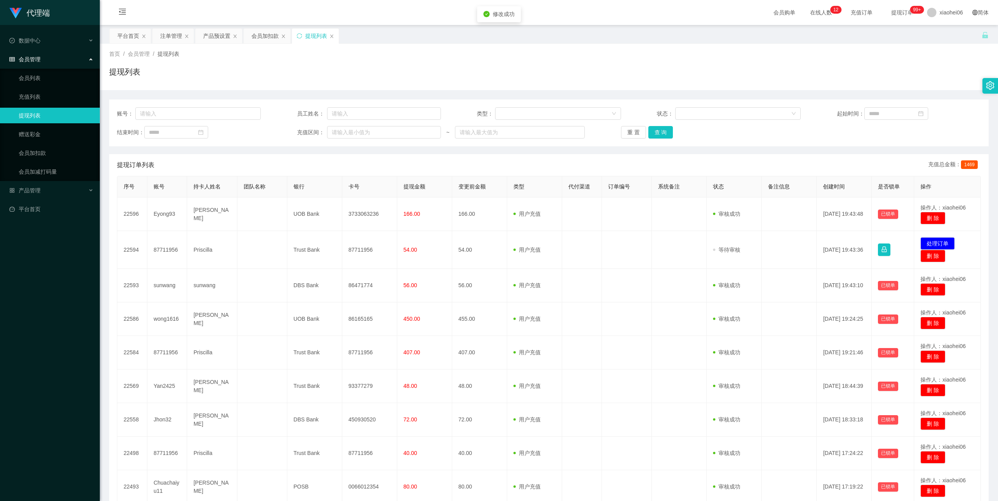
click at [762, 60] on div "首页 / 会员管理 / 提现列表 / 提现列表" at bounding box center [549, 67] width 880 height 34
click at [270, 36] on div "会员加扣款" at bounding box center [265, 35] width 27 height 15
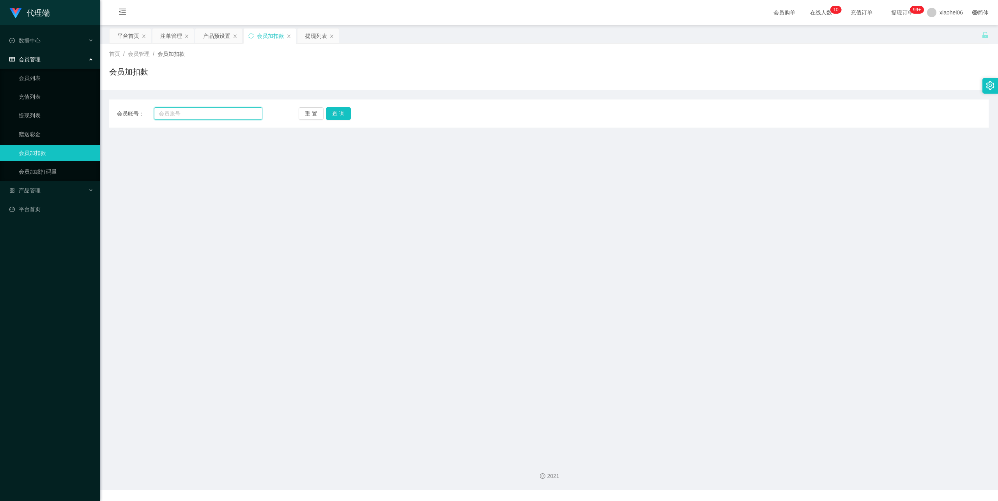
click at [217, 108] on input "text" at bounding box center [208, 113] width 108 height 12
paste input "wong1616"
type input "wong1616"
click at [344, 114] on button "查 询" at bounding box center [338, 113] width 25 height 12
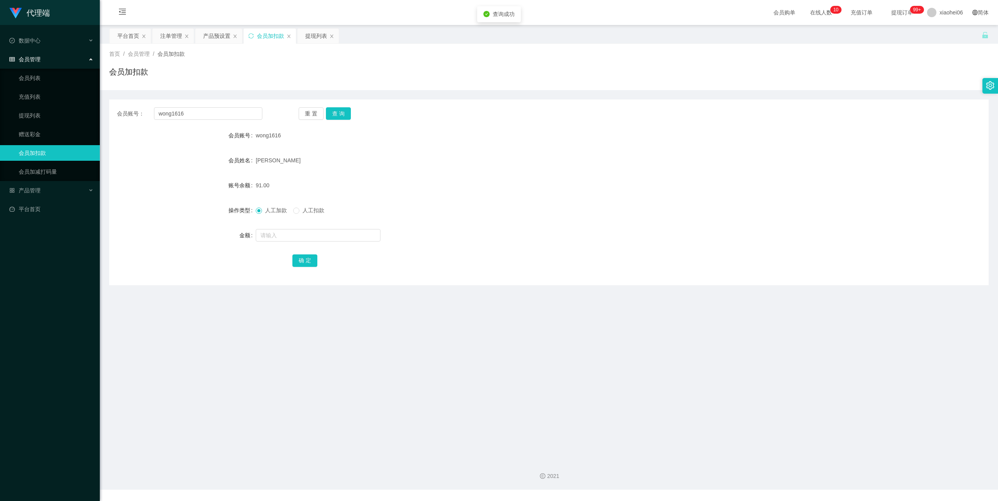
click at [437, 167] on div "[PERSON_NAME]" at bounding box center [512, 161] width 513 height 16
click at [312, 30] on div "提现列表" at bounding box center [316, 35] width 22 height 15
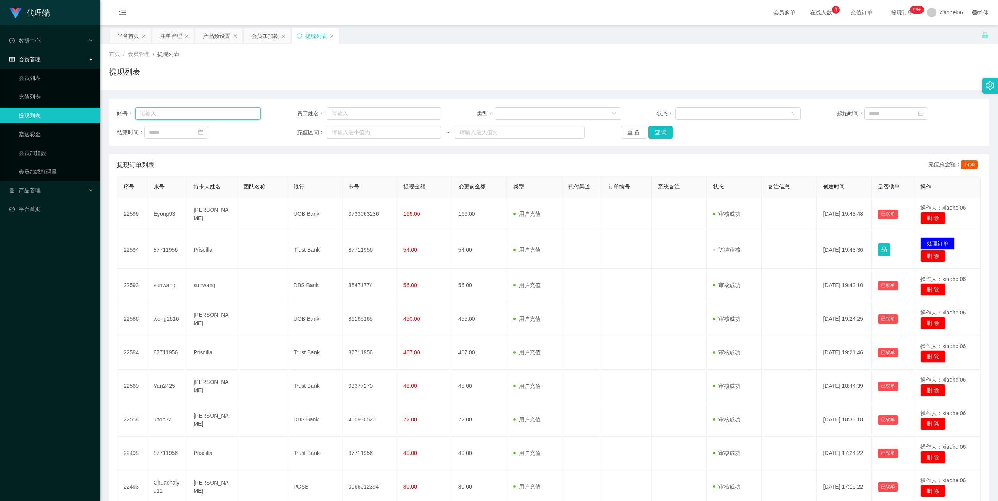
click at [200, 108] on input "text" at bounding box center [198, 113] width 126 height 12
paste input "wong1616"
click at [658, 133] on button "查 询" at bounding box center [661, 132] width 25 height 12
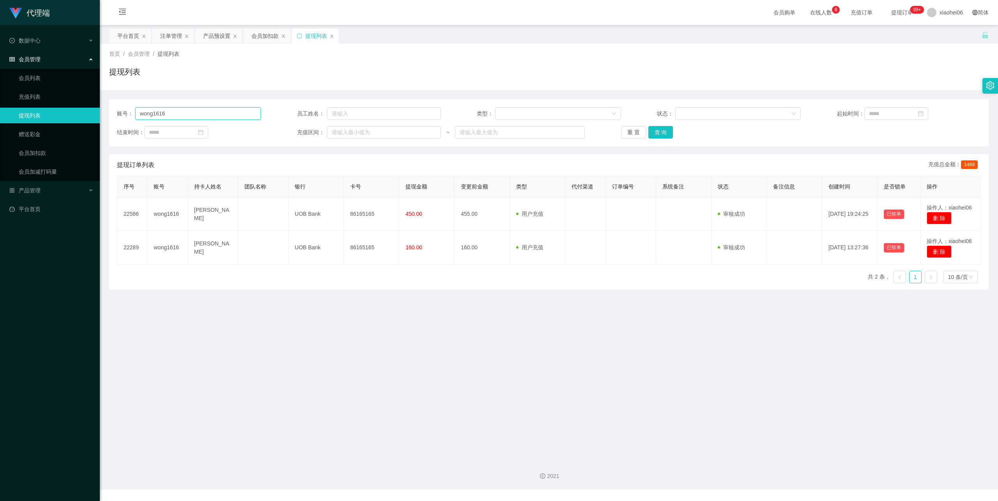
drag, startPoint x: 184, startPoint y: 115, endPoint x: 85, endPoint y: 112, distance: 99.5
click at [86, 112] on section "代理端 数据中心 会员管理 会员列表 充值列表 提现列表 赠送彩金 会员加扣款 会员加减打码量 产品管理 平台首页 保存配置 重置配置 整体风格设置 主题色 …" at bounding box center [499, 244] width 998 height 489
paste input "sunwang"
click at [660, 132] on button "查 询" at bounding box center [661, 132] width 25 height 12
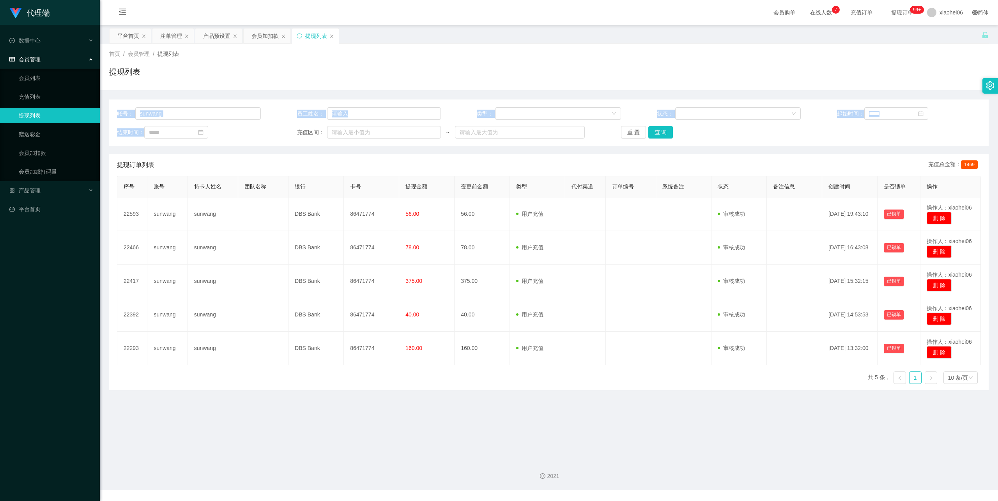
drag, startPoint x: 179, startPoint y: 122, endPoint x: 119, endPoint y: 112, distance: 61.8
click at [117, 112] on div "账号： sunwang 员工姓名： 类型： 状态： 起始时间： 结束时间： 充值区间： ~ 重 置 查 询" at bounding box center [549, 122] width 880 height 47
click at [188, 114] on input "sunwang" at bounding box center [198, 113] width 126 height 12
drag, startPoint x: 171, startPoint y: 111, endPoint x: 61, endPoint y: 111, distance: 110.0
click at [45, 110] on section "代理端 数据中心 会员管理 会员列表 充值列表 提现列表 赠送彩金 会员加扣款 会员加减打码量 产品管理 平台首页 保存配置 重置配置 整体风格设置 主题色 …" at bounding box center [499, 244] width 998 height 489
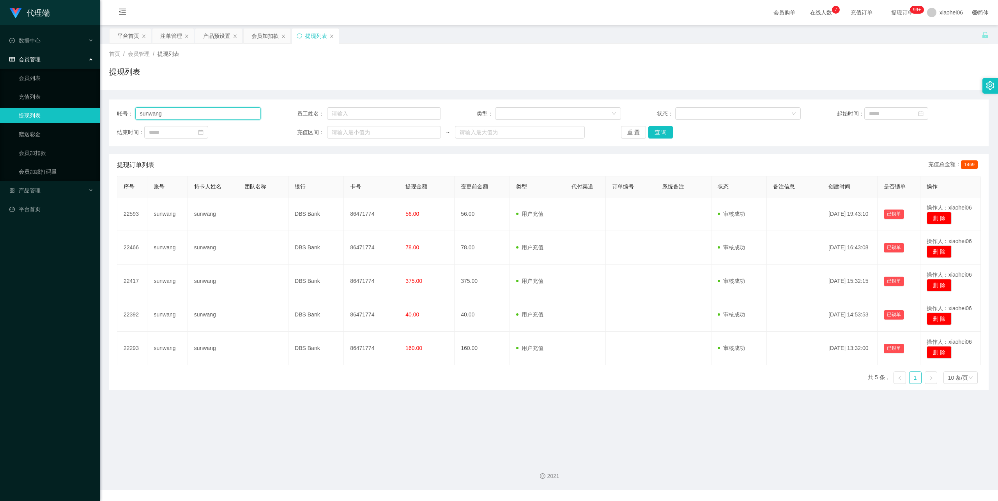
paste input "Eyong93"
type input "Eyong93"
click at [656, 129] on button "查 询" at bounding box center [661, 132] width 25 height 12
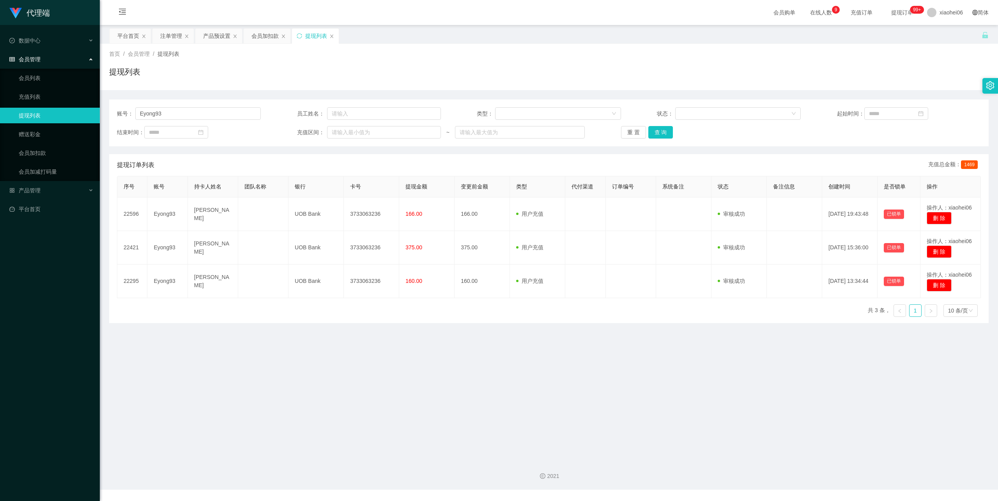
click at [464, 62] on div "首页 / 会员管理 / 提现列表 / 提现列表" at bounding box center [549, 67] width 880 height 34
